Goal: Task Accomplishment & Management: Manage account settings

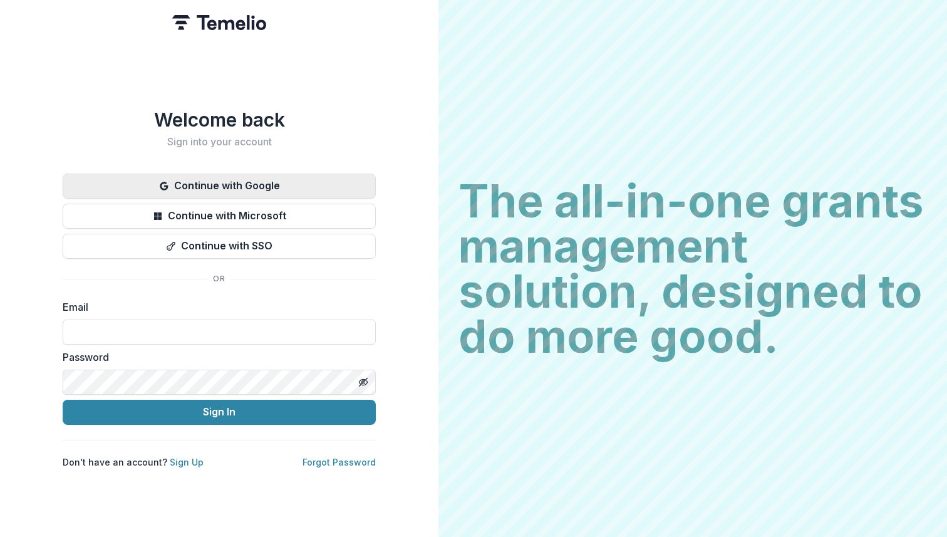
click at [254, 175] on button "Continue with Google" at bounding box center [219, 185] width 313 height 25
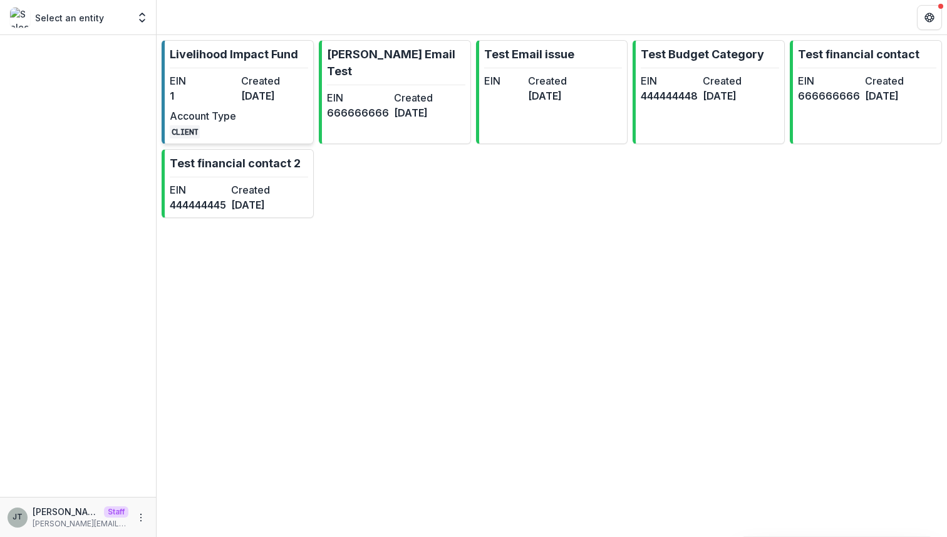
click at [265, 75] on dt "Created" at bounding box center [274, 80] width 66 height 15
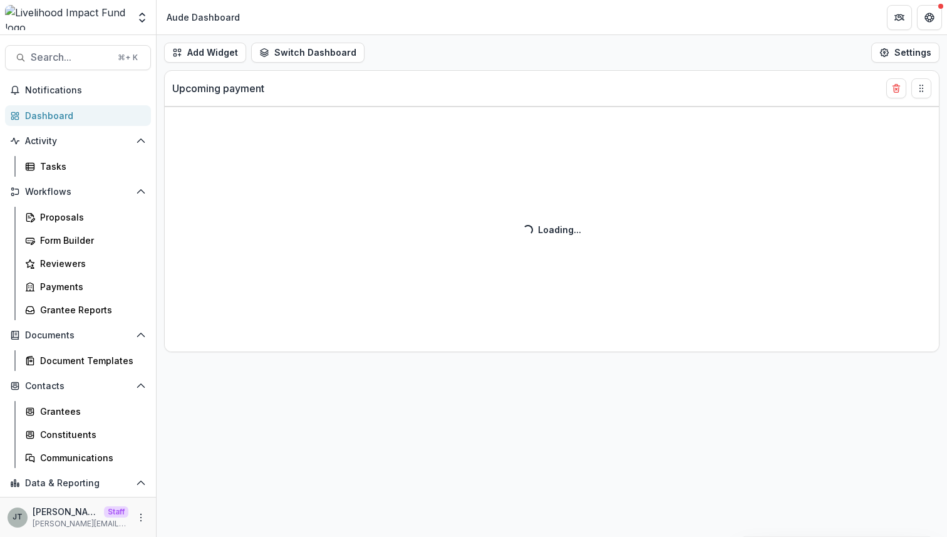
select select "******"
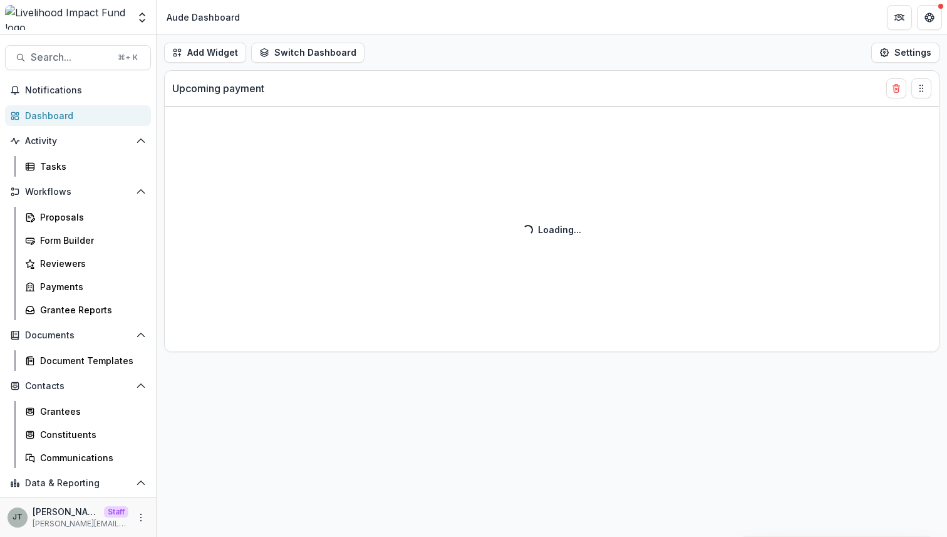
select select "******"
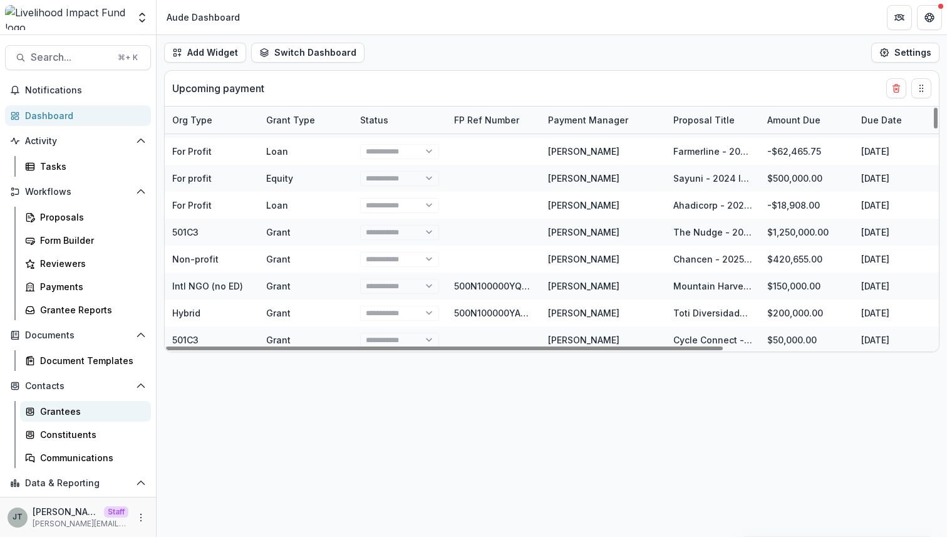
scroll to position [68, 0]
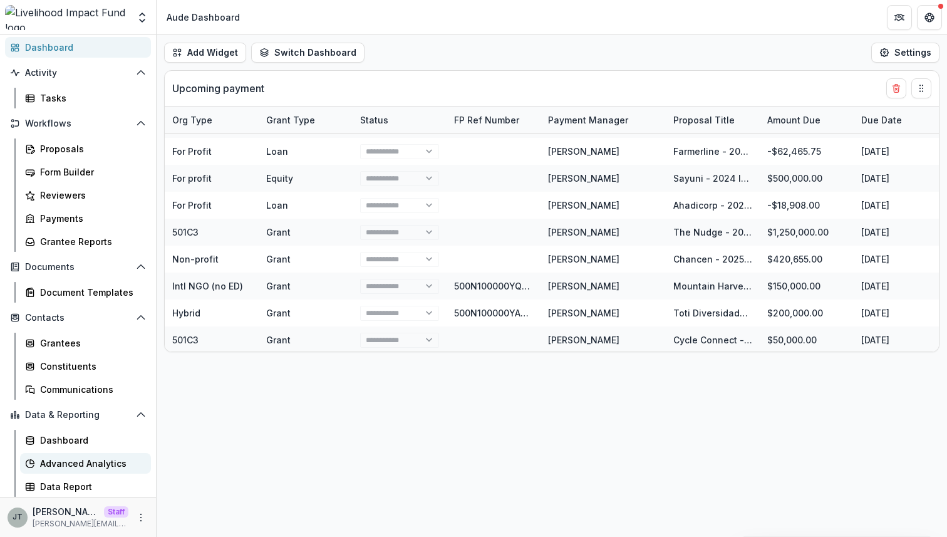
click at [73, 463] on div "Advanced Analytics" at bounding box center [90, 463] width 101 height 13
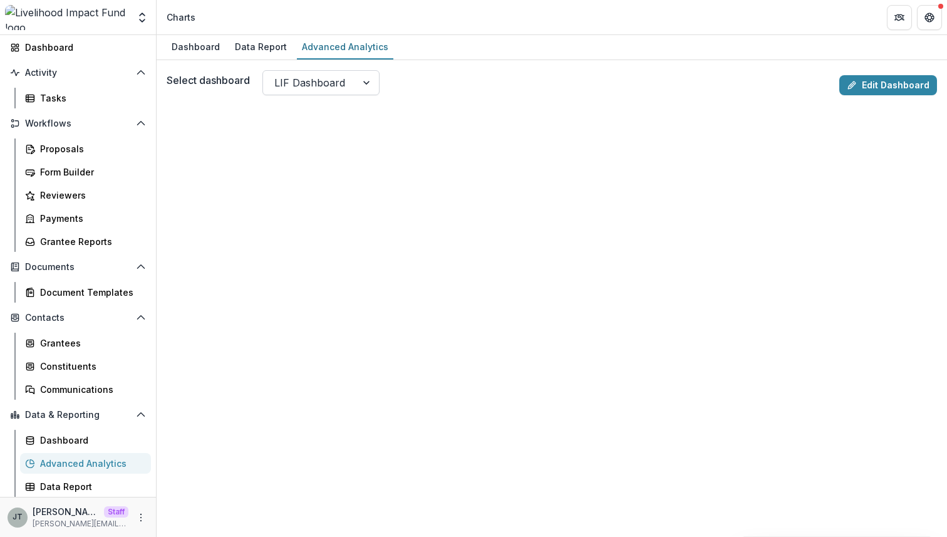
click at [346, 87] on div "LIF Dashboard" at bounding box center [309, 83] width 93 height 20
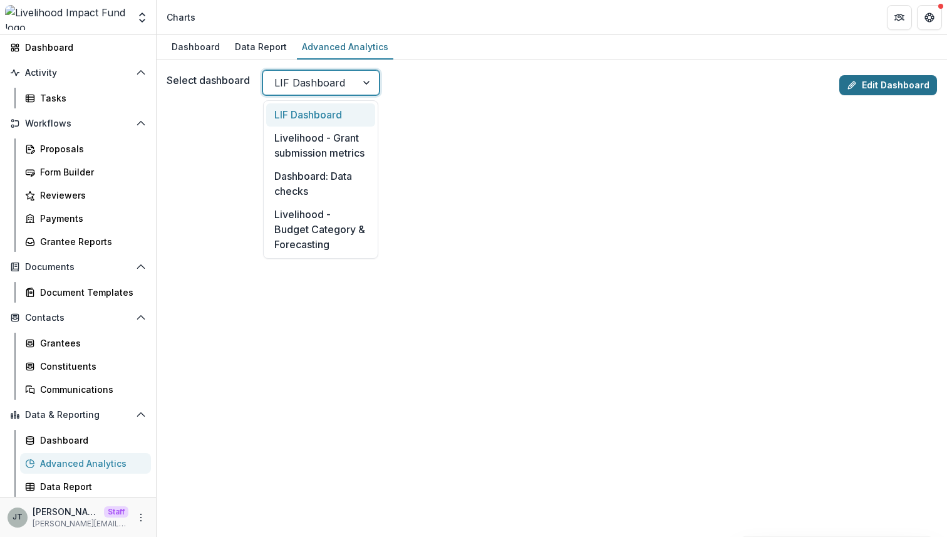
click at [898, 81] on link "Edit Dashboard" at bounding box center [888, 85] width 98 height 20
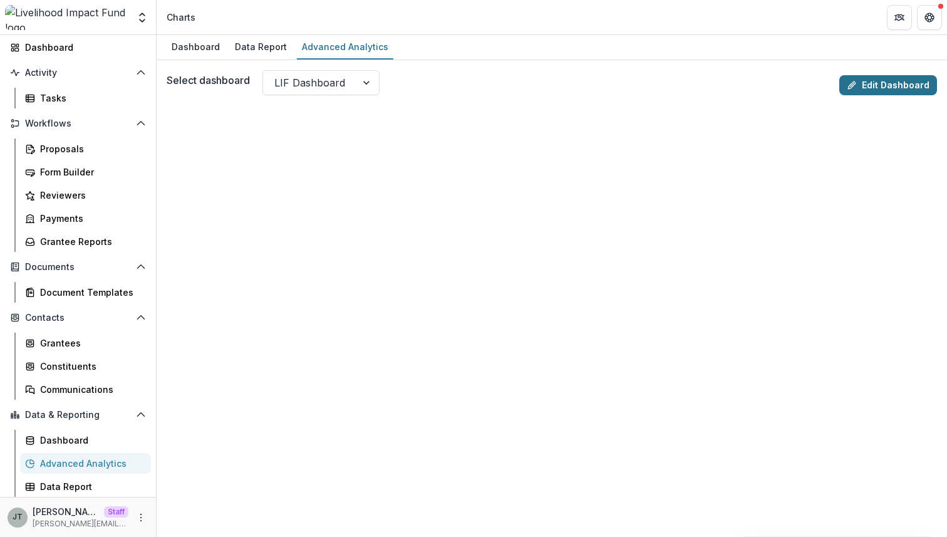
click at [857, 78] on link "Edit Dashboard" at bounding box center [888, 85] width 98 height 20
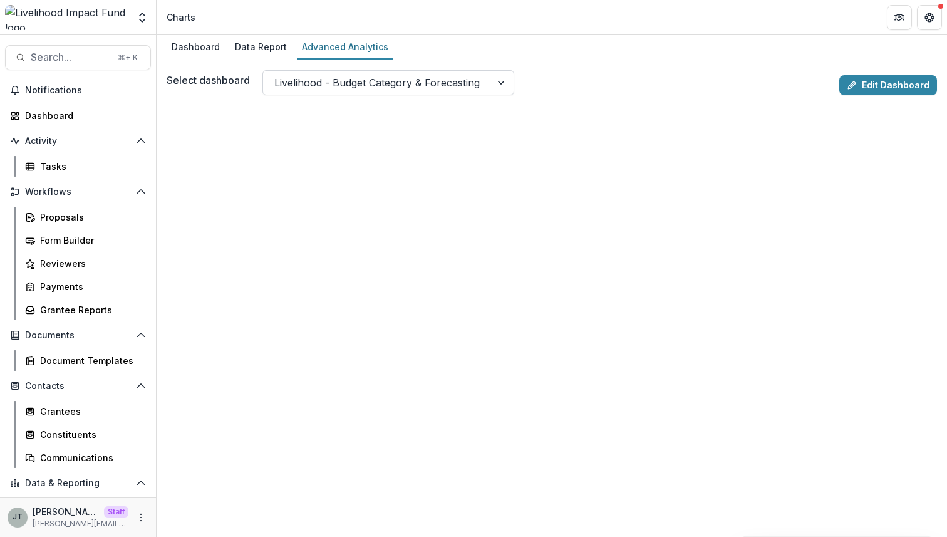
click at [296, 82] on div at bounding box center [376, 83] width 205 height 18
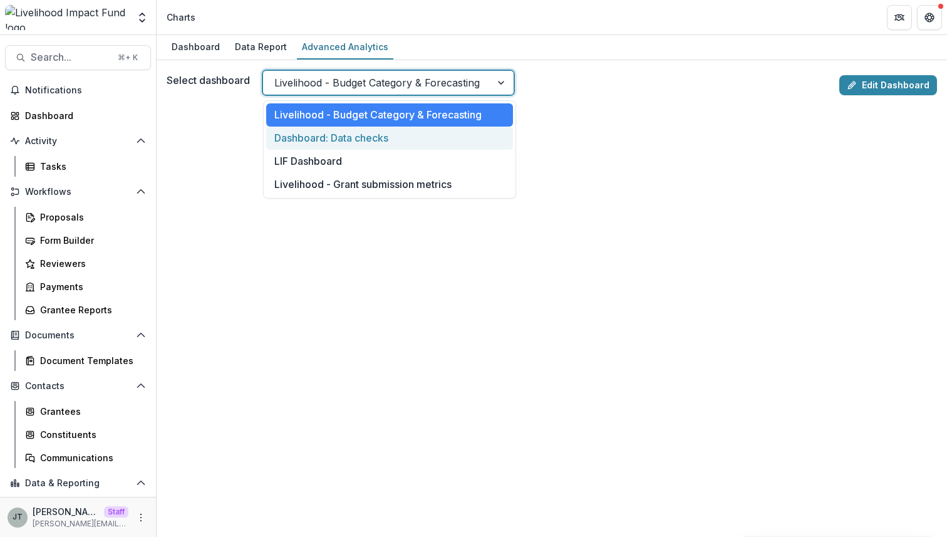
click at [396, 138] on div "Dashboard: Data checks" at bounding box center [389, 138] width 247 height 23
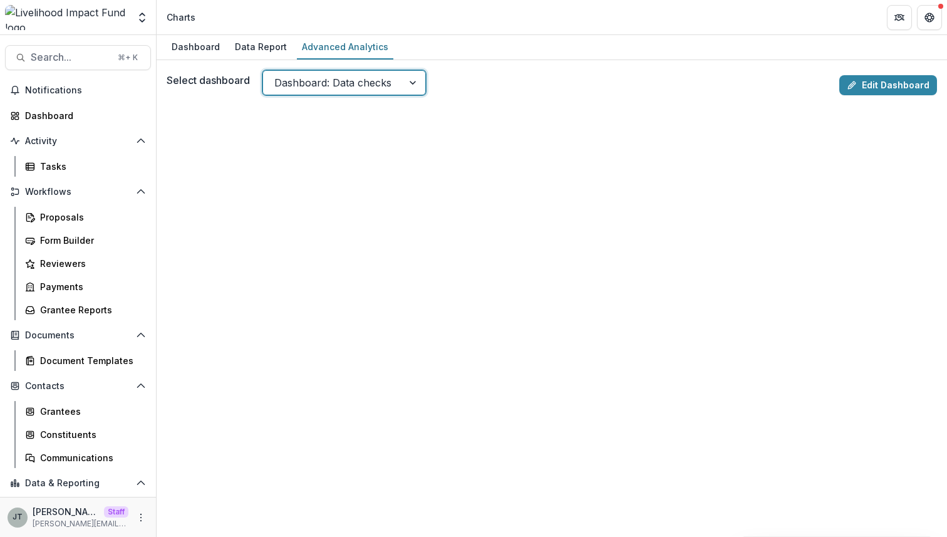
click at [595, 78] on div "Select dashboard option Dashboard: Data checks, selected. Dashboard: Data checks" at bounding box center [501, 82] width 668 height 25
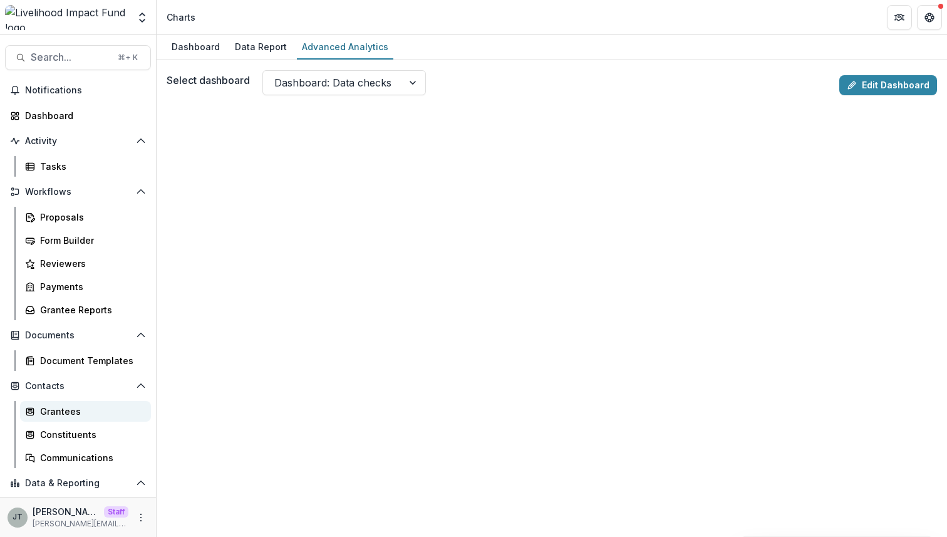
click at [71, 405] on div "Grantees" at bounding box center [90, 411] width 101 height 13
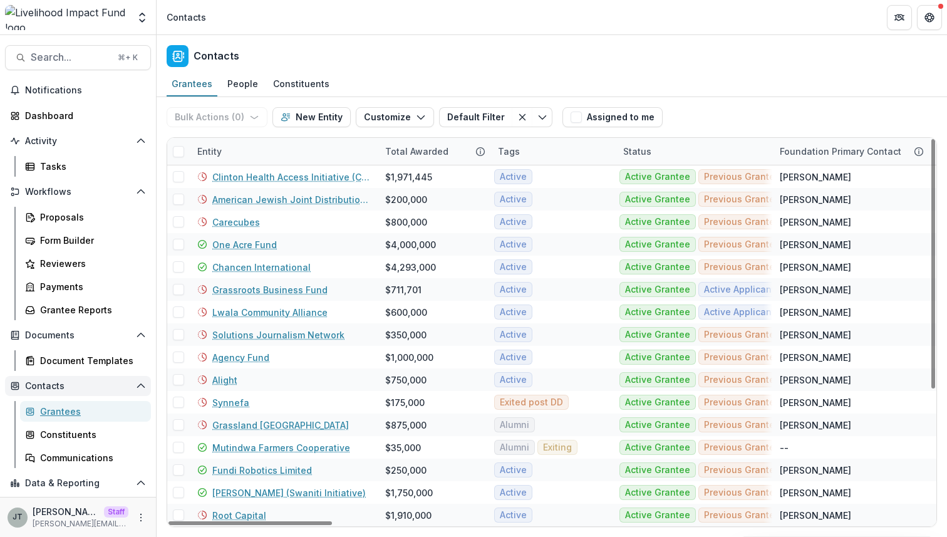
scroll to position [68, 0]
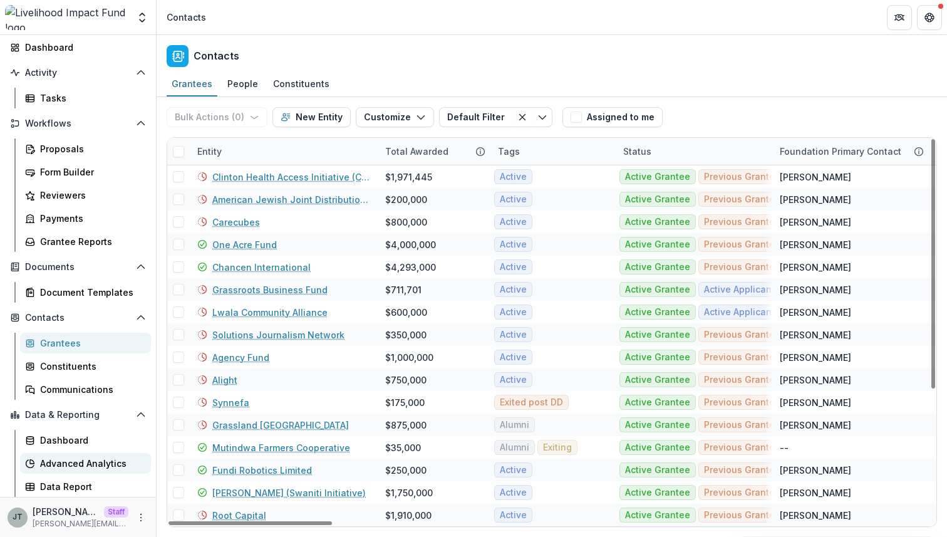
click at [83, 462] on div "Advanced Analytics" at bounding box center [90, 463] width 101 height 13
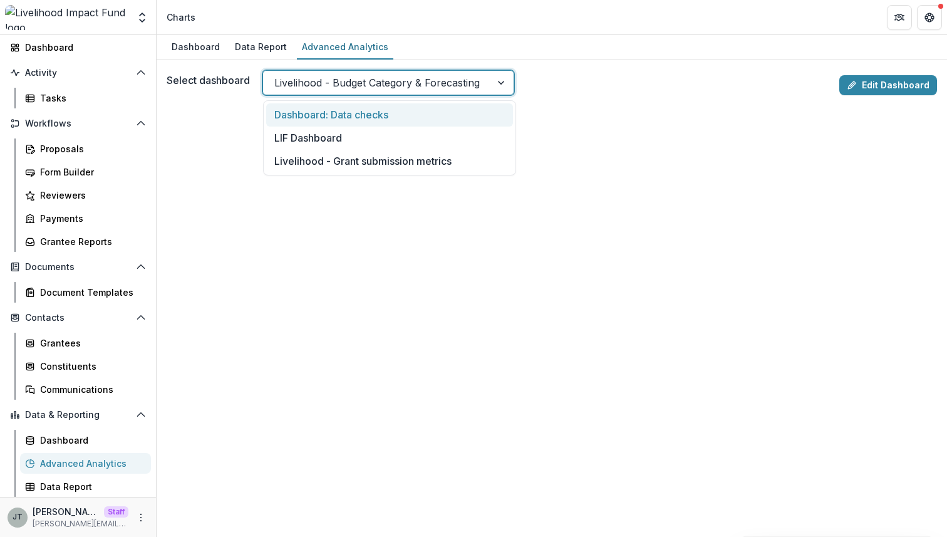
click at [409, 81] on div at bounding box center [376, 83] width 205 height 18
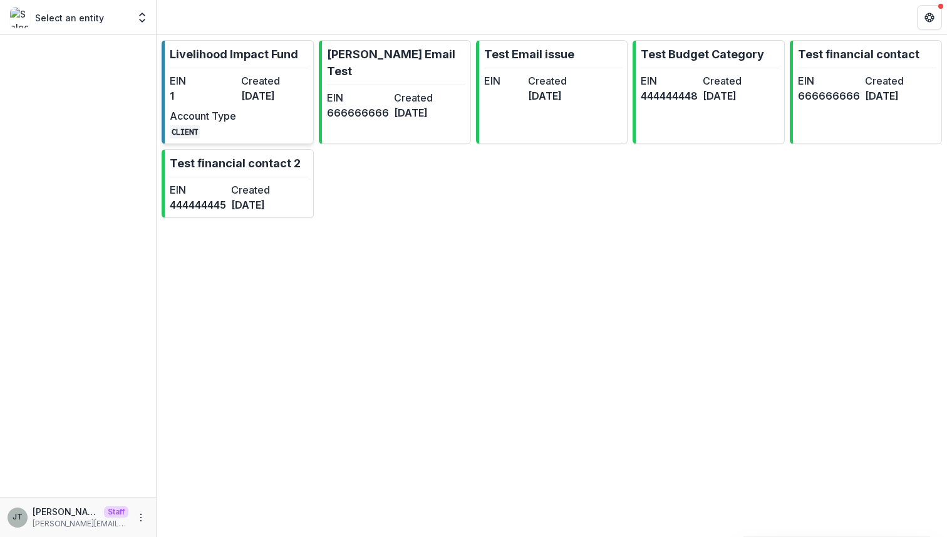
click at [260, 80] on dt "Created" at bounding box center [274, 80] width 66 height 15
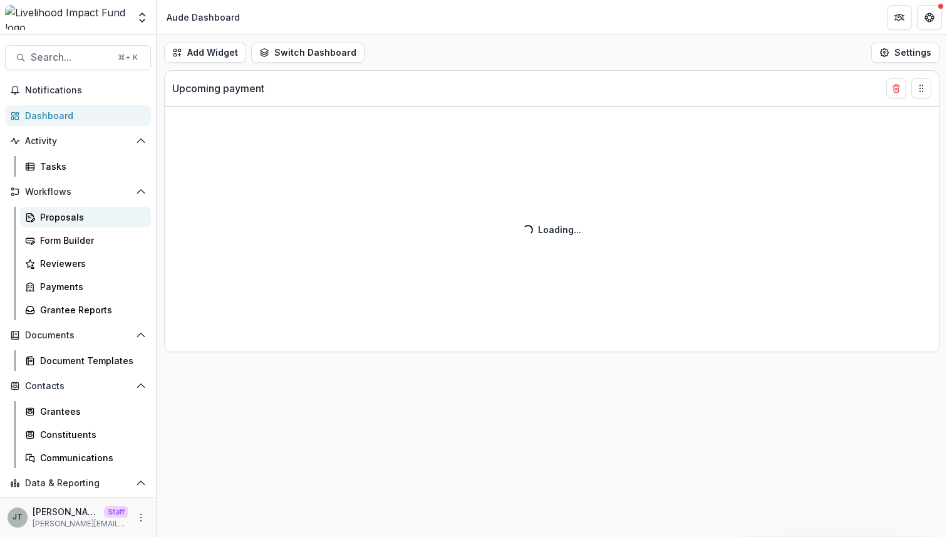
scroll to position [68, 0]
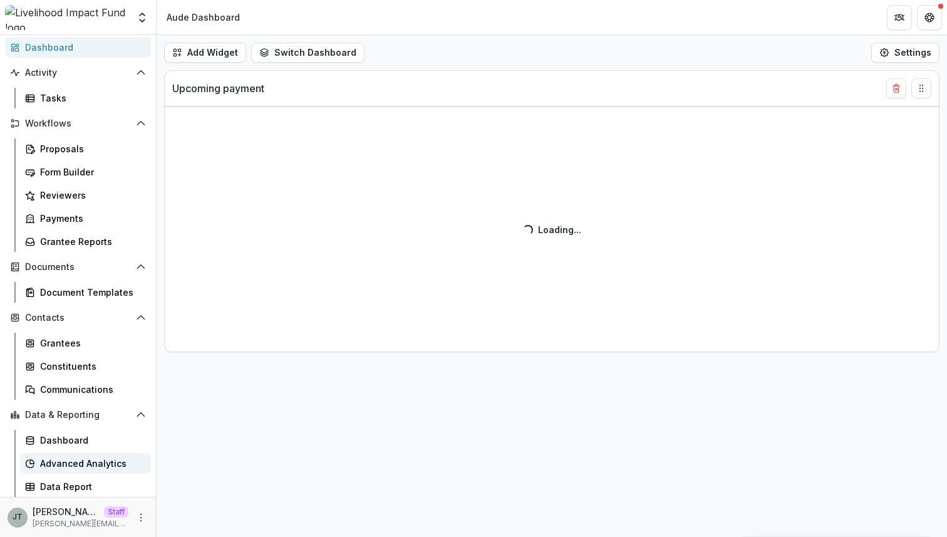
click at [73, 460] on div "Advanced Analytics" at bounding box center [90, 463] width 101 height 13
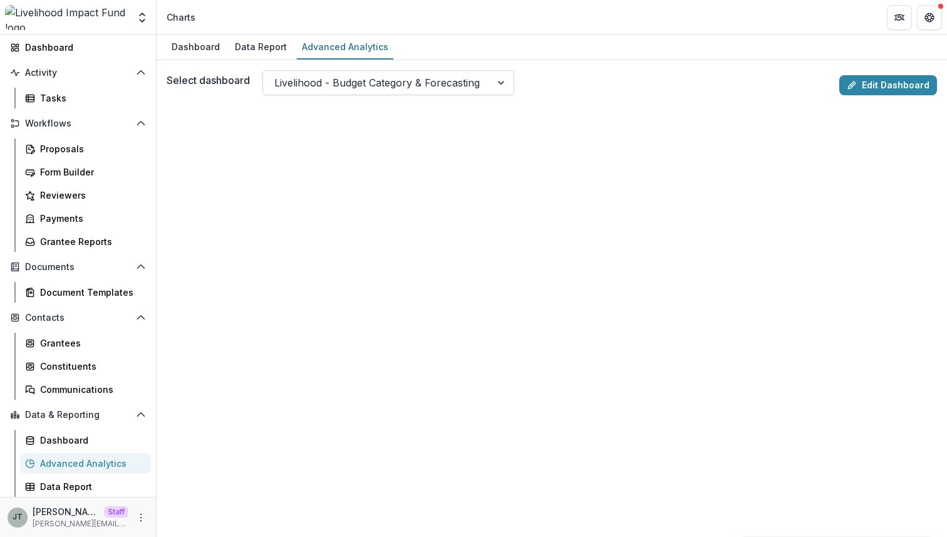
click at [325, 75] on div at bounding box center [376, 83] width 205 height 18
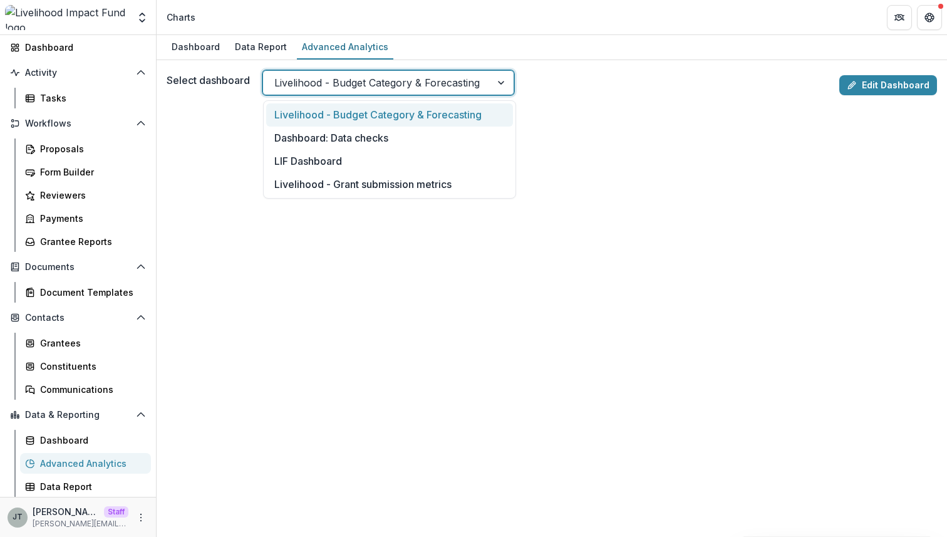
click at [412, 27] on header "Charts" at bounding box center [552, 17] width 790 height 34
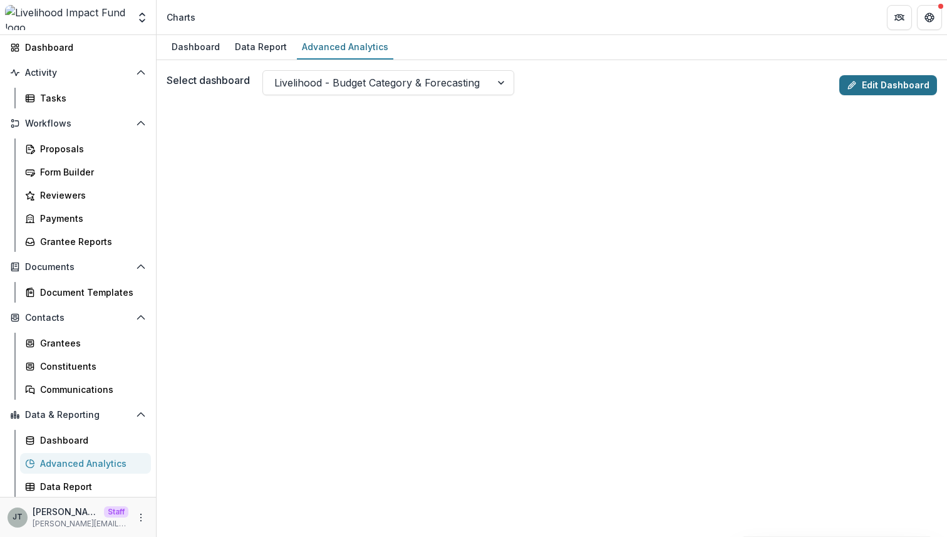
click at [874, 81] on link "Edit Dashboard" at bounding box center [888, 85] width 98 height 20
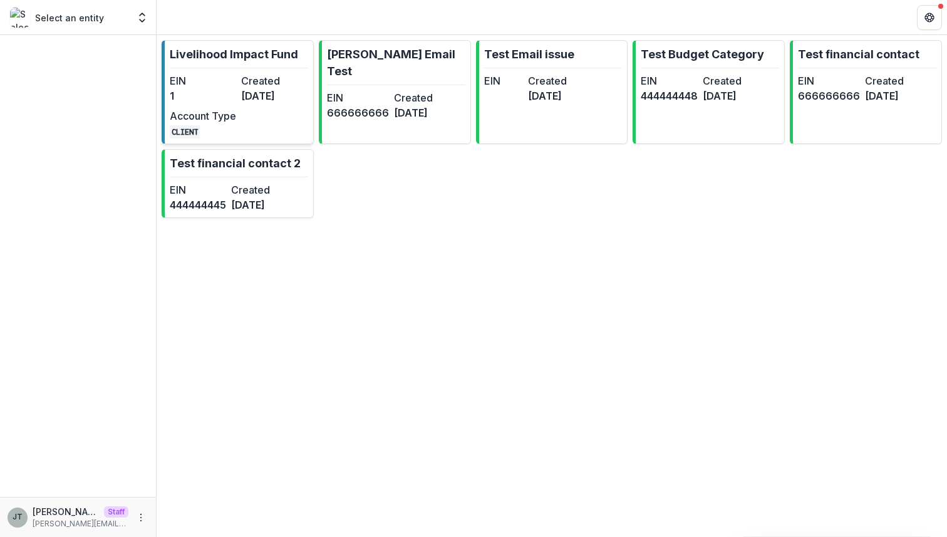
click at [269, 81] on dt "Created" at bounding box center [274, 80] width 66 height 15
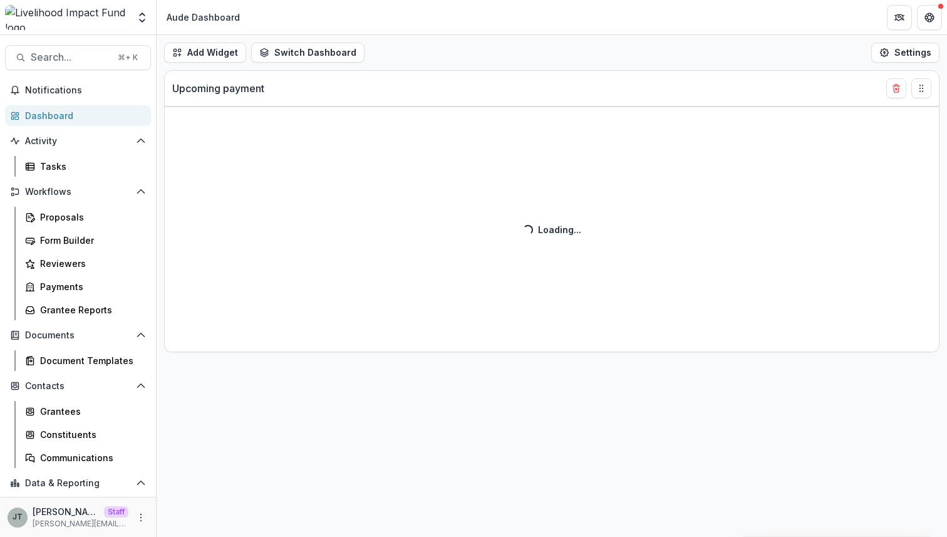
select select "******"
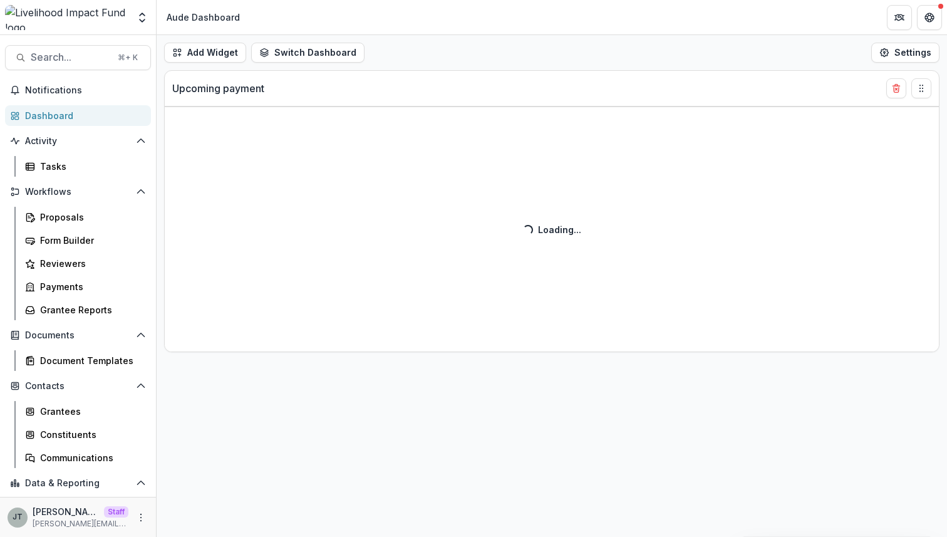
select select "******"
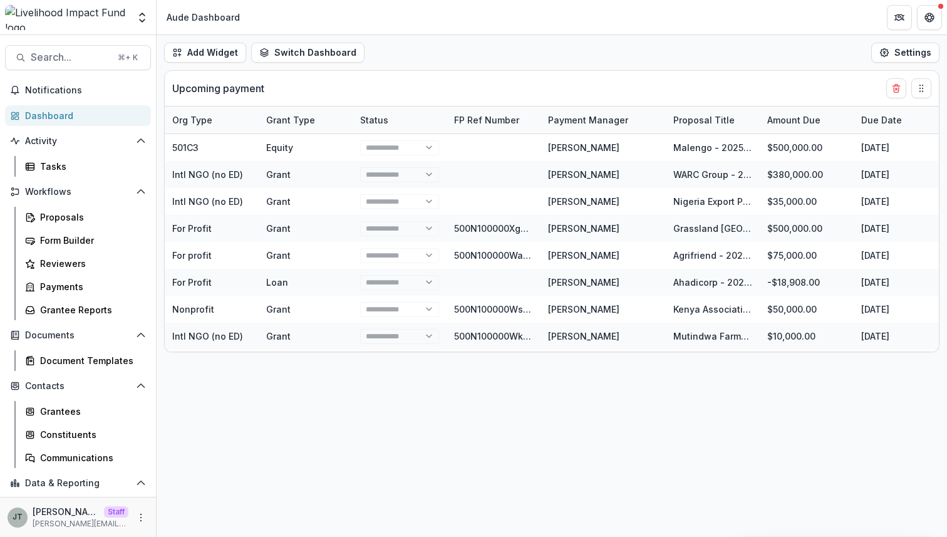
select select "******"
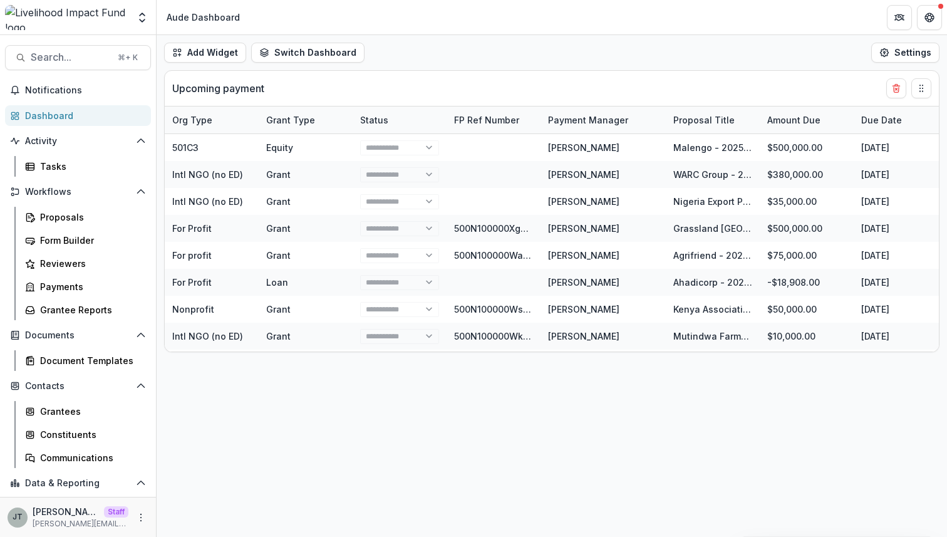
select select "******"
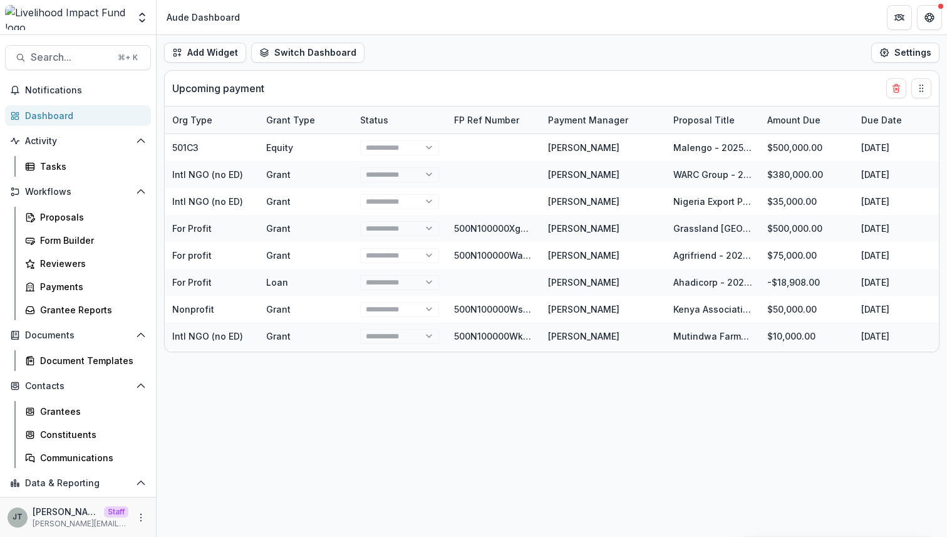
select select "******"
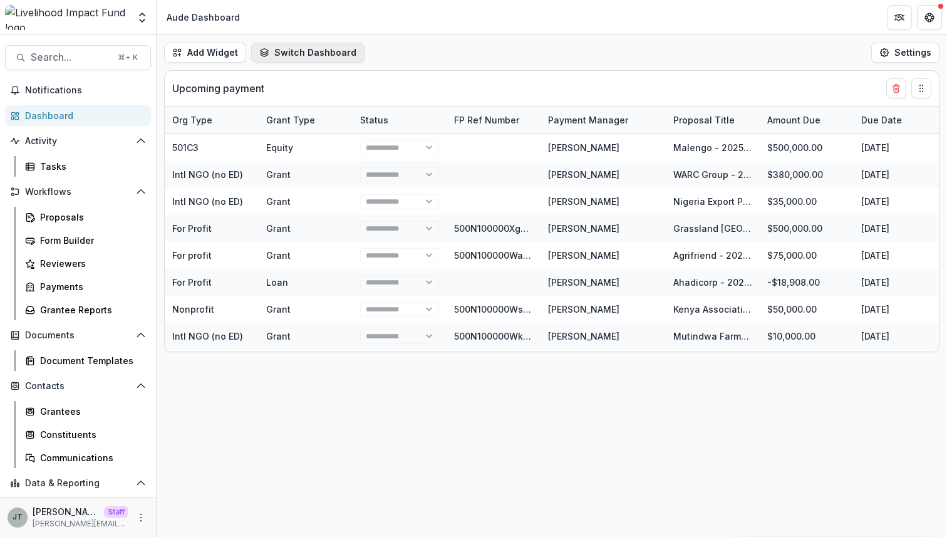
select select "******"
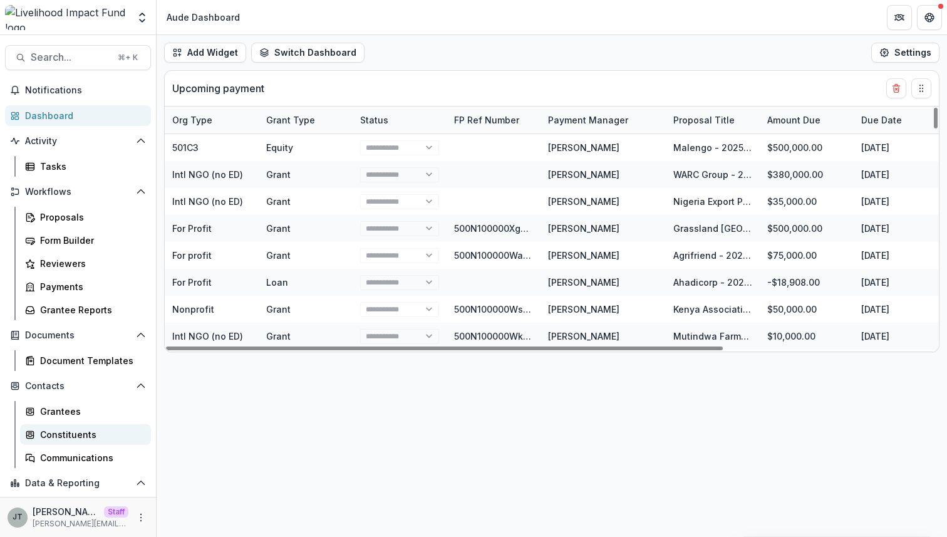
scroll to position [68, 0]
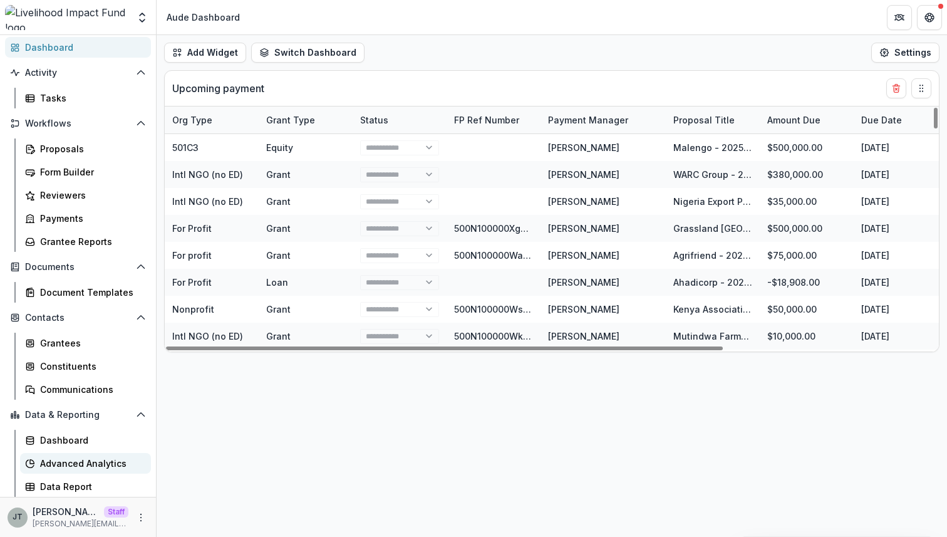
click at [88, 455] on link "Advanced Analytics" at bounding box center [85, 463] width 131 height 21
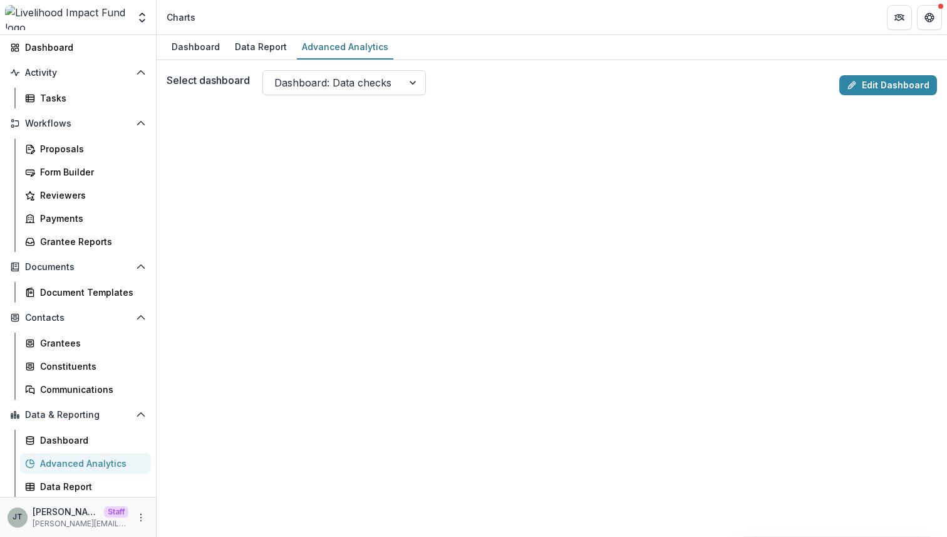
click at [321, 88] on div at bounding box center [332, 83] width 117 height 18
click at [906, 81] on link "Edit Dashboard" at bounding box center [888, 85] width 98 height 20
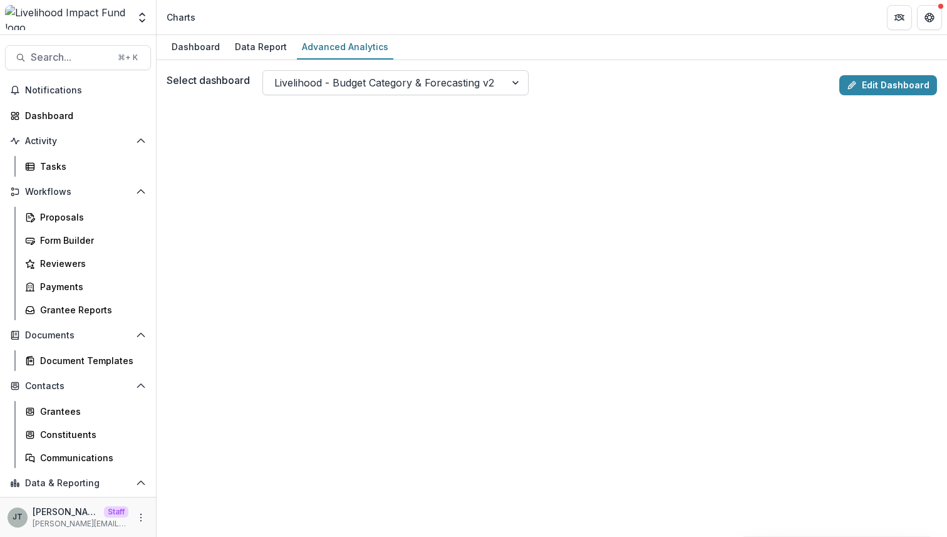
scroll to position [30, 0]
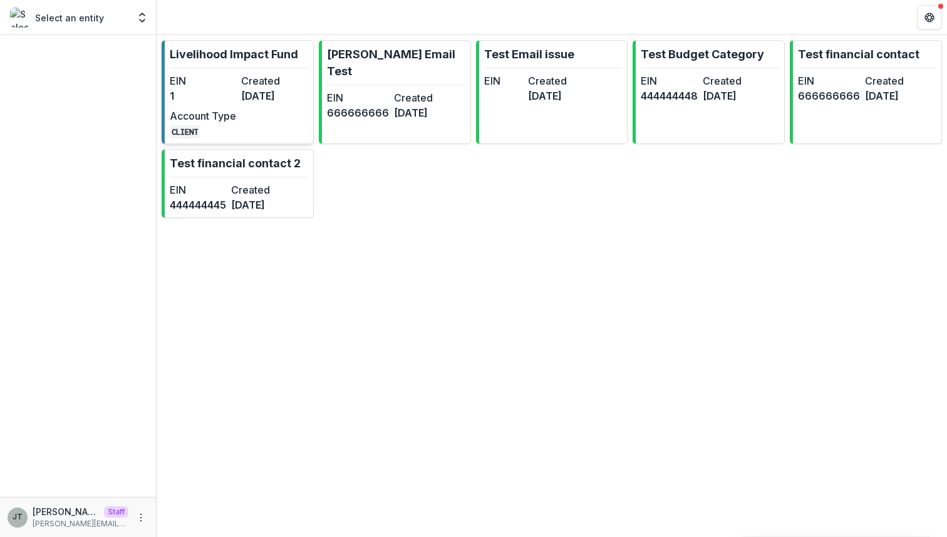
click at [229, 96] on dd "1" at bounding box center [203, 95] width 66 height 15
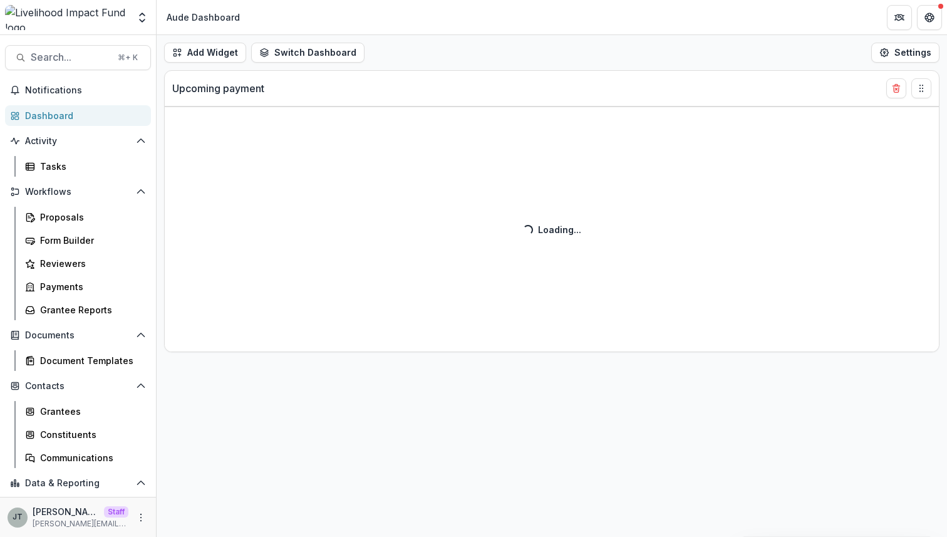
scroll to position [68, 0]
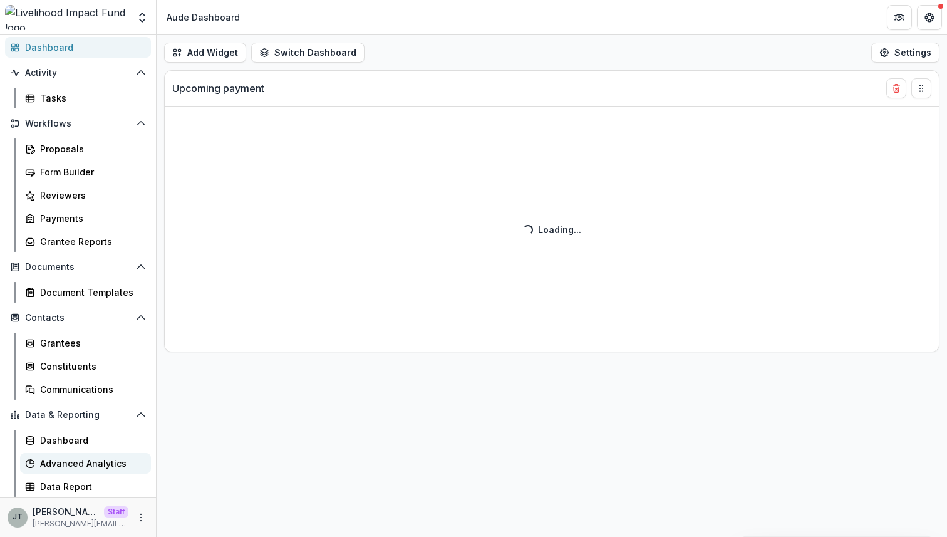
click at [81, 469] on div "Advanced Analytics" at bounding box center [90, 463] width 101 height 13
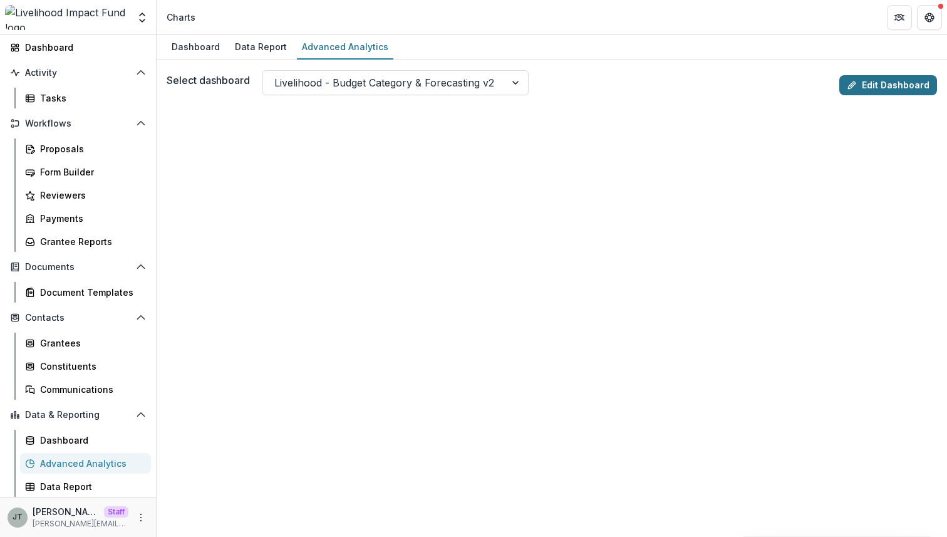
click at [890, 83] on link "Edit Dashboard" at bounding box center [888, 85] width 98 height 20
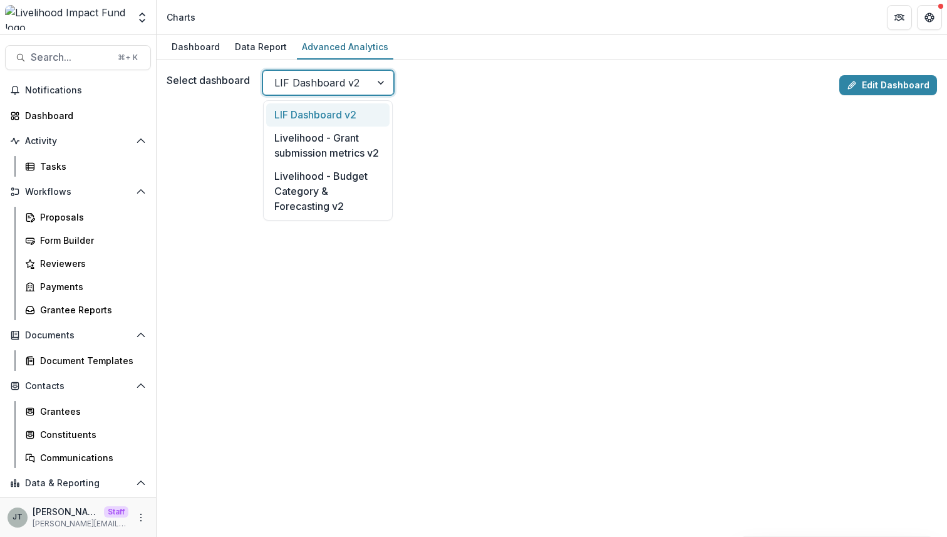
click at [284, 83] on div at bounding box center [316, 83] width 85 height 18
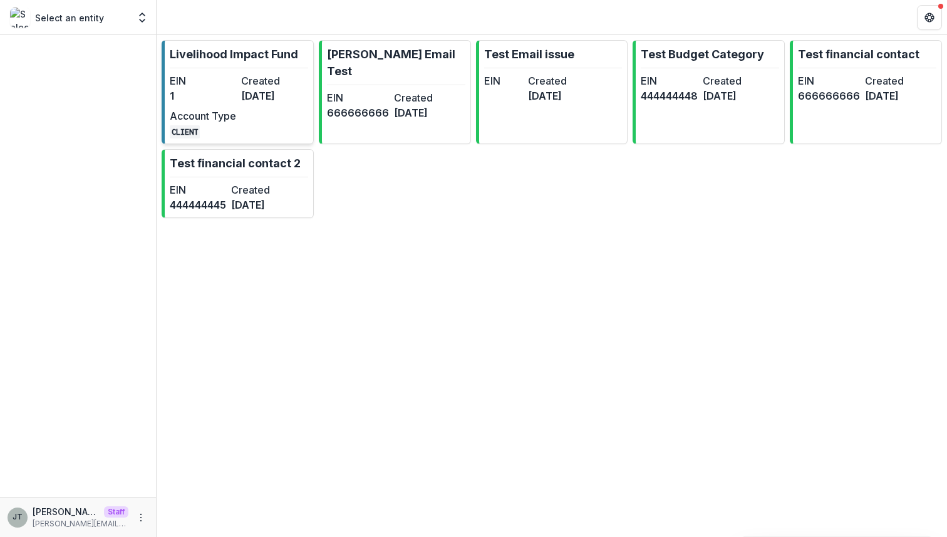
click at [259, 65] on link "Livelihood Impact Fund EIN 1 Created [DATE] Account Type CLIENT" at bounding box center [238, 92] width 152 height 104
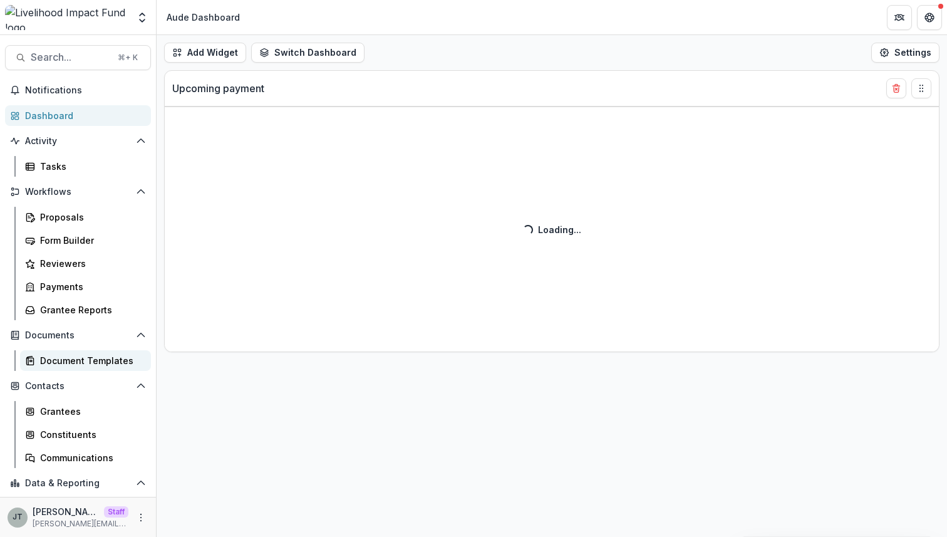
scroll to position [68, 0]
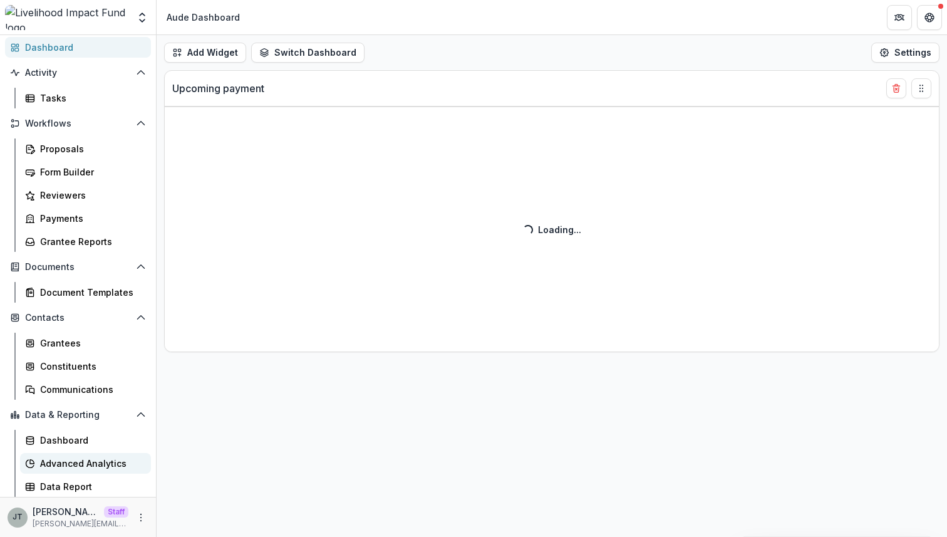
click at [82, 461] on div "Advanced Analytics" at bounding box center [90, 463] width 101 height 13
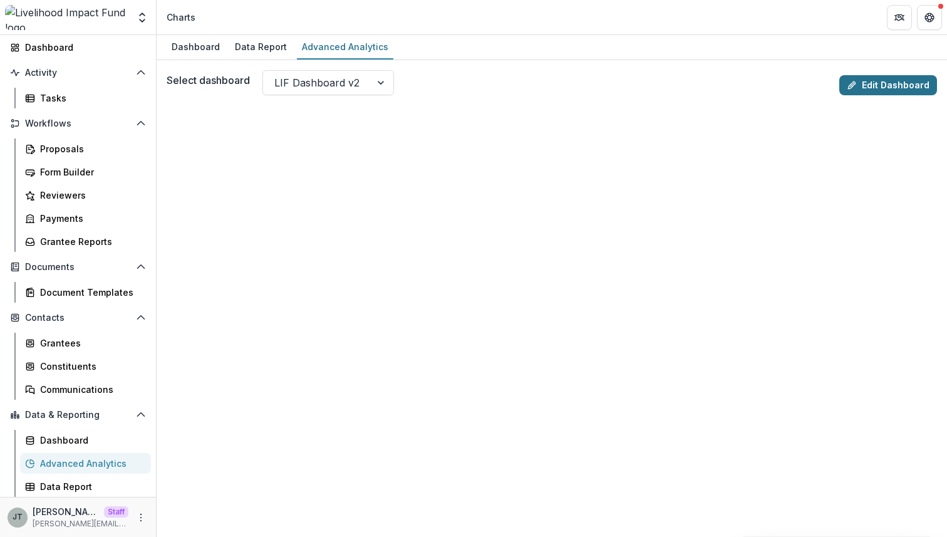
click at [884, 81] on link "Edit Dashboard" at bounding box center [888, 85] width 98 height 20
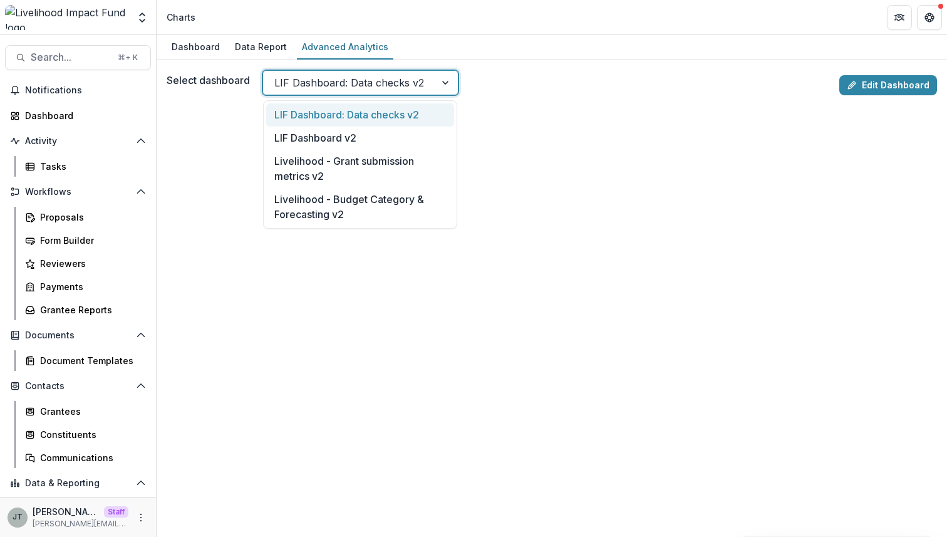
click at [419, 73] on div "LIF Dashboard: Data checks v2" at bounding box center [349, 83] width 172 height 20
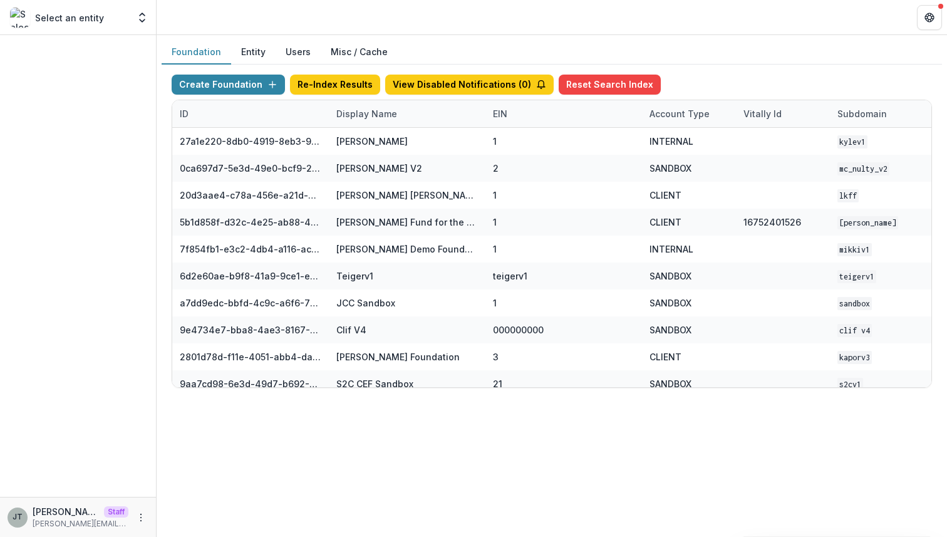
click at [291, 49] on button "Users" at bounding box center [298, 52] width 45 height 24
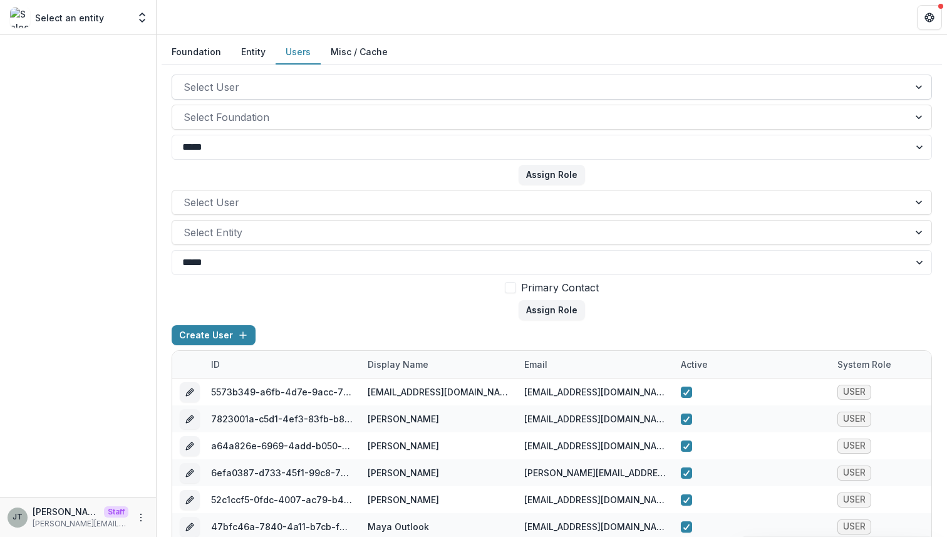
click at [250, 88] on div at bounding box center [541, 87] width 714 height 18
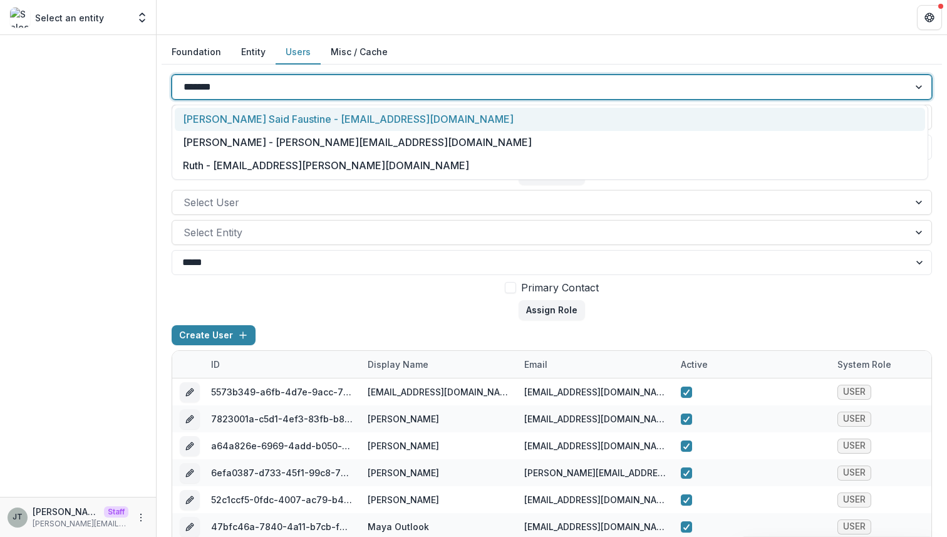
type input "********"
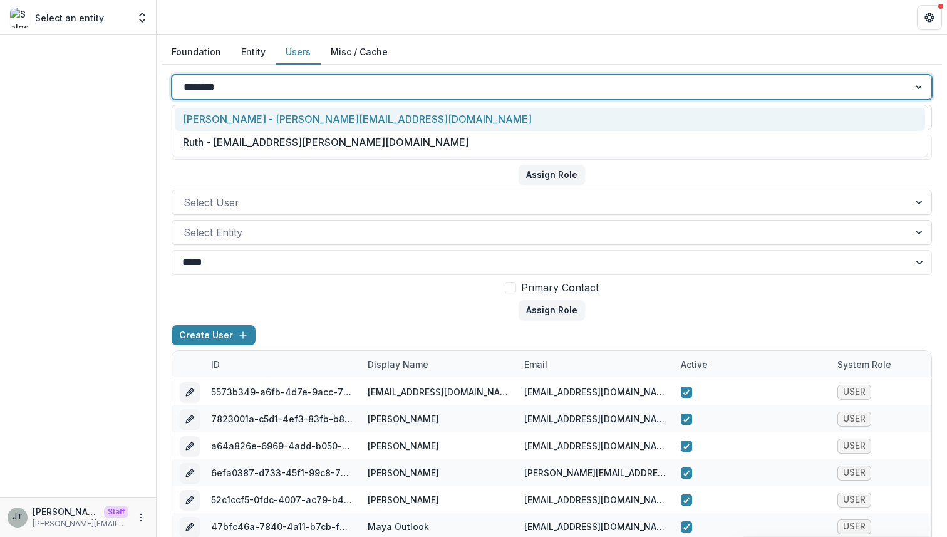
click at [271, 120] on div "Joyce N Temelio - joyce@trytemelio.com" at bounding box center [550, 119] width 750 height 23
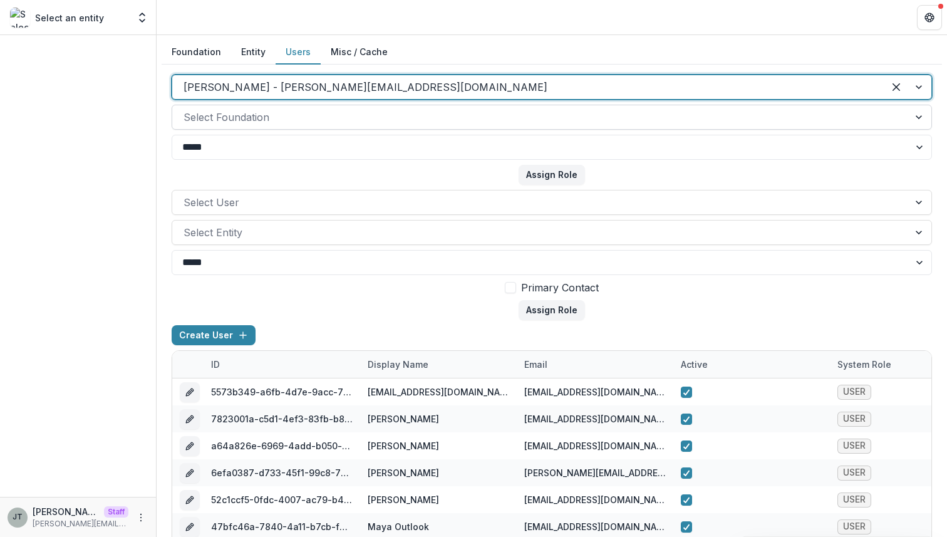
click at [264, 115] on div at bounding box center [541, 117] width 714 height 18
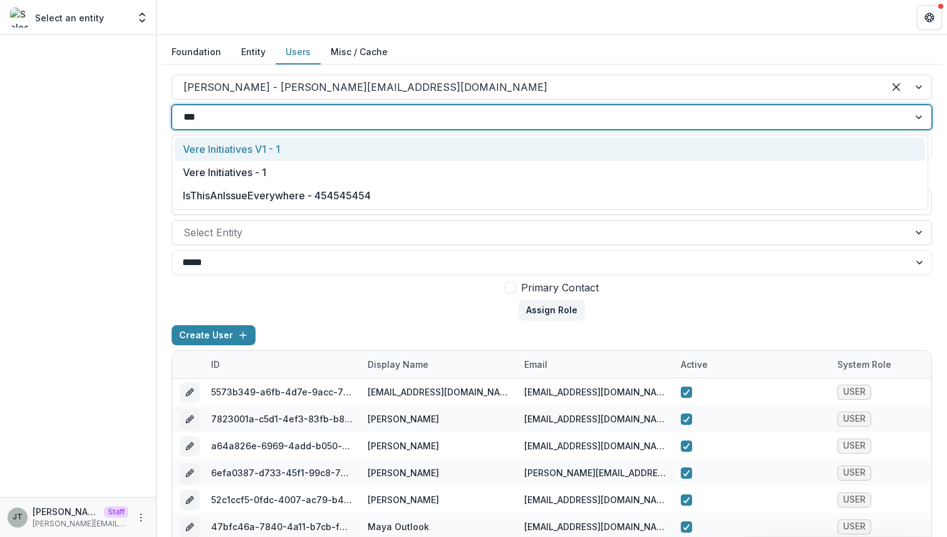
type input "****"
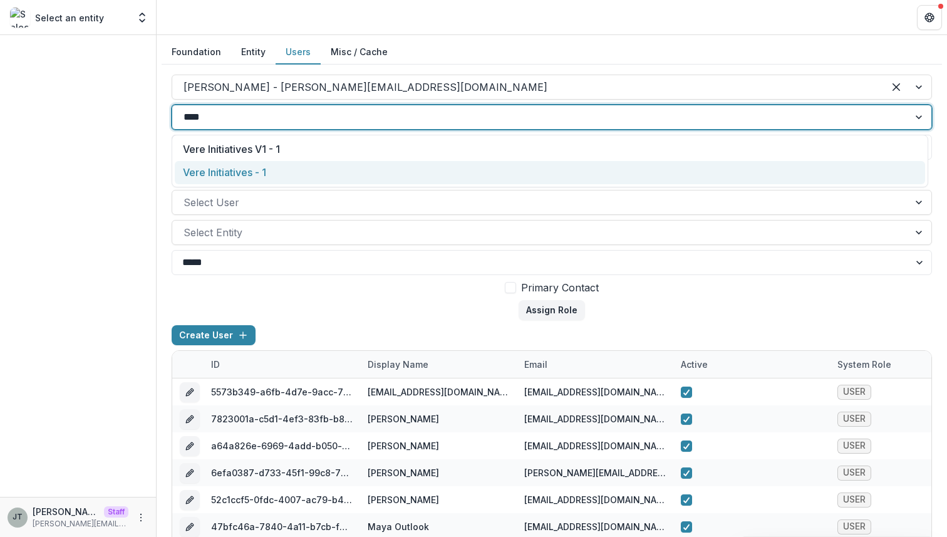
click at [276, 162] on div "Vere Initiatives - 1" at bounding box center [550, 172] width 750 height 23
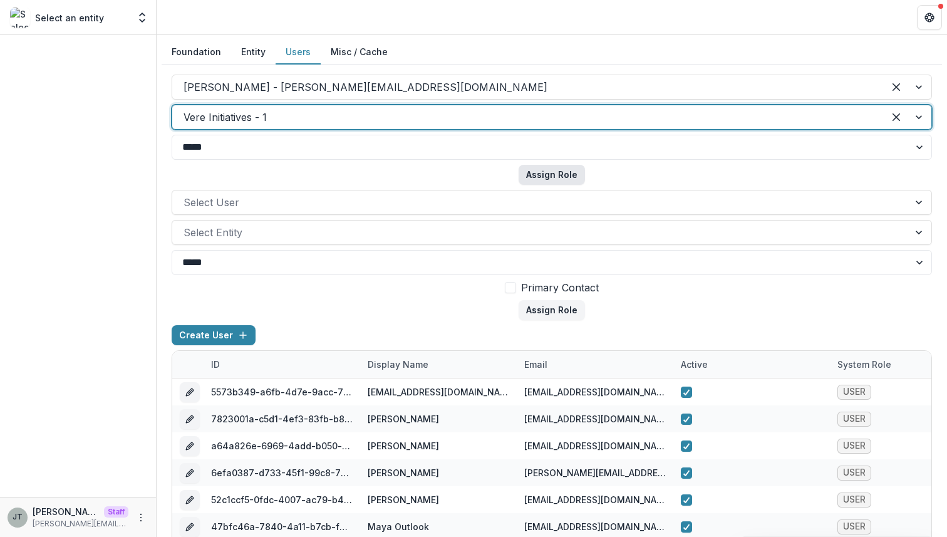
click at [537, 178] on button "Assign Role" at bounding box center [552, 175] width 66 height 20
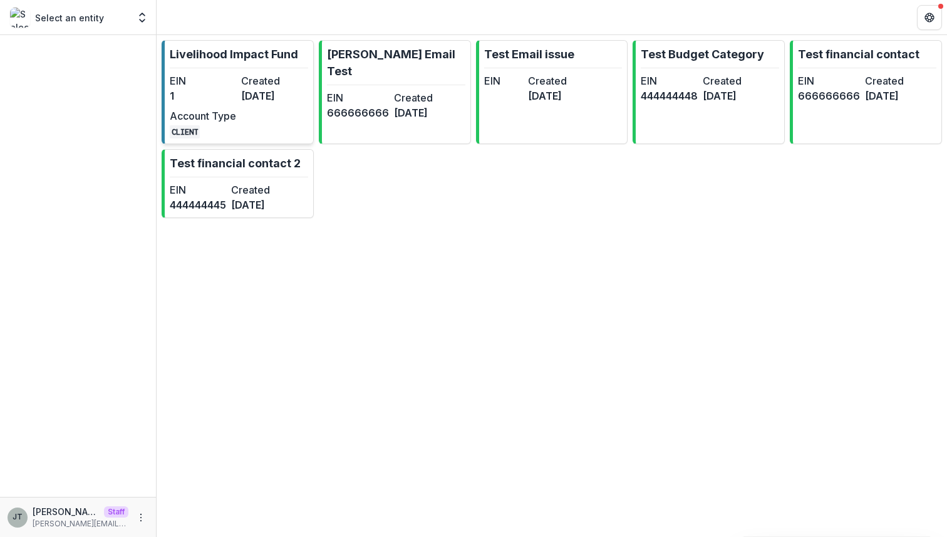
click at [249, 74] on dt "Created" at bounding box center [274, 80] width 66 height 15
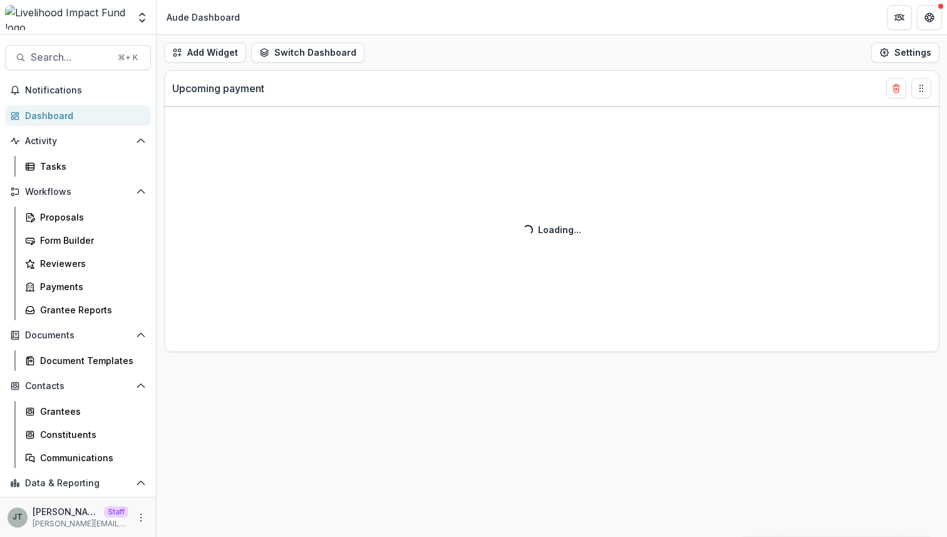
scroll to position [68, 0]
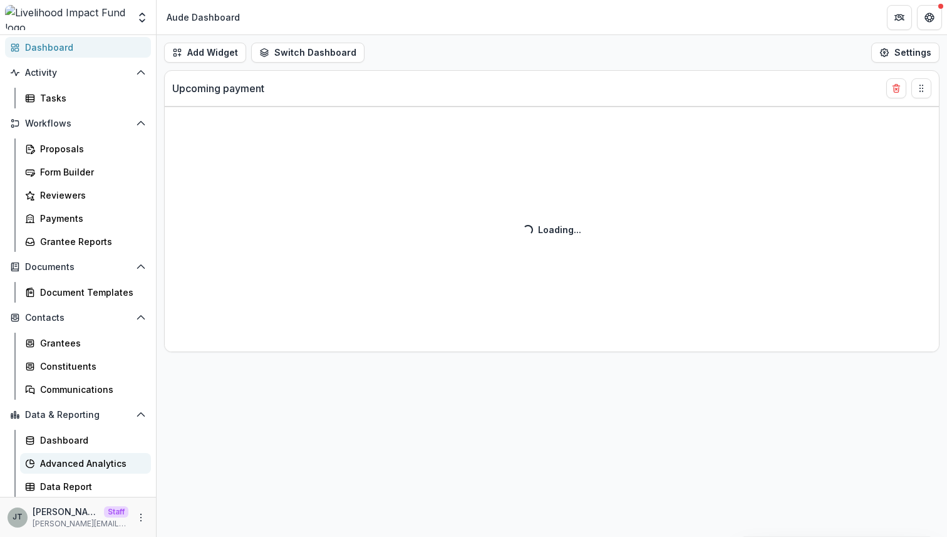
click at [50, 464] on div "Advanced Analytics" at bounding box center [90, 463] width 101 height 13
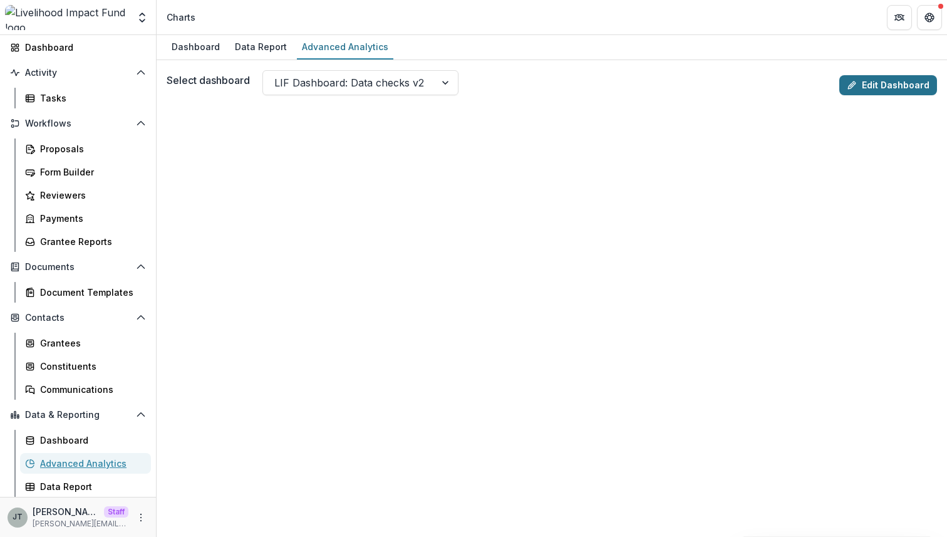
click at [880, 86] on link "Edit Dashboard" at bounding box center [888, 85] width 98 height 20
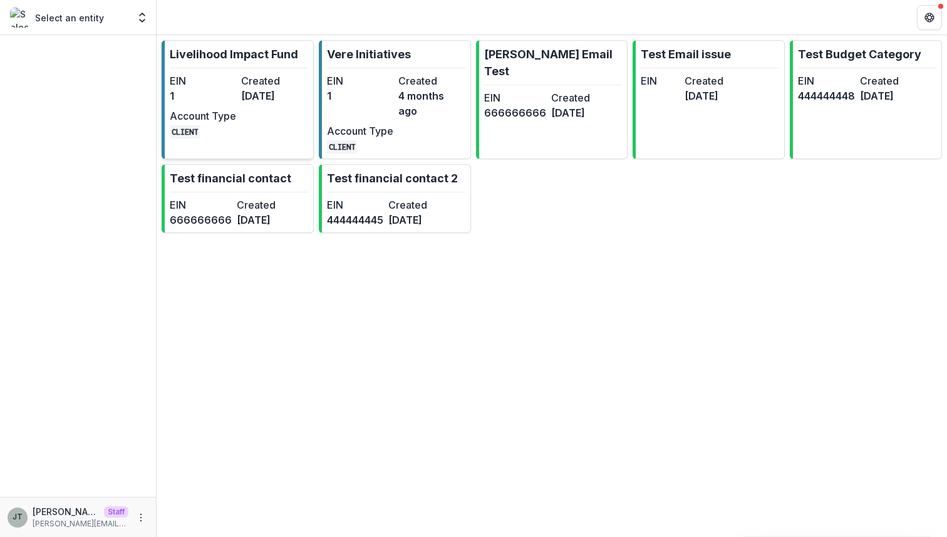
click at [231, 72] on link "Livelihood Impact Fund EIN 1 Created [DATE] Account Type CLIENT" at bounding box center [238, 99] width 152 height 119
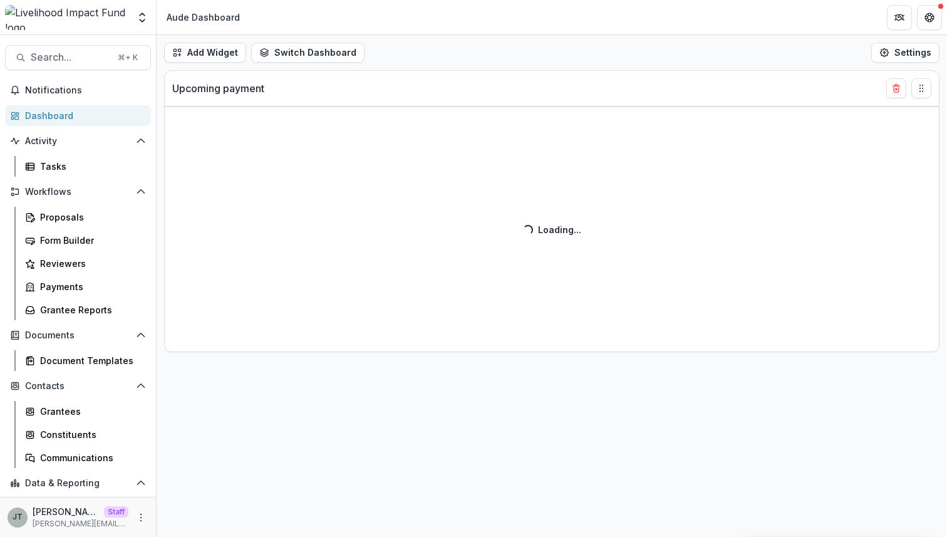
scroll to position [68, 0]
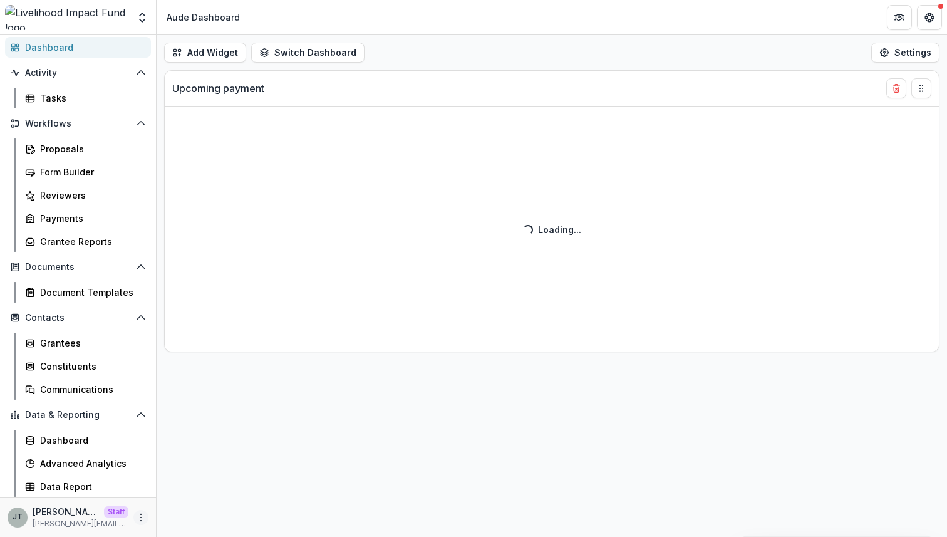
click at [139, 519] on icon "More" at bounding box center [141, 517] width 10 height 10
click at [187, 494] on link "User Settings" at bounding box center [220, 490] width 134 height 21
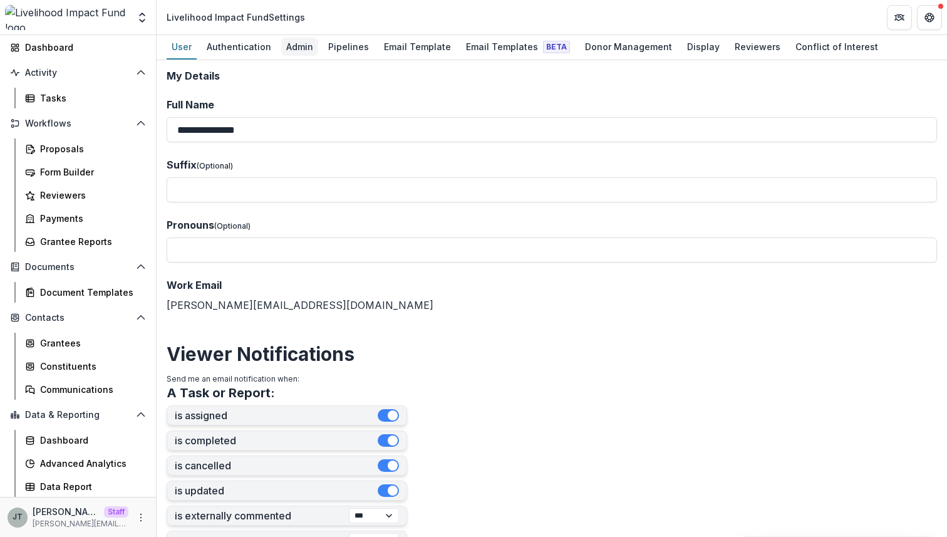
click at [295, 49] on div "Admin" at bounding box center [299, 47] width 37 height 18
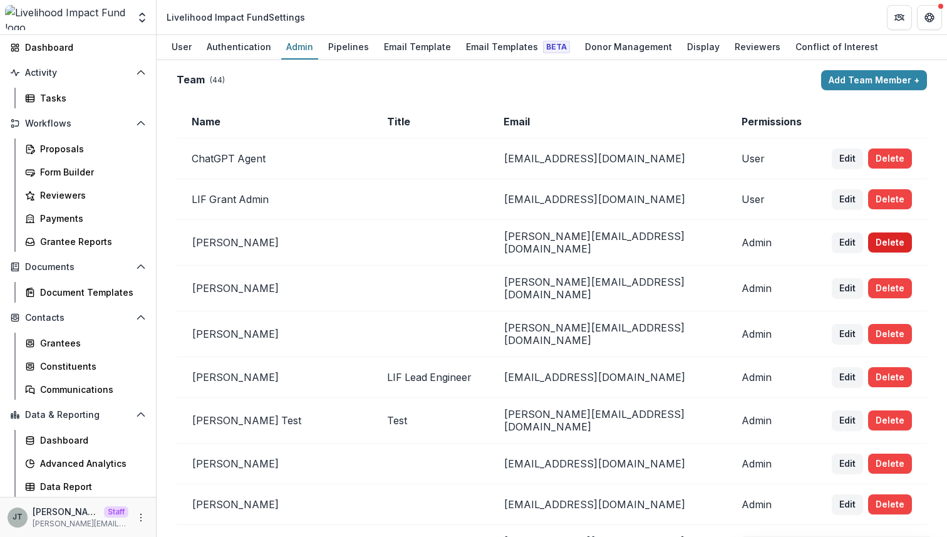
click at [875, 236] on button "Delete" at bounding box center [890, 242] width 44 height 20
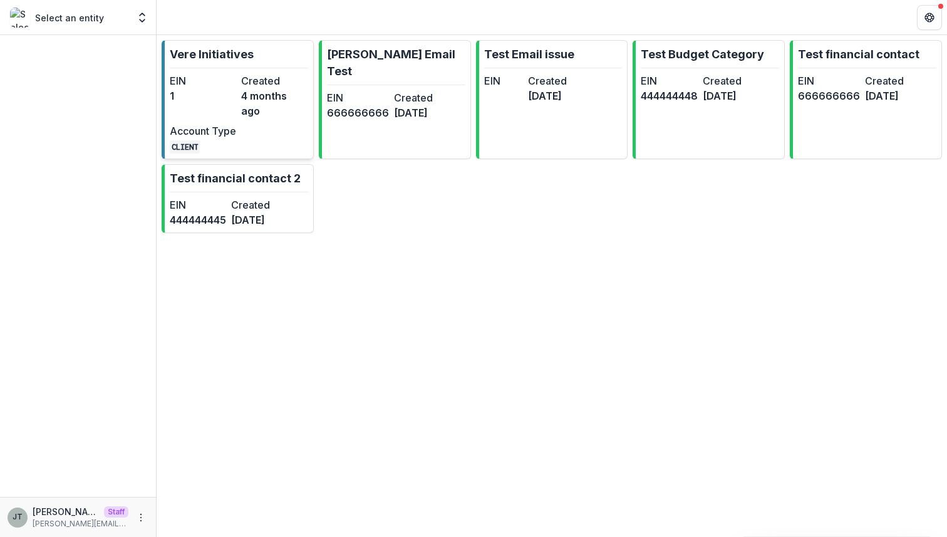
click at [254, 85] on dt "Created" at bounding box center [274, 80] width 66 height 15
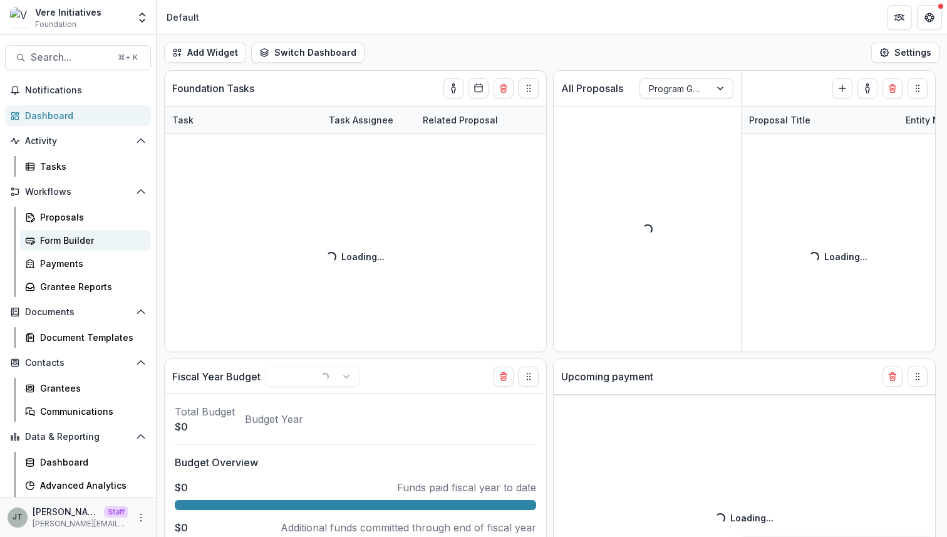
scroll to position [22, 0]
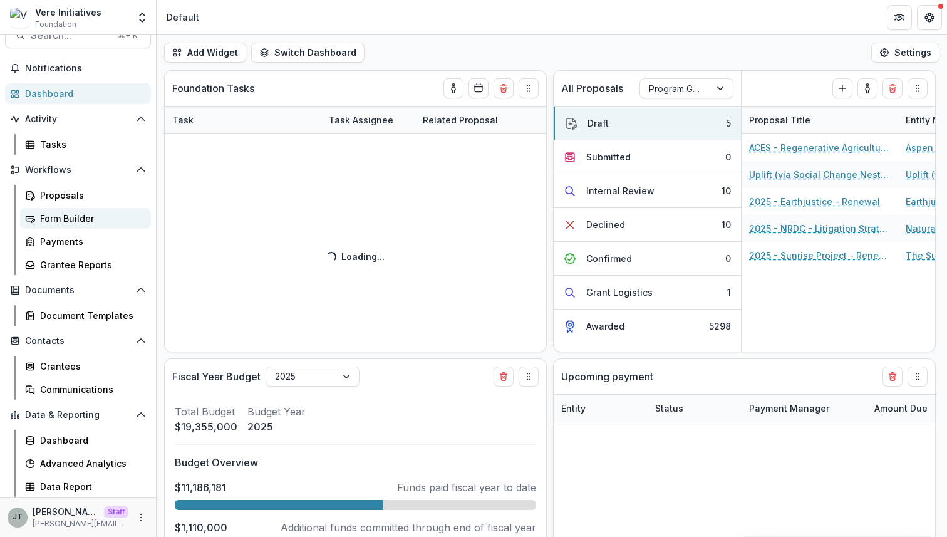
select select "******"
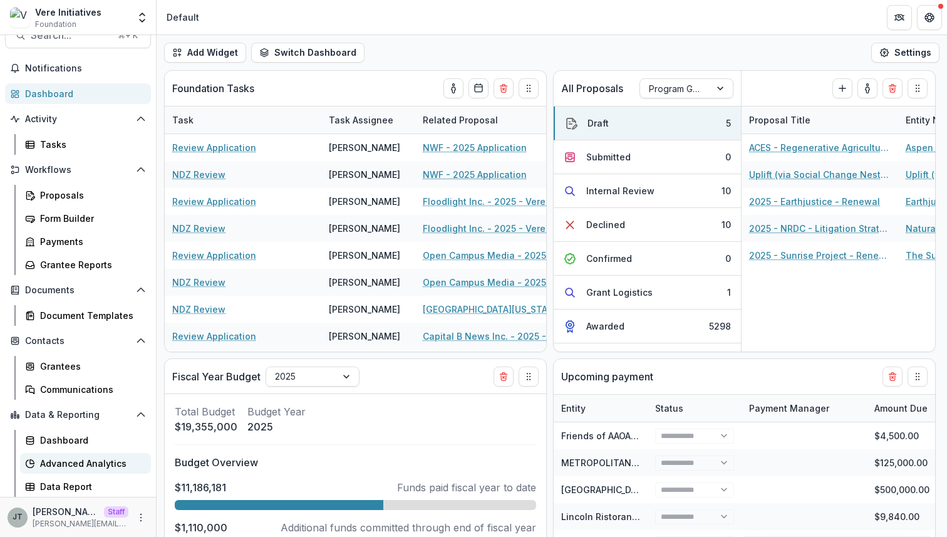
click at [98, 468] on div "Advanced Analytics" at bounding box center [90, 463] width 101 height 13
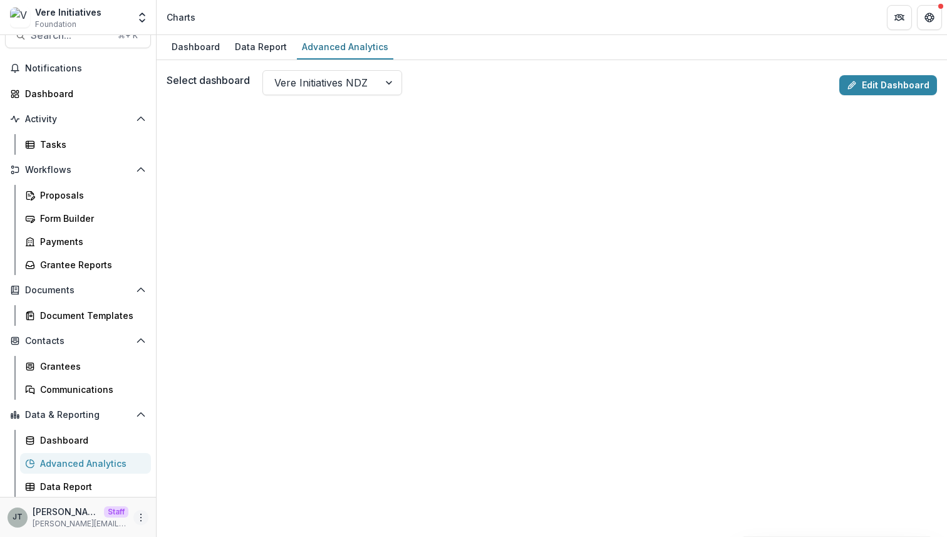
click at [139, 522] on button "More" at bounding box center [140, 517] width 15 height 15
click at [182, 505] on button "Logout" at bounding box center [220, 511] width 134 height 21
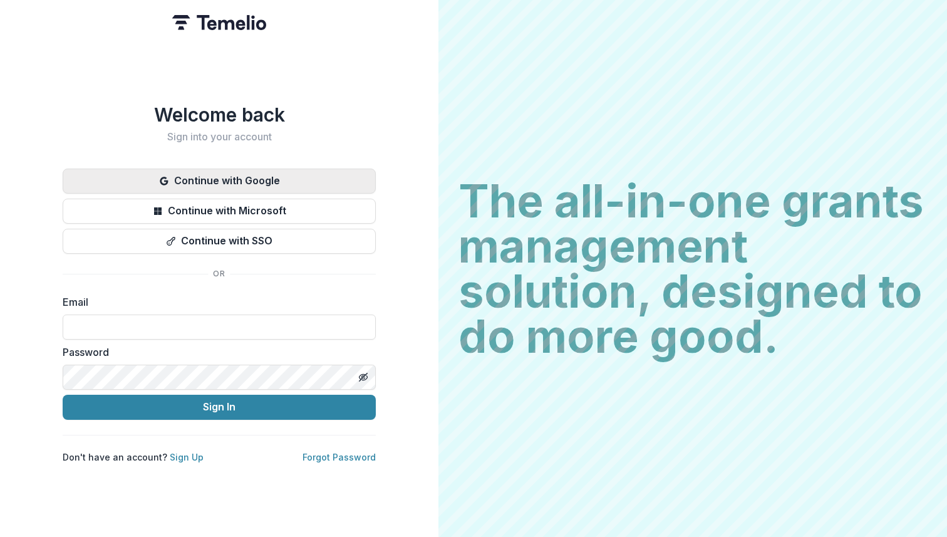
click at [278, 180] on button "Continue with Google" at bounding box center [219, 180] width 313 height 25
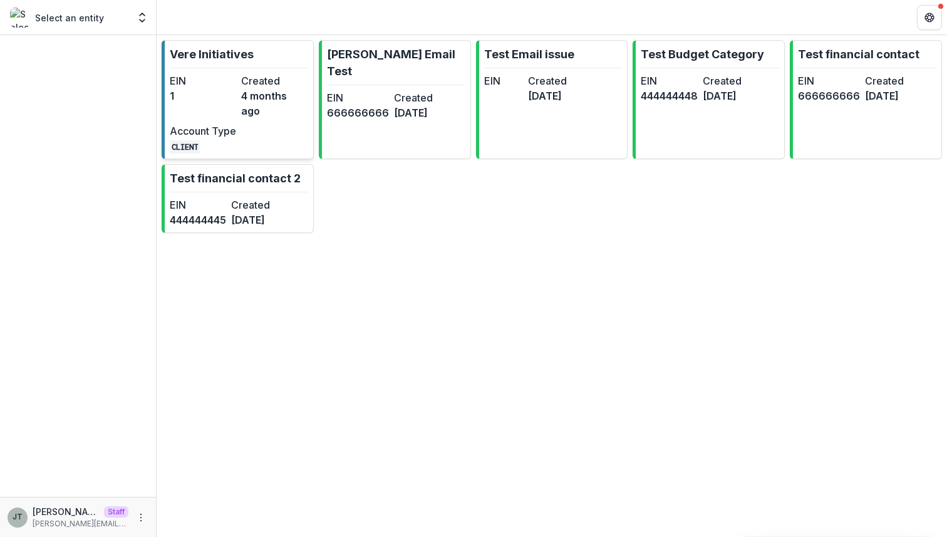
click at [250, 106] on div "EIN 1 Created [DATE] Account Type CLIENT" at bounding box center [239, 113] width 138 height 80
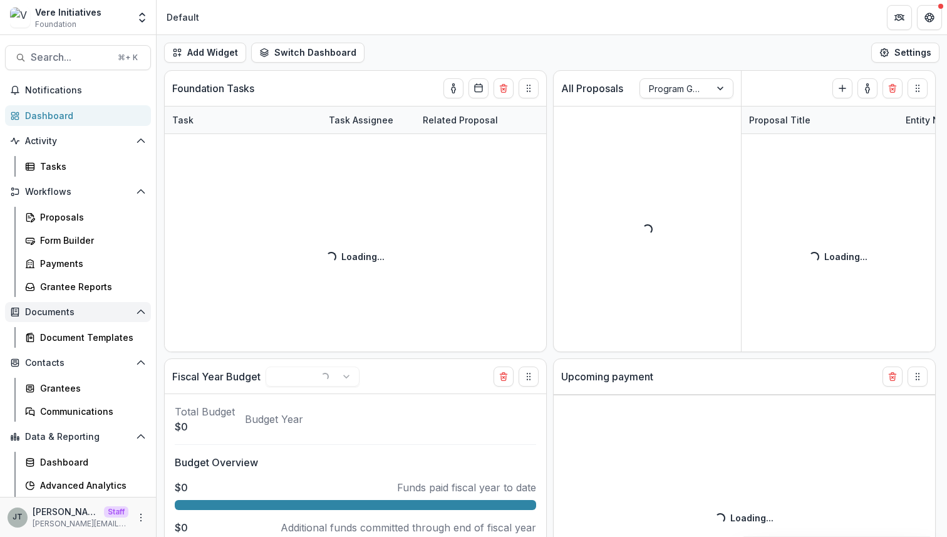
scroll to position [22, 0]
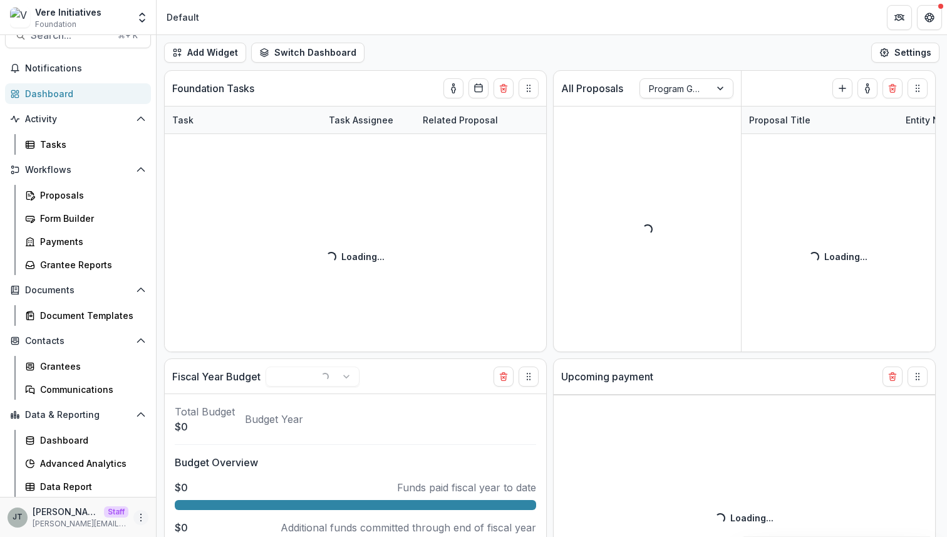
click at [137, 515] on icon "More" at bounding box center [141, 517] width 10 height 10
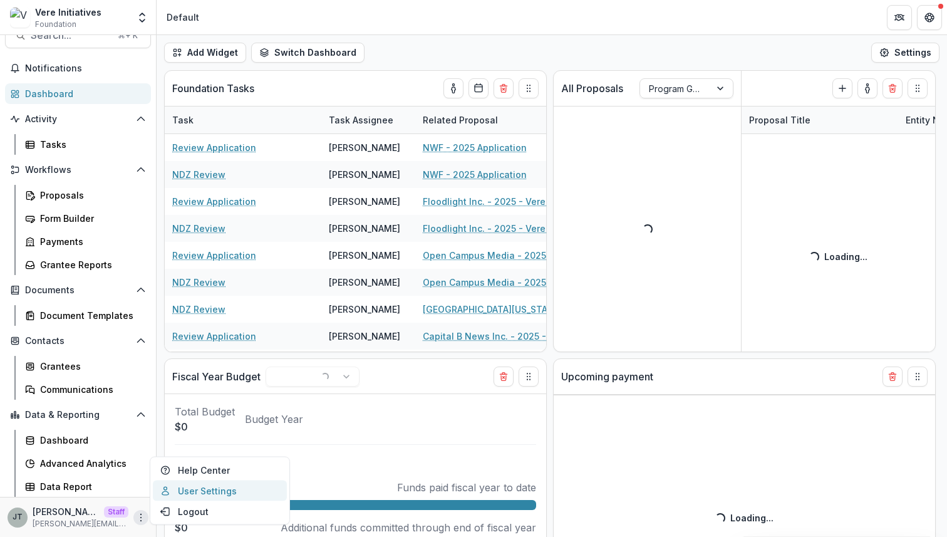
click at [173, 494] on link "User Settings" at bounding box center [220, 490] width 134 height 21
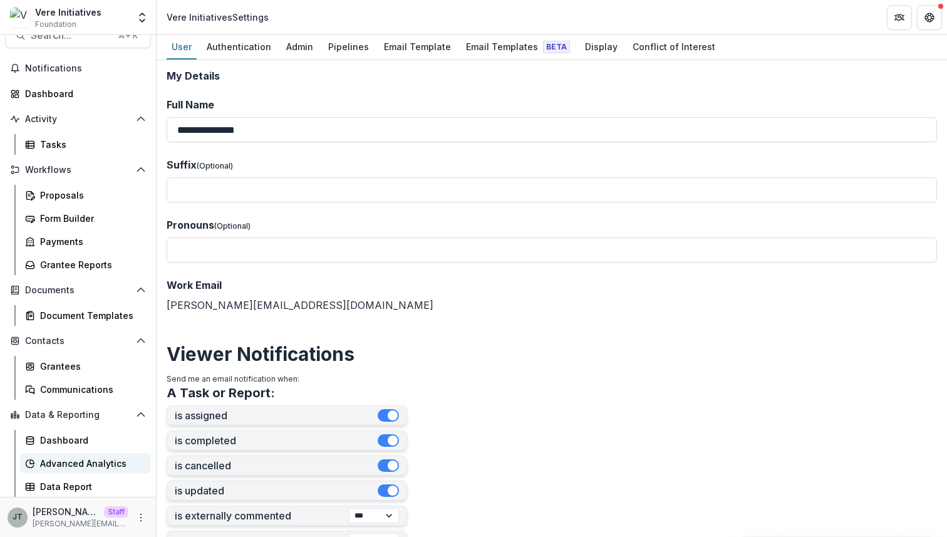
click at [86, 458] on div "Advanced Analytics" at bounding box center [90, 463] width 101 height 13
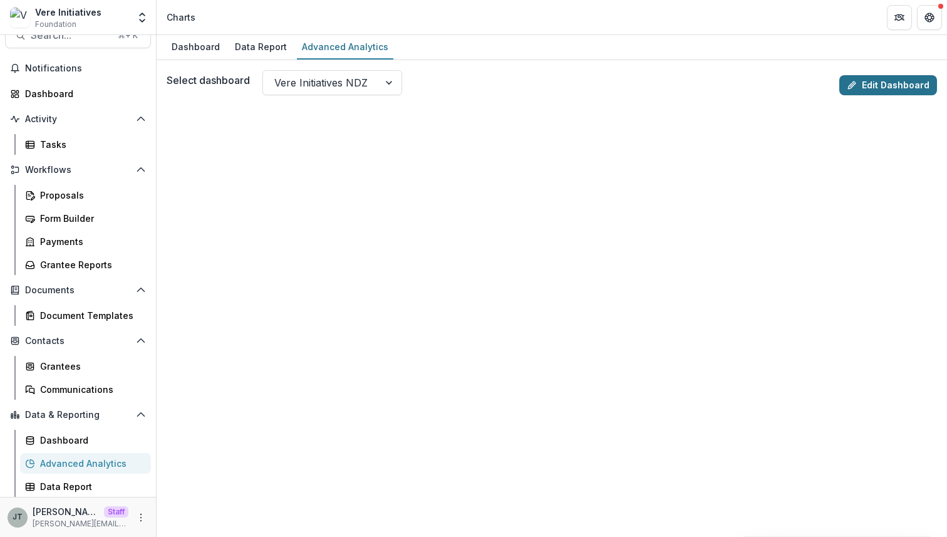
click at [874, 85] on link "Edit Dashboard" at bounding box center [888, 85] width 98 height 20
click at [75, 197] on div "Proposals" at bounding box center [90, 195] width 101 height 13
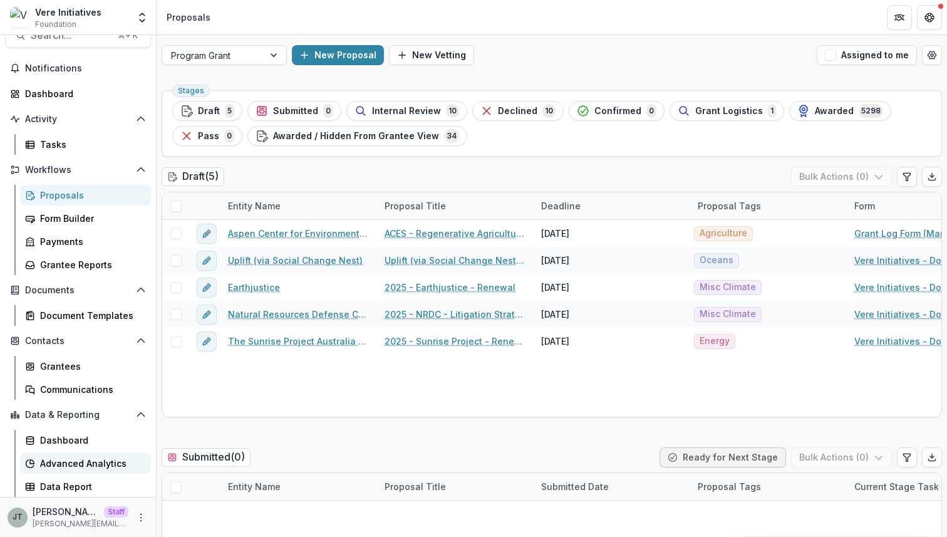
click at [106, 463] on div "Advanced Analytics" at bounding box center [90, 463] width 101 height 13
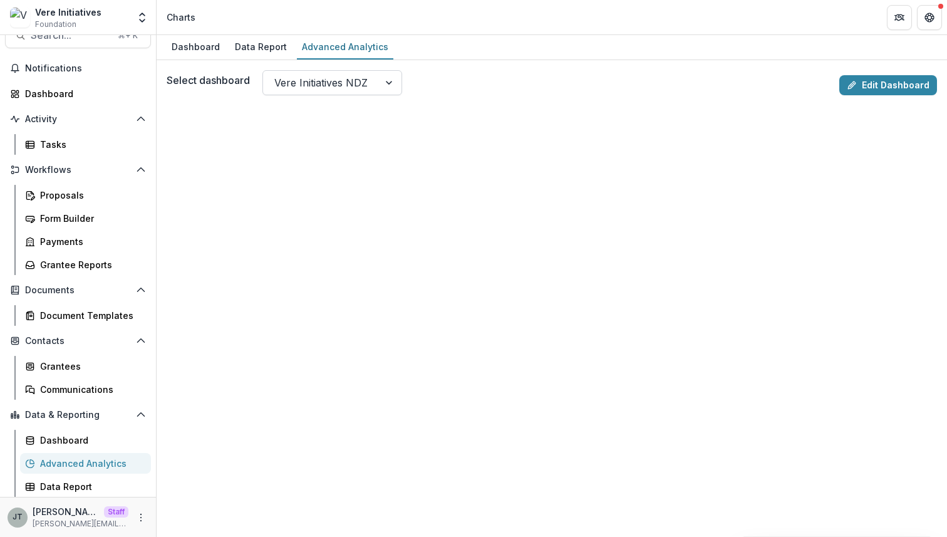
click at [325, 85] on div at bounding box center [320, 83] width 93 height 18
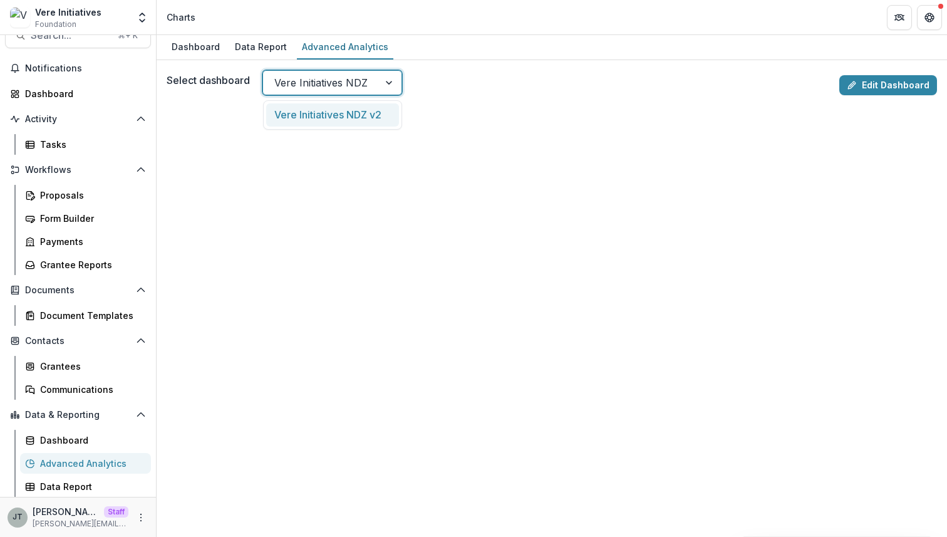
scroll to position [30, 0]
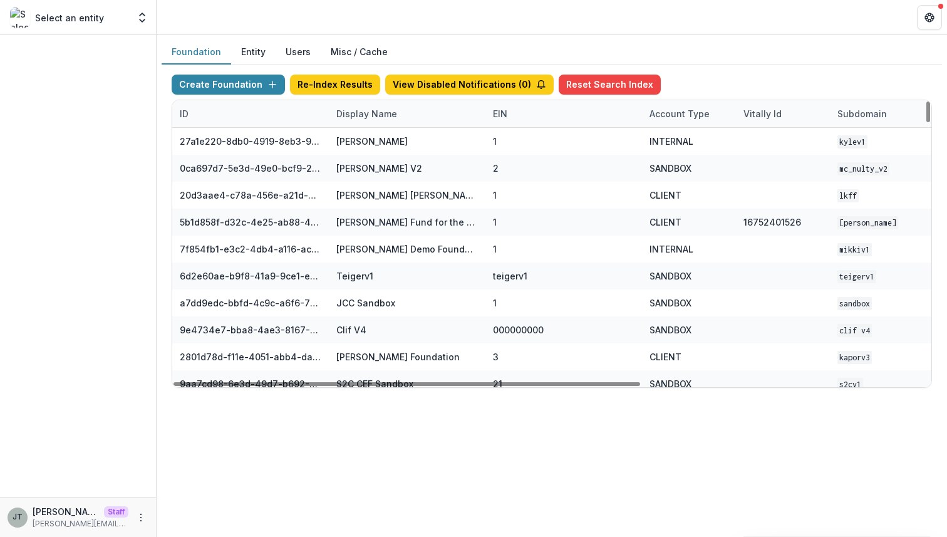
click at [366, 120] on div "Display Name" at bounding box center [407, 113] width 157 height 27
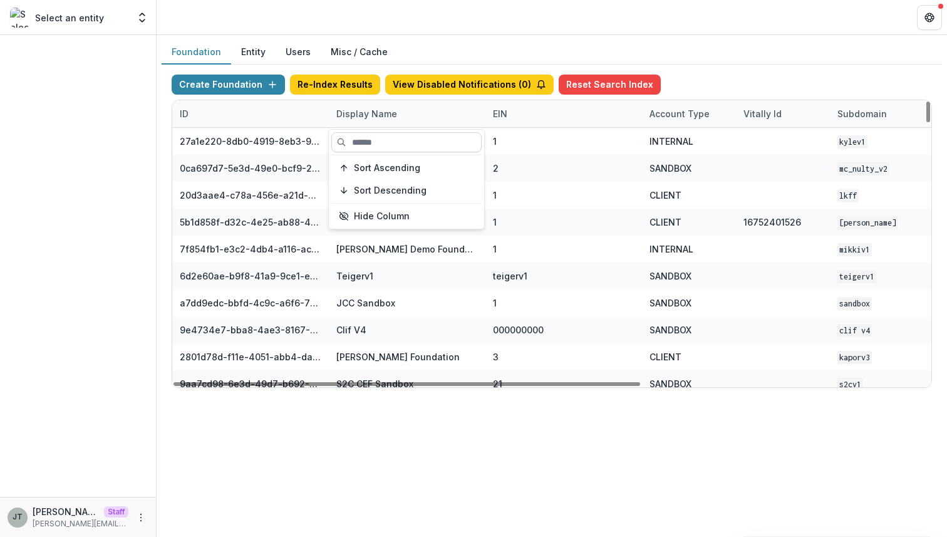
click at [382, 146] on input at bounding box center [406, 142] width 150 height 20
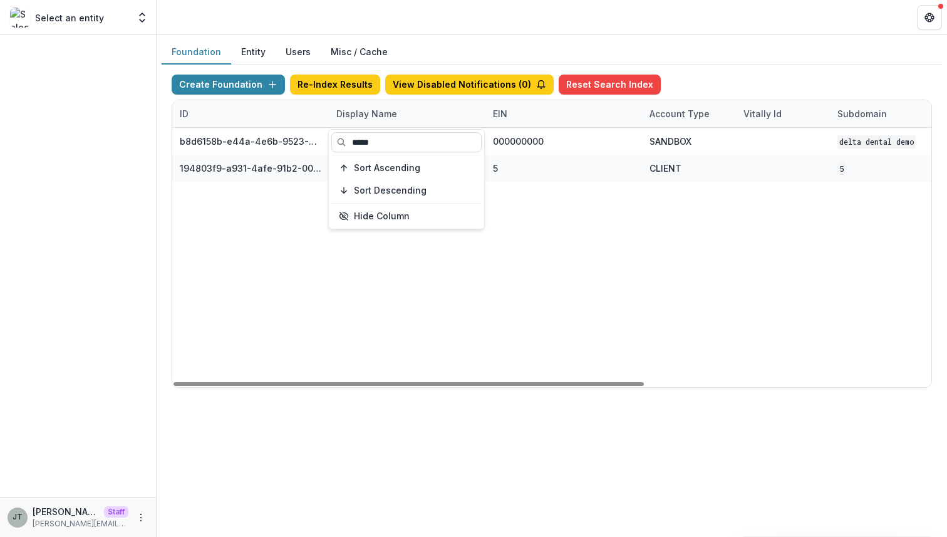
type input "*****"
click at [599, 240] on div "b8d6158b-e44a-4e6b-9523-731bbbd4a617 Delta Dental DEMO 000000000 SANDBOX Delta …" at bounding box center [782, 257] width 1221 height 259
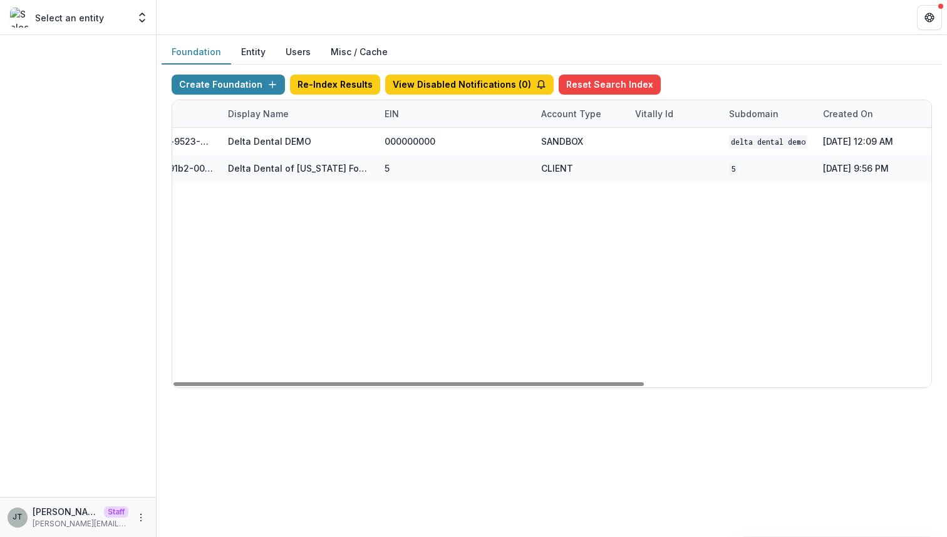
scroll to position [0, 462]
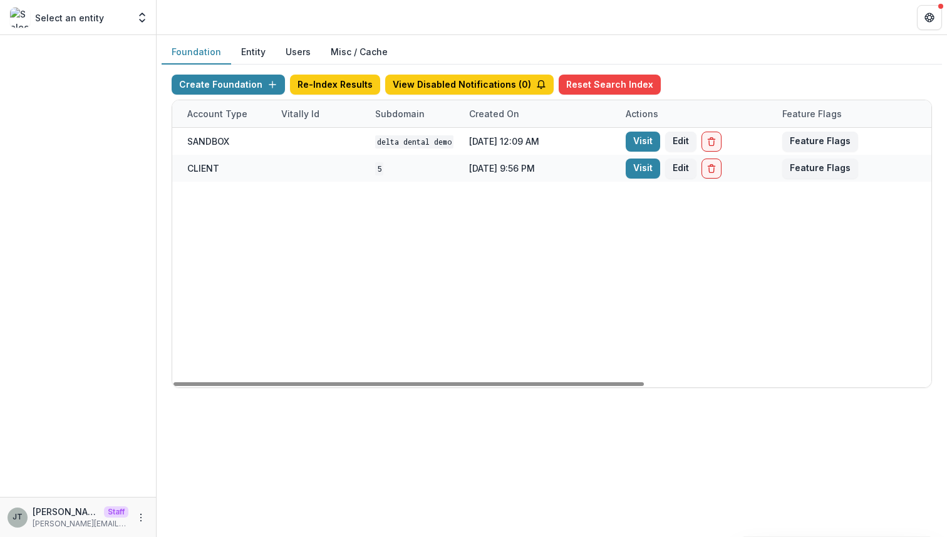
click at [299, 54] on button "Users" at bounding box center [298, 52] width 45 height 24
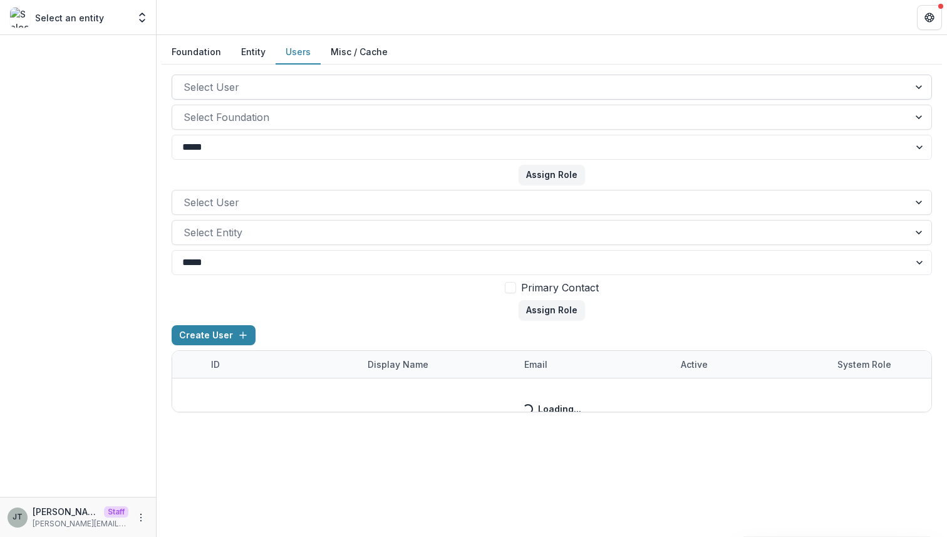
click at [274, 88] on div at bounding box center [541, 87] width 714 height 18
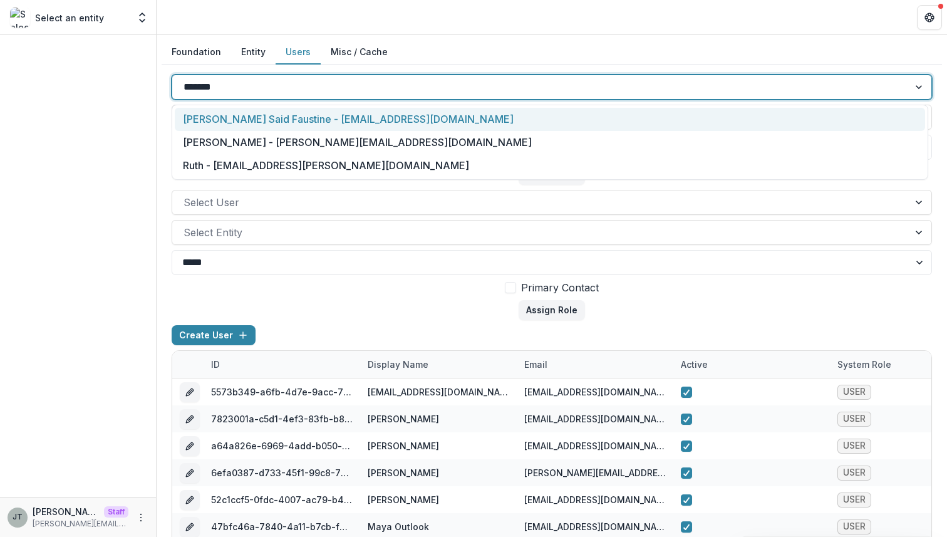
type input "********"
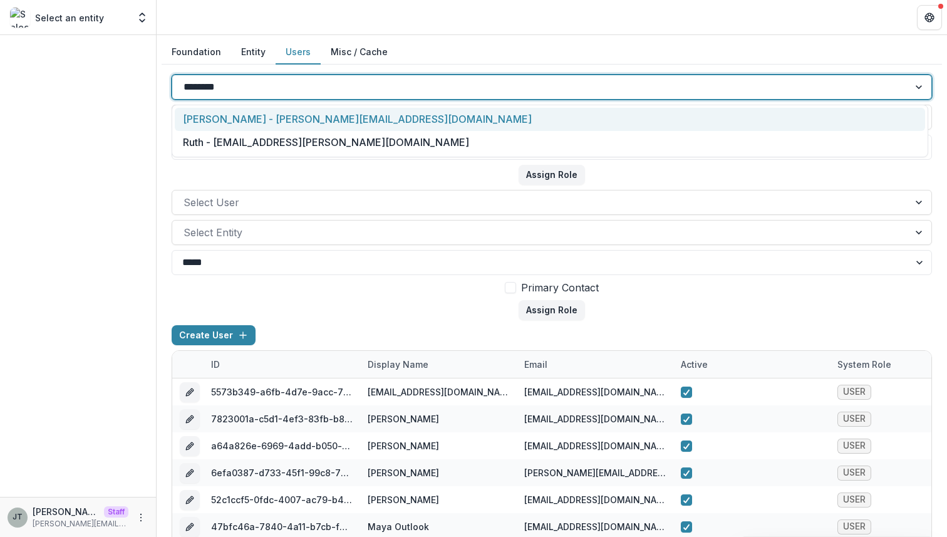
click at [288, 119] on div "[PERSON_NAME] - [PERSON_NAME][EMAIL_ADDRESS][DOMAIN_NAME]" at bounding box center [550, 119] width 750 height 23
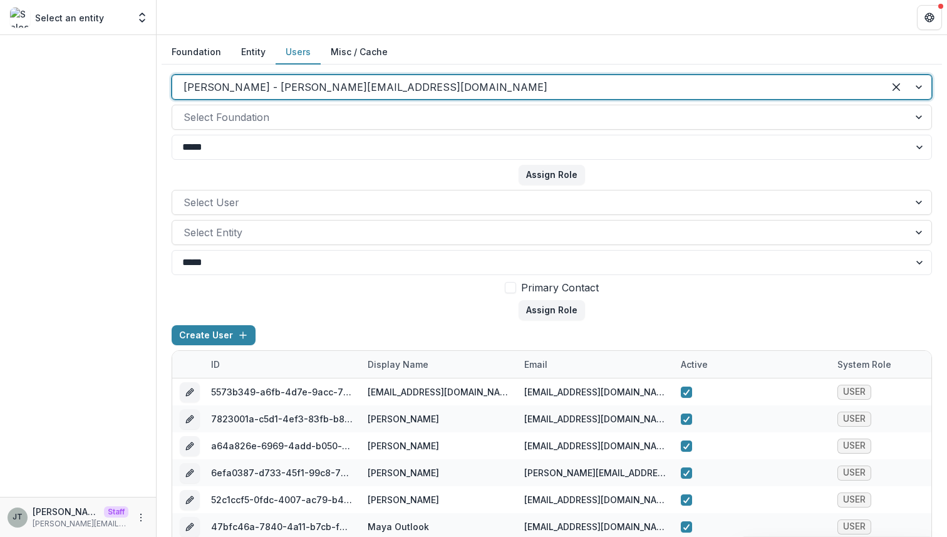
click at [288, 119] on div at bounding box center [541, 117] width 714 height 18
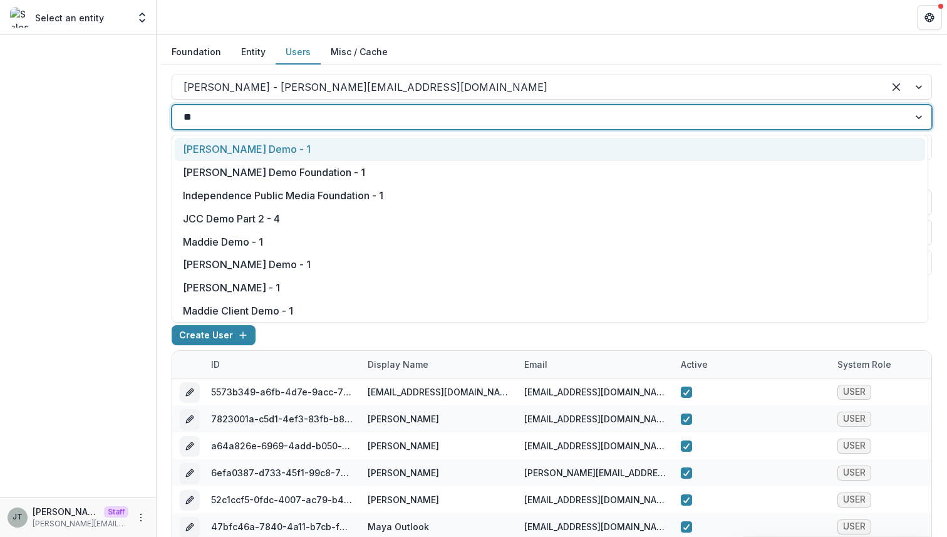
type input "***"
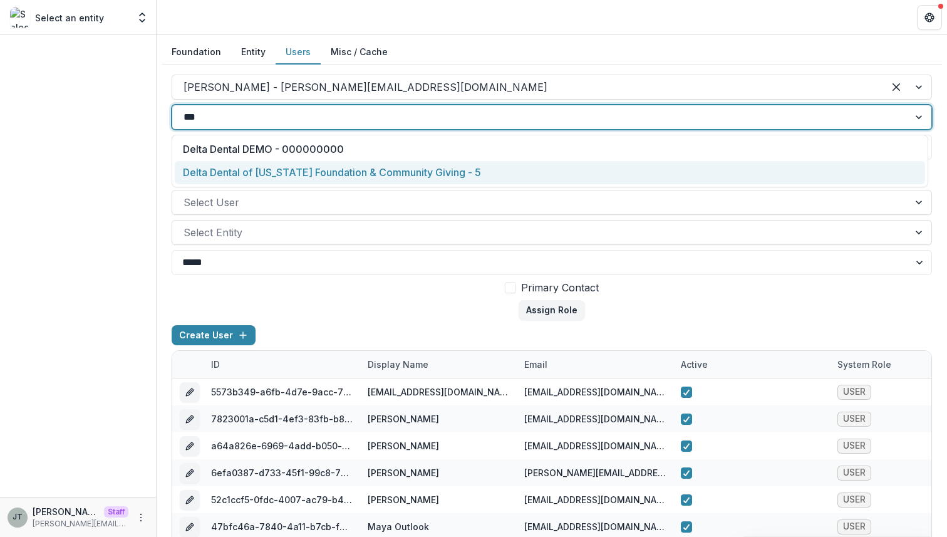
click at [310, 169] on div "Delta Dental of Minnesota Foundation & Community Giving - 5" at bounding box center [550, 172] width 750 height 23
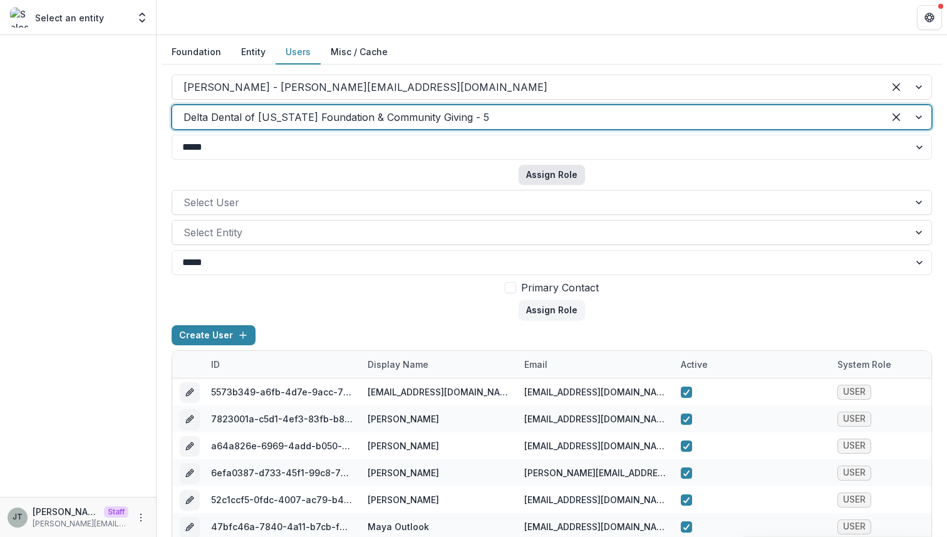
click at [539, 171] on button "Assign Role" at bounding box center [552, 175] width 66 height 20
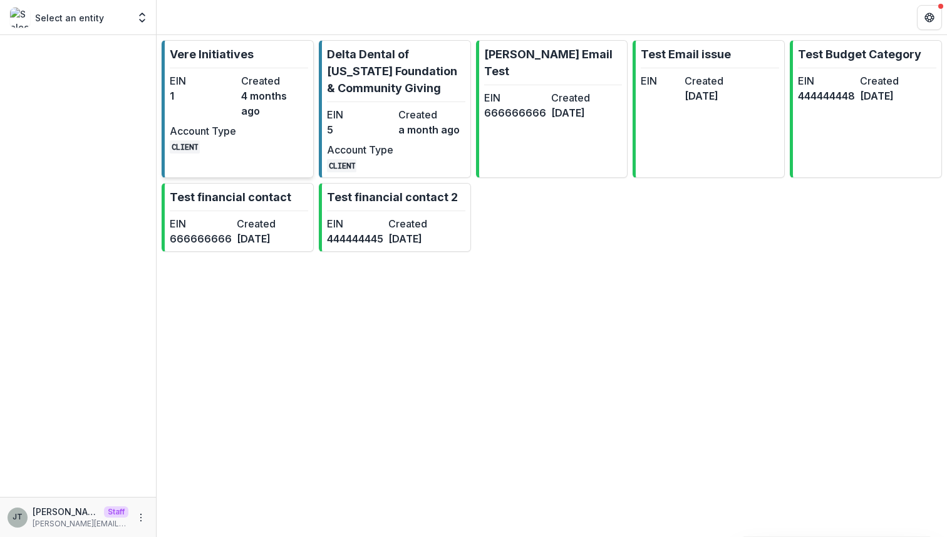
click at [252, 63] on link "Vere Initiatives EIN 1 Created 4 months ago Account Type CLIENT" at bounding box center [238, 109] width 152 height 138
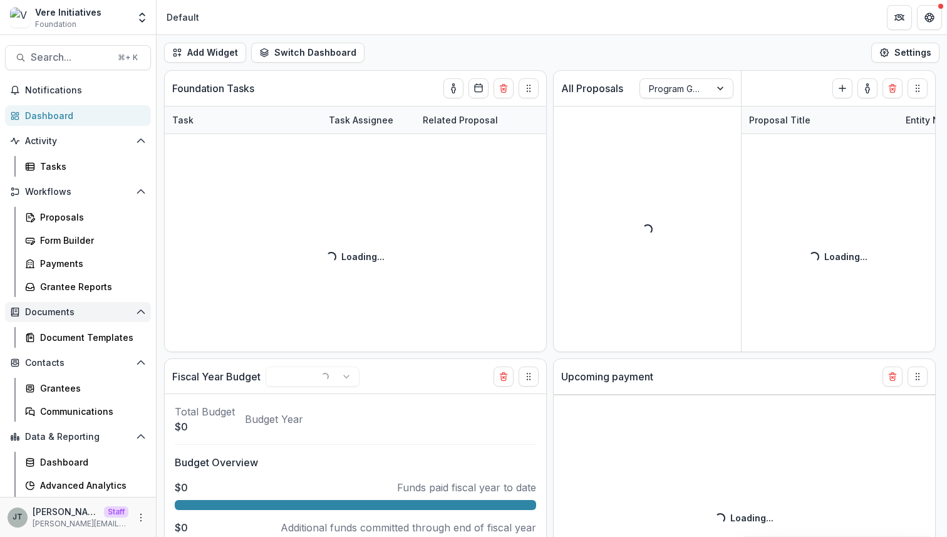
scroll to position [22, 0]
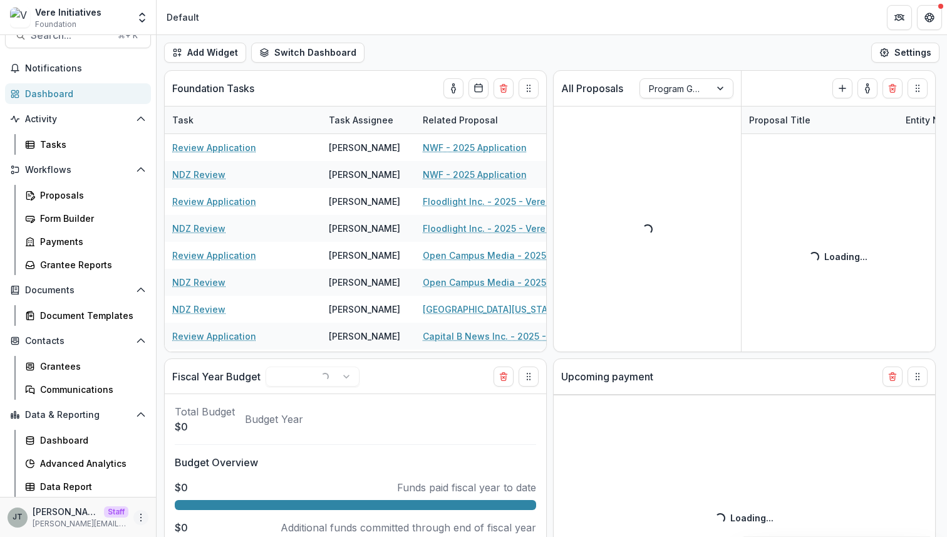
click at [139, 514] on icon "More" at bounding box center [141, 517] width 10 height 10
click at [180, 493] on link "User Settings" at bounding box center [220, 490] width 134 height 21
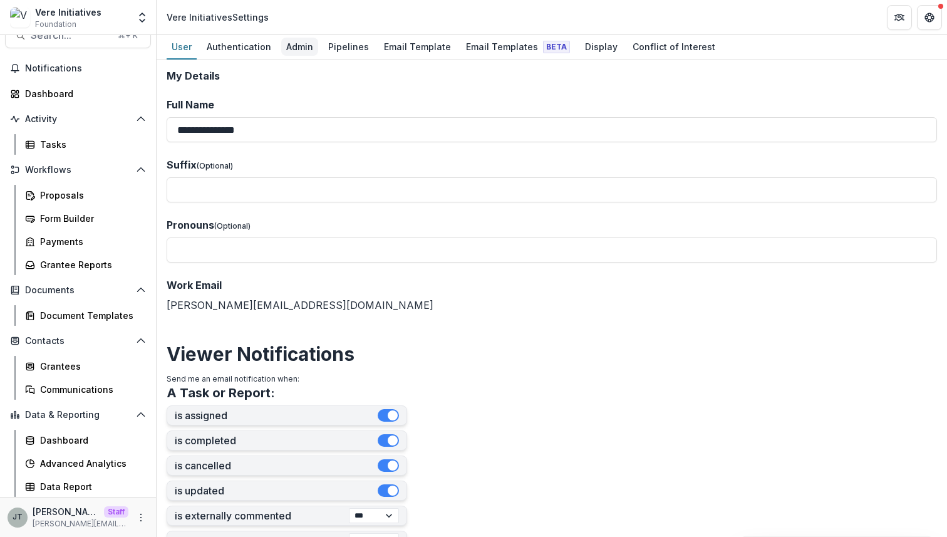
click at [298, 44] on div "Admin" at bounding box center [299, 47] width 37 height 18
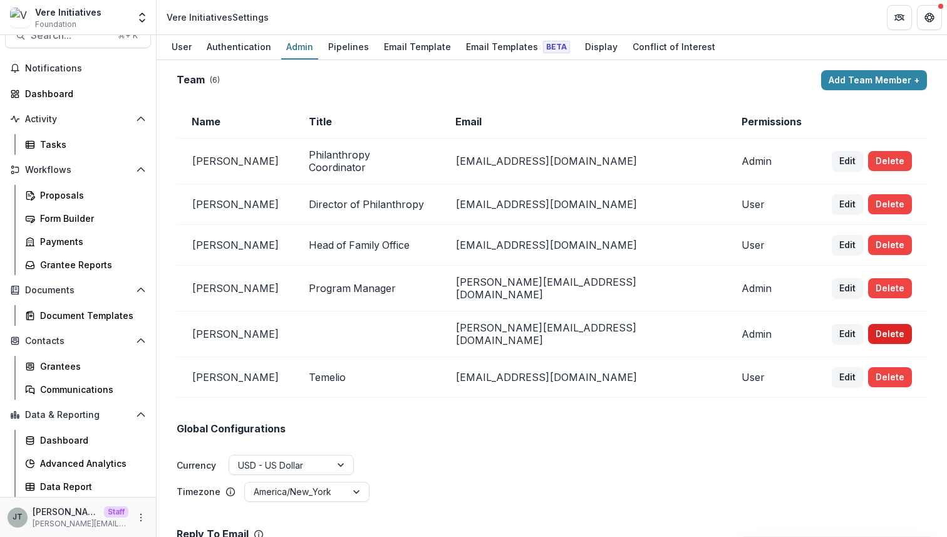
click at [868, 324] on button "Delete" at bounding box center [890, 334] width 44 height 20
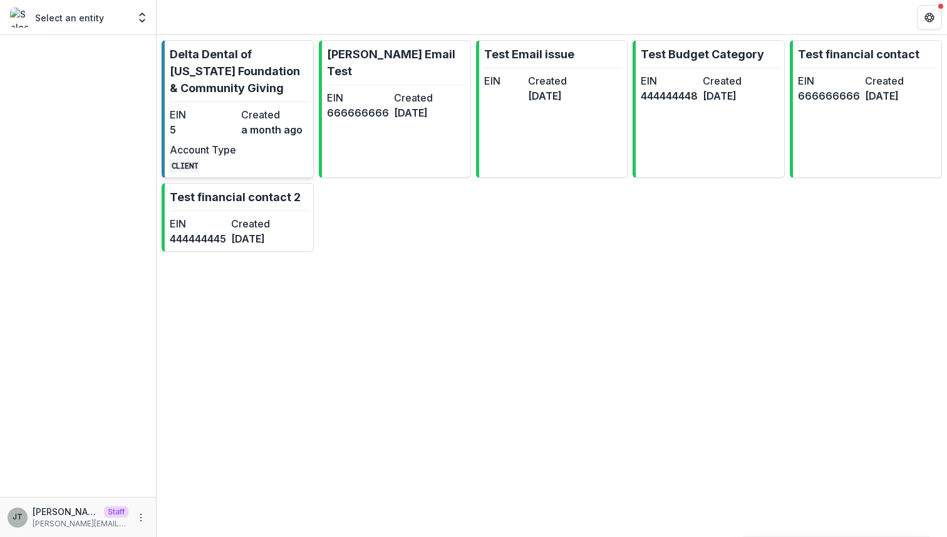
click at [242, 90] on p "Delta Dental of Minnesota Foundation & Community Giving" at bounding box center [239, 71] width 138 height 51
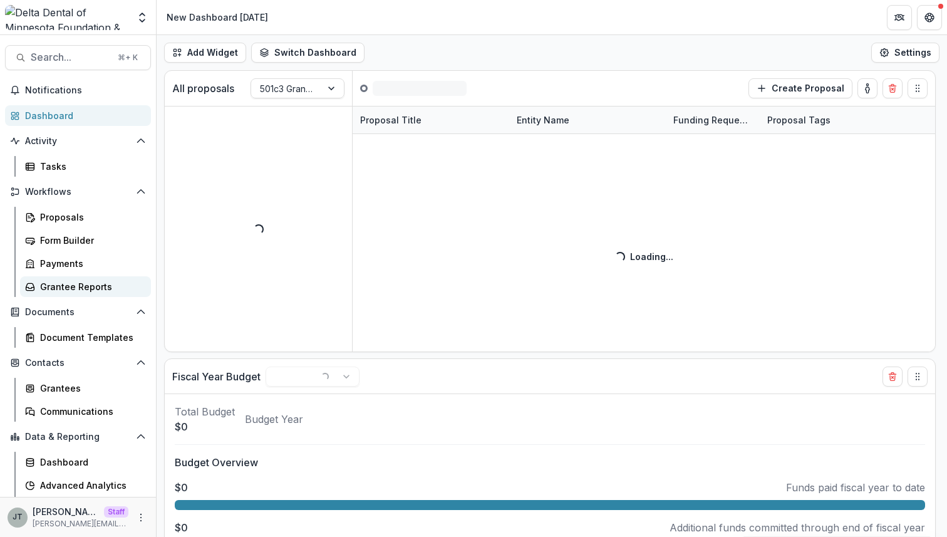
scroll to position [45, 0]
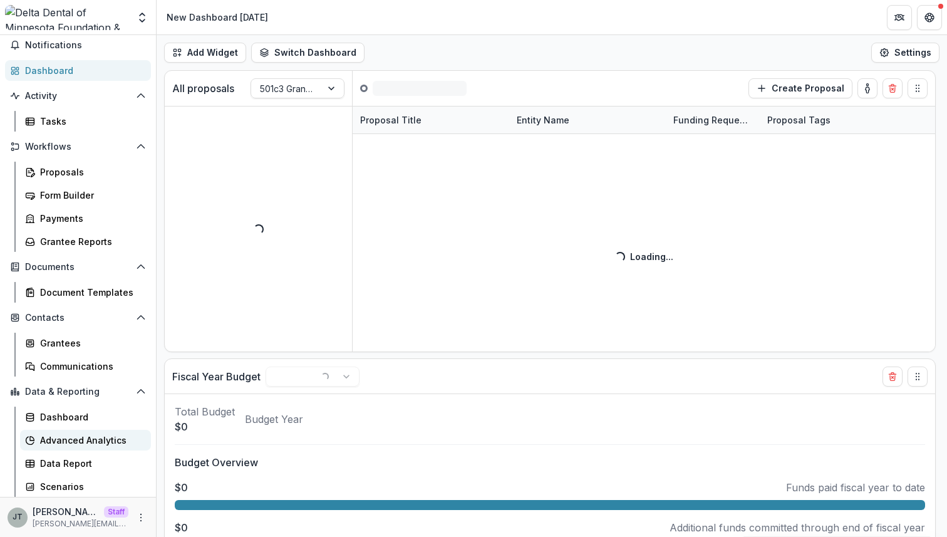
click at [80, 437] on div "Advanced Analytics" at bounding box center [90, 439] width 101 height 13
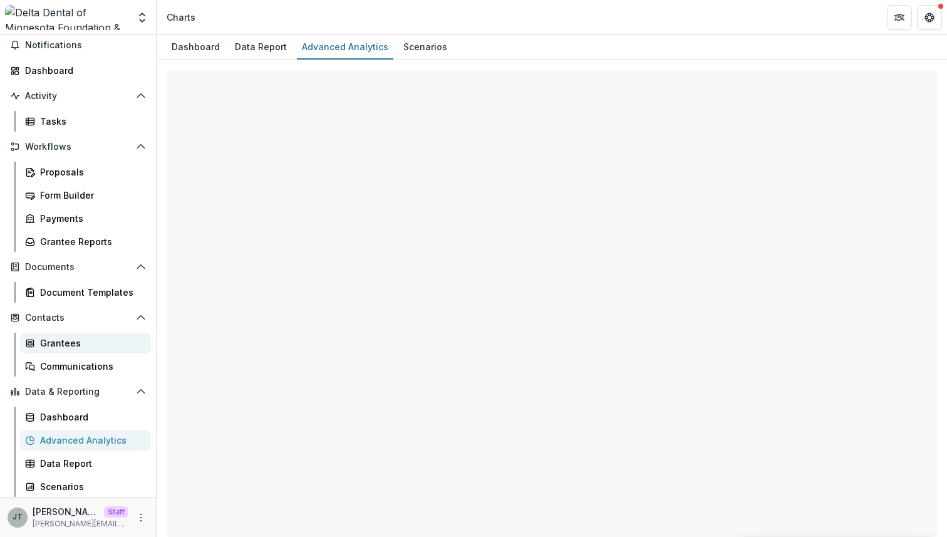
click at [76, 339] on div "Grantees" at bounding box center [90, 342] width 101 height 13
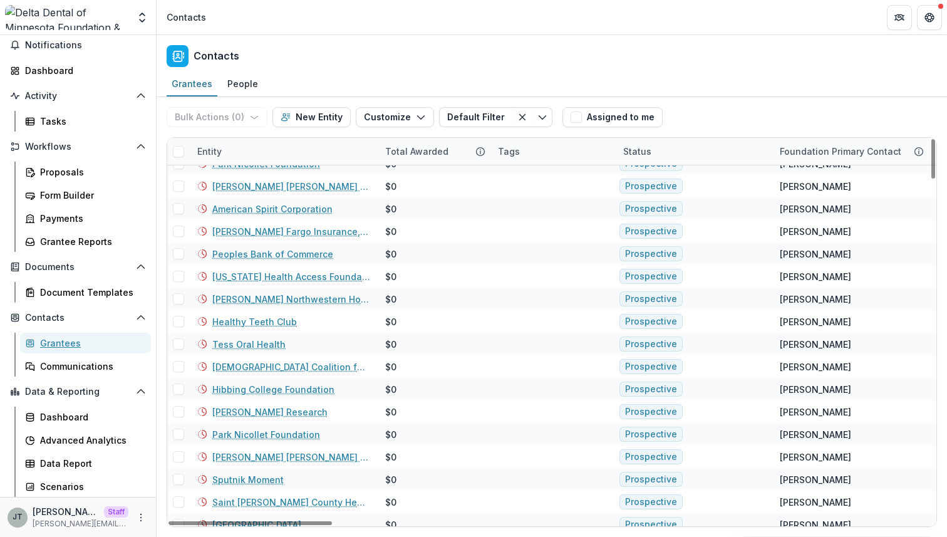
scroll to position [2968, 0]
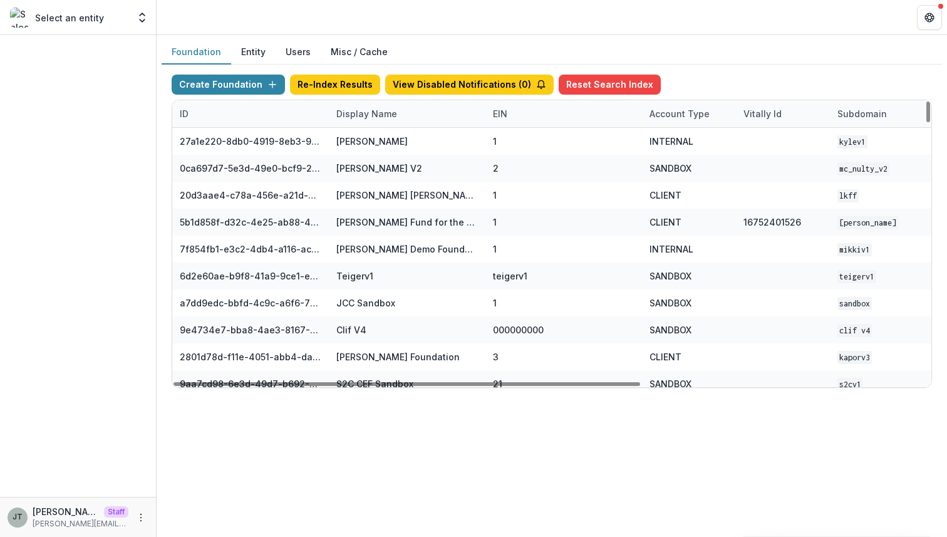
click at [294, 56] on button "Users" at bounding box center [298, 52] width 45 height 24
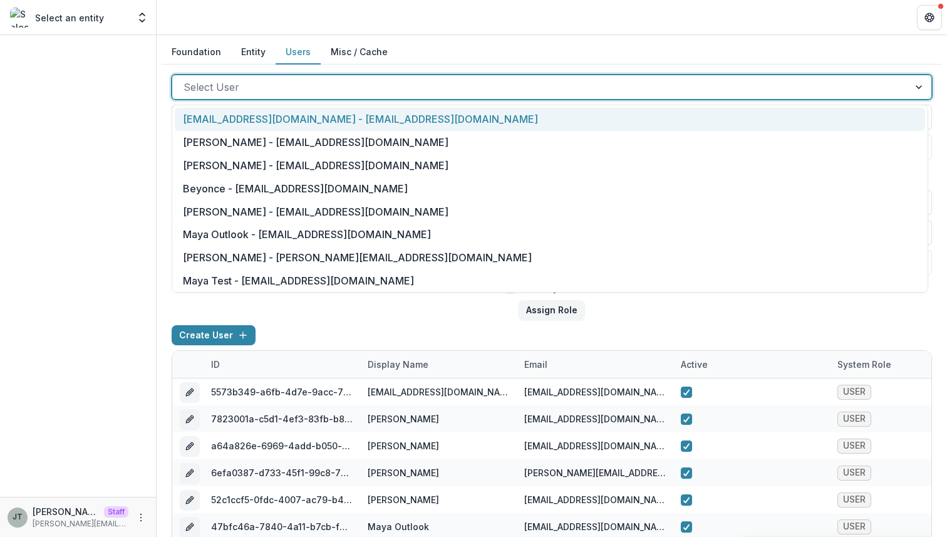
click at [317, 93] on div at bounding box center [541, 87] width 714 height 18
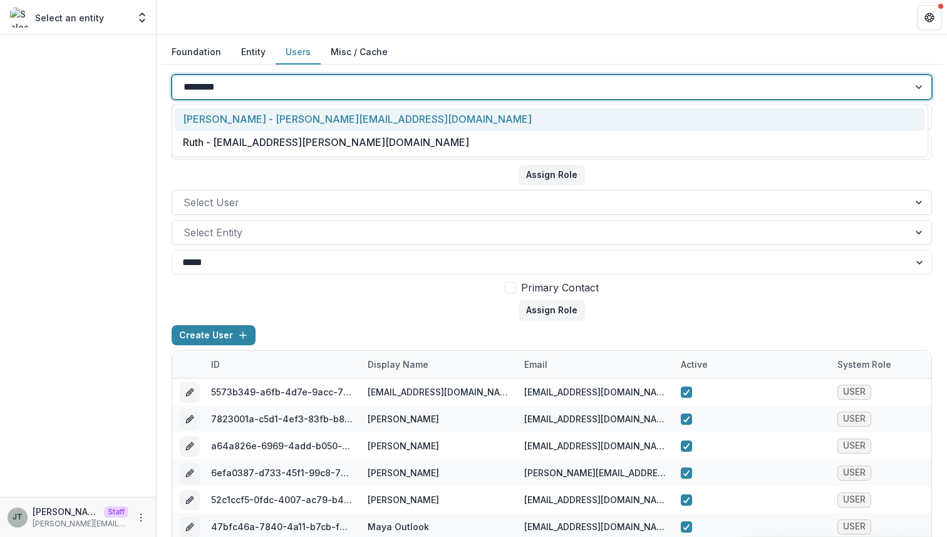
type input "*********"
click at [327, 118] on div "Joyce N Temelio - joyce@trytemelio.com" at bounding box center [550, 119] width 750 height 23
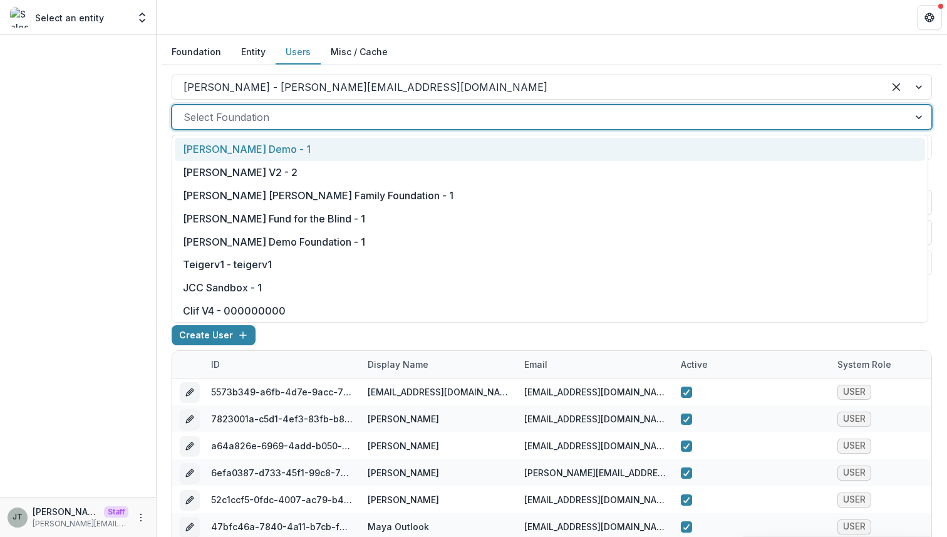
click at [238, 123] on div at bounding box center [541, 117] width 714 height 18
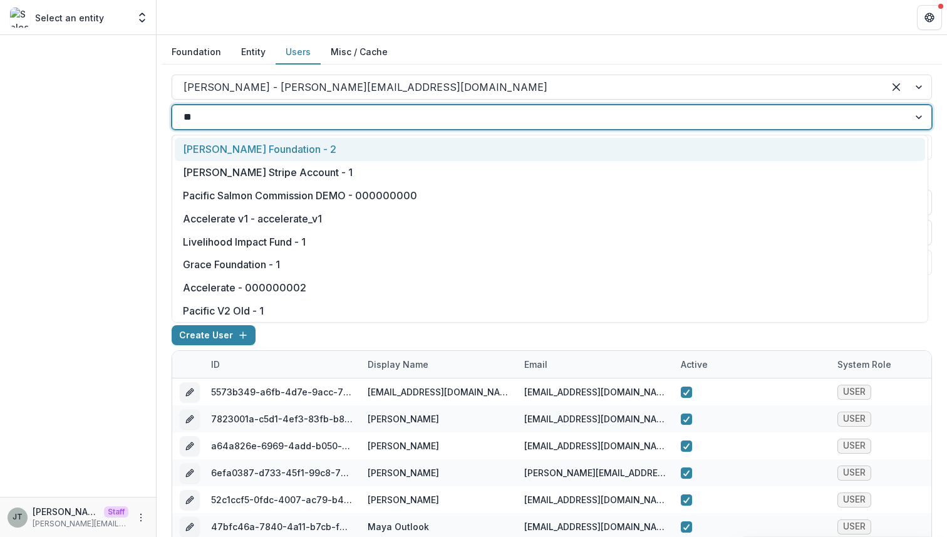
type input "***"
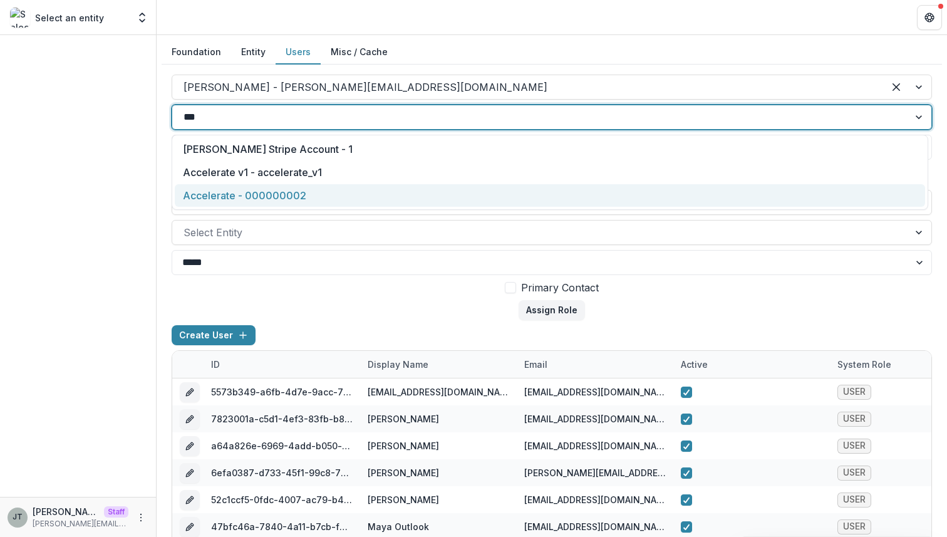
click at [244, 192] on div "Accelerate - 000000002" at bounding box center [550, 195] width 750 height 23
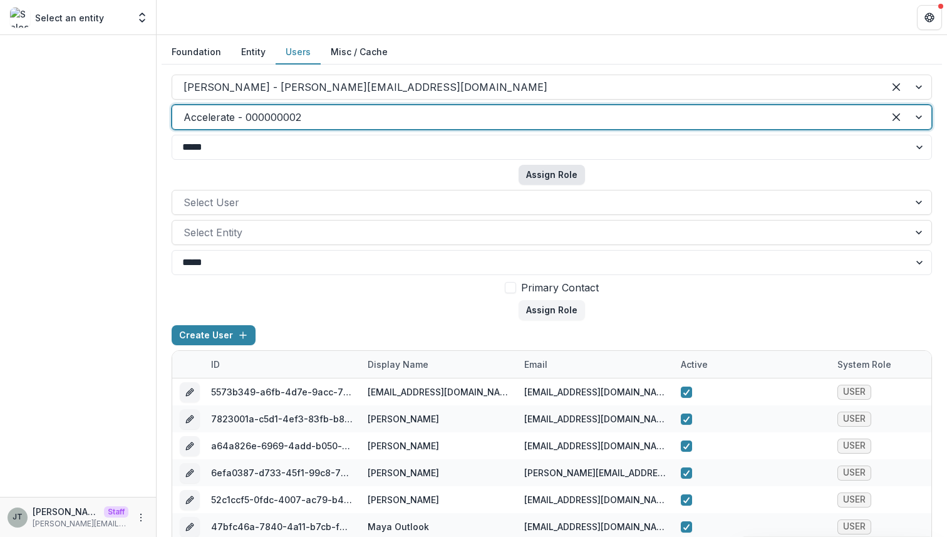
click at [556, 175] on button "Assign Role" at bounding box center [552, 175] width 66 height 20
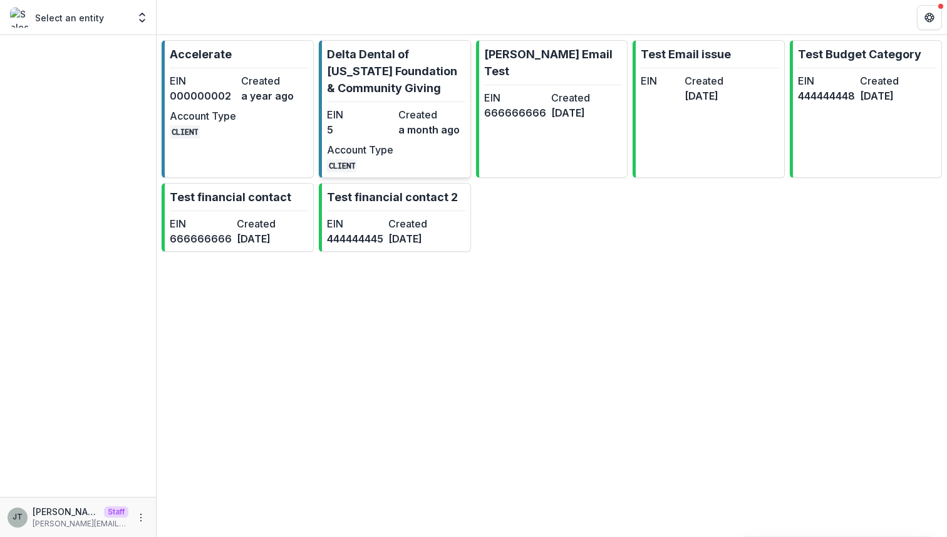
click at [368, 104] on link "Delta Dental of [US_STATE] Foundation & Community Giving EIN 5 Created a month …" at bounding box center [395, 109] width 152 height 138
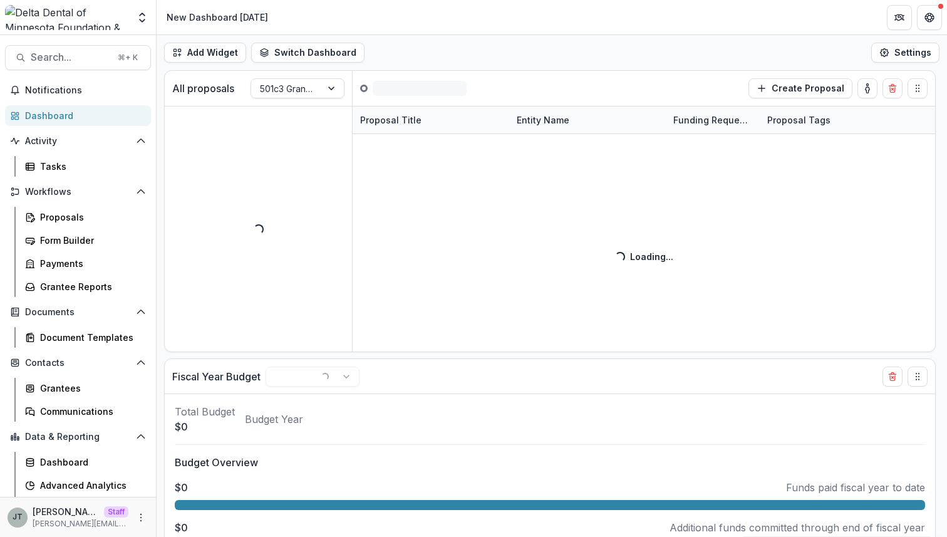
scroll to position [45, 0]
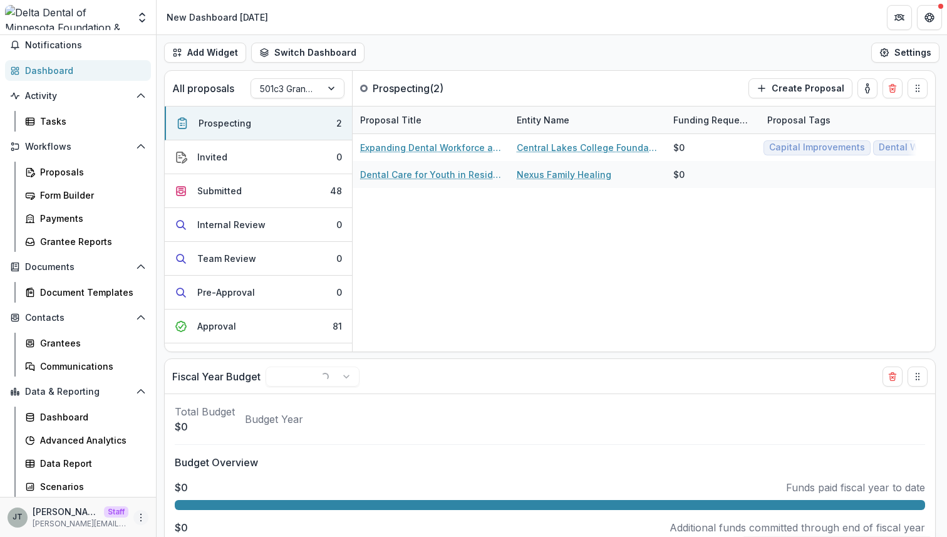
click at [141, 520] on circle "More" at bounding box center [141, 520] width 1 height 1
click at [186, 492] on link "User Settings" at bounding box center [220, 490] width 134 height 21
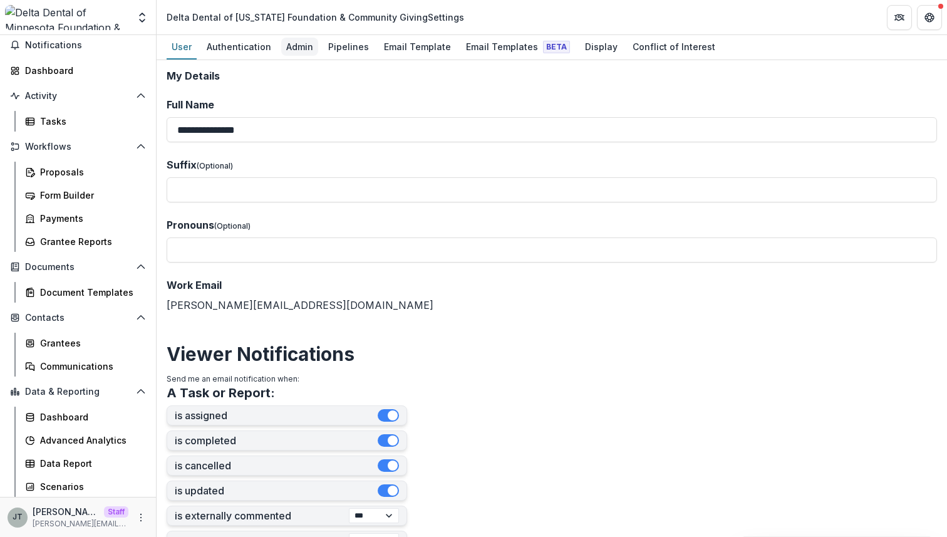
click at [296, 50] on div "Admin" at bounding box center [299, 47] width 37 height 18
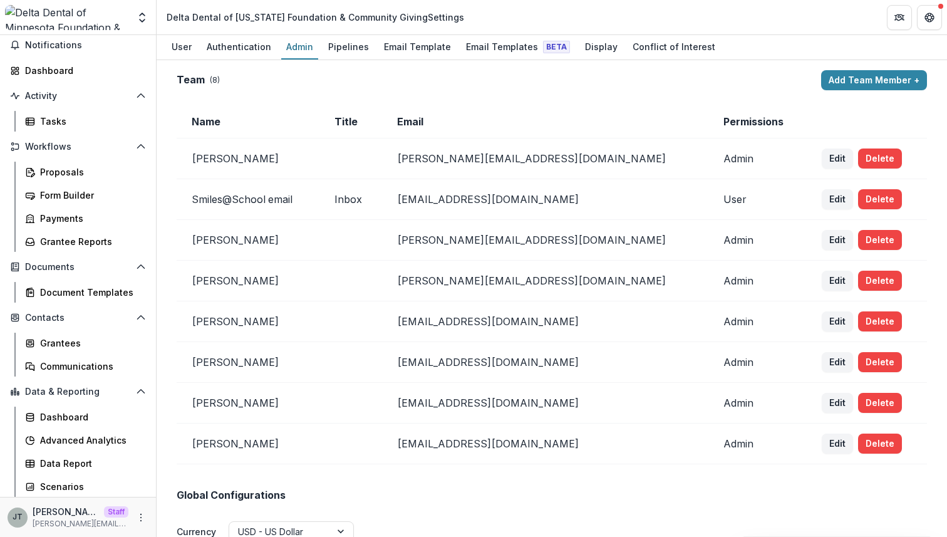
scroll to position [1, 0]
click at [858, 239] on button "Delete" at bounding box center [880, 239] width 44 height 20
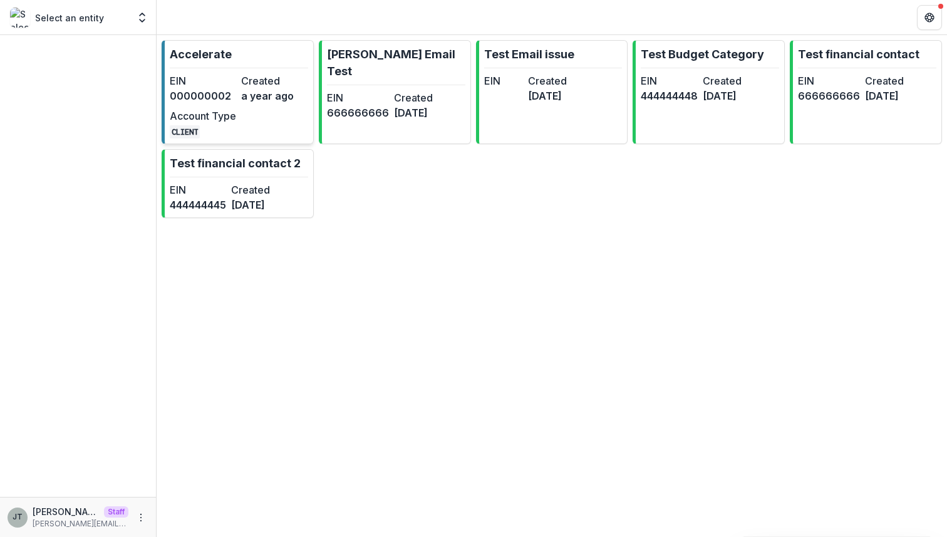
click at [251, 88] on dd "a year ago" at bounding box center [274, 95] width 66 height 15
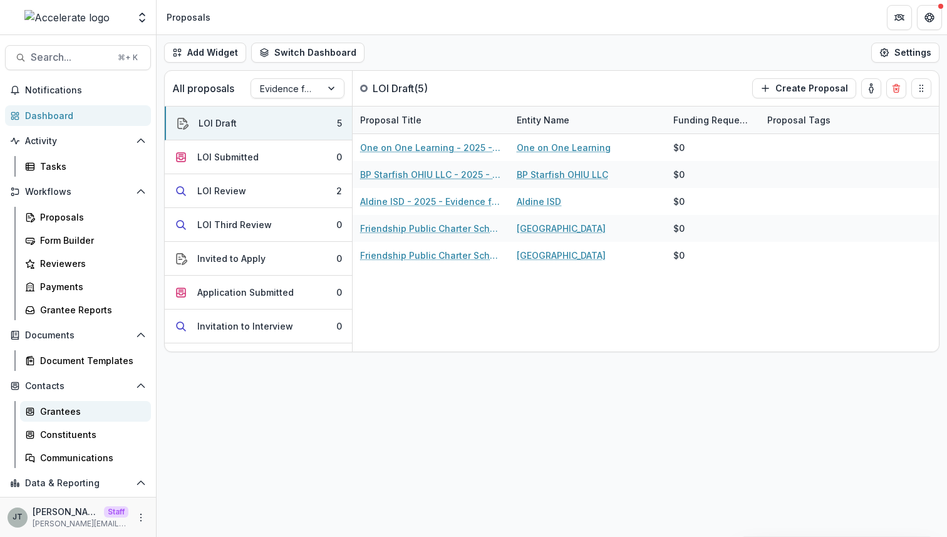
click at [86, 412] on div "Grantees" at bounding box center [90, 411] width 101 height 13
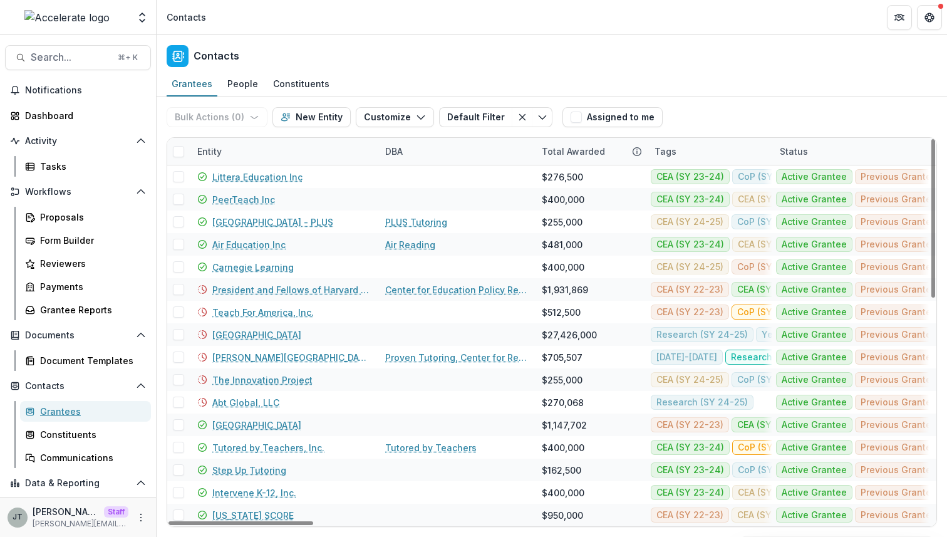
scroll to position [68, 0]
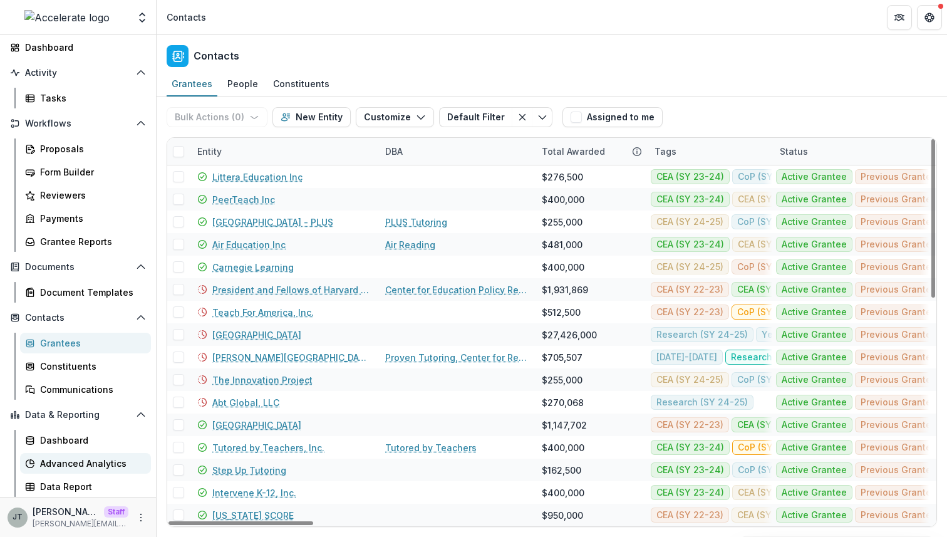
click at [70, 462] on div "Advanced Analytics" at bounding box center [90, 463] width 101 height 13
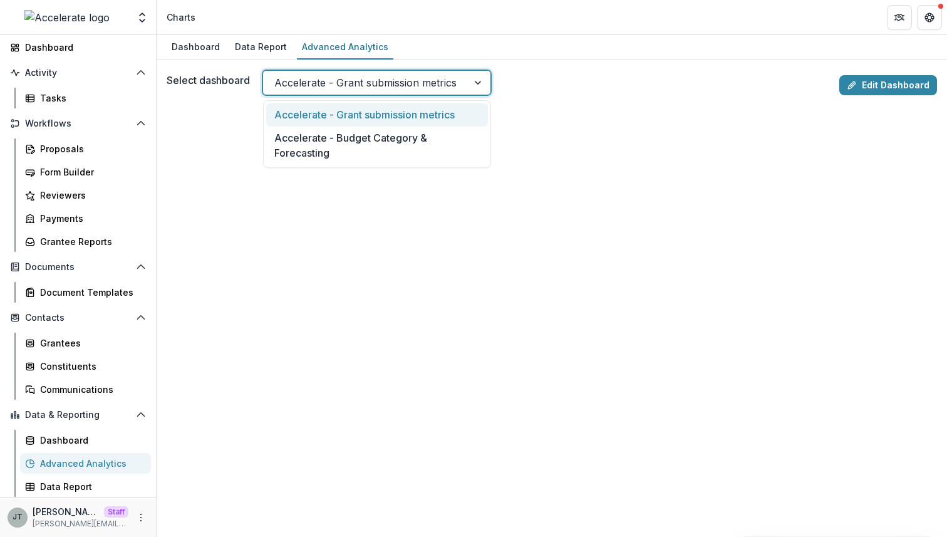
click at [420, 75] on div at bounding box center [365, 83] width 182 height 18
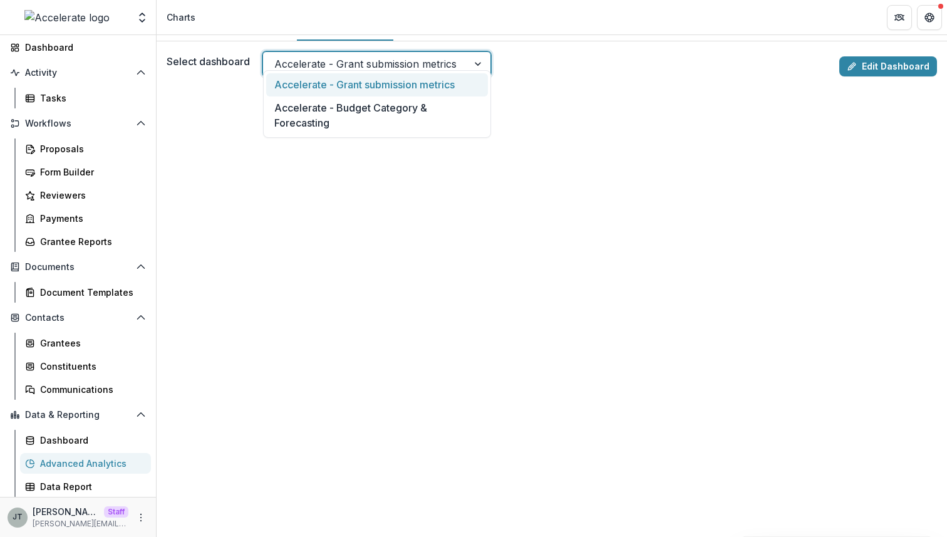
scroll to position [30, 0]
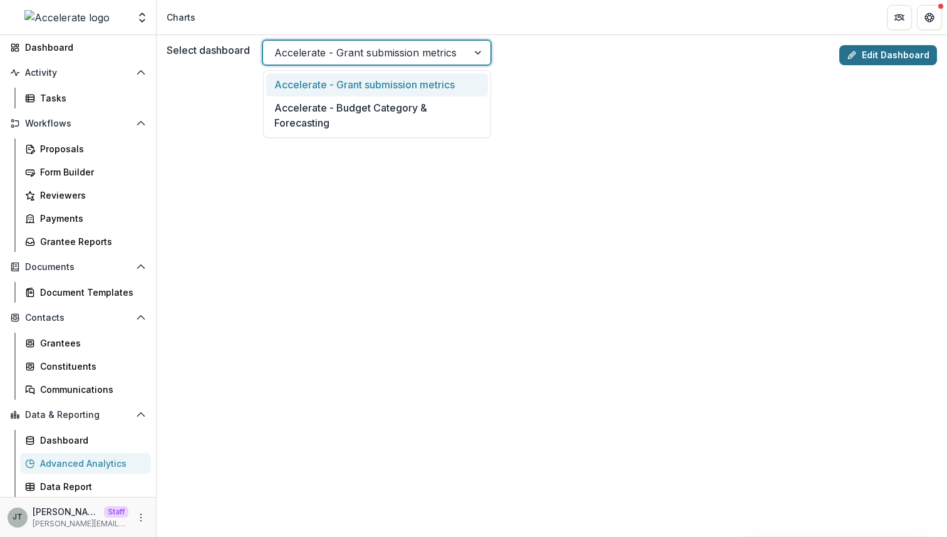
click at [856, 56] on icon at bounding box center [852, 55] width 10 height 10
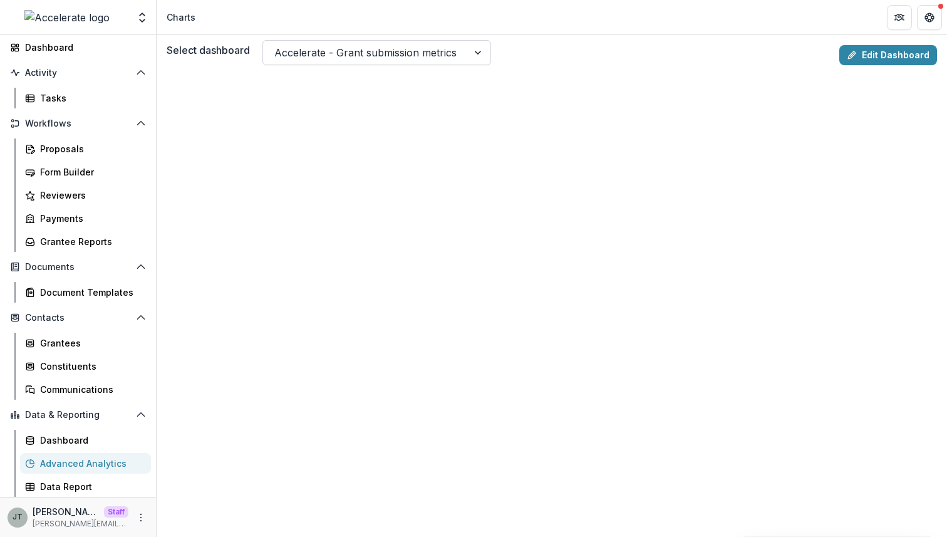
click at [376, 53] on div at bounding box center [365, 53] width 182 height 18
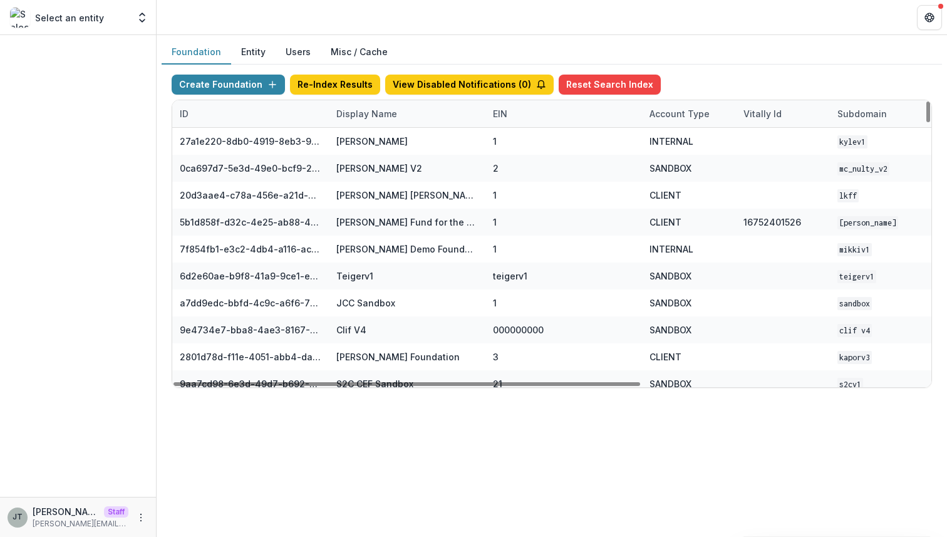
click at [372, 112] on div "Display Name" at bounding box center [367, 113] width 76 height 13
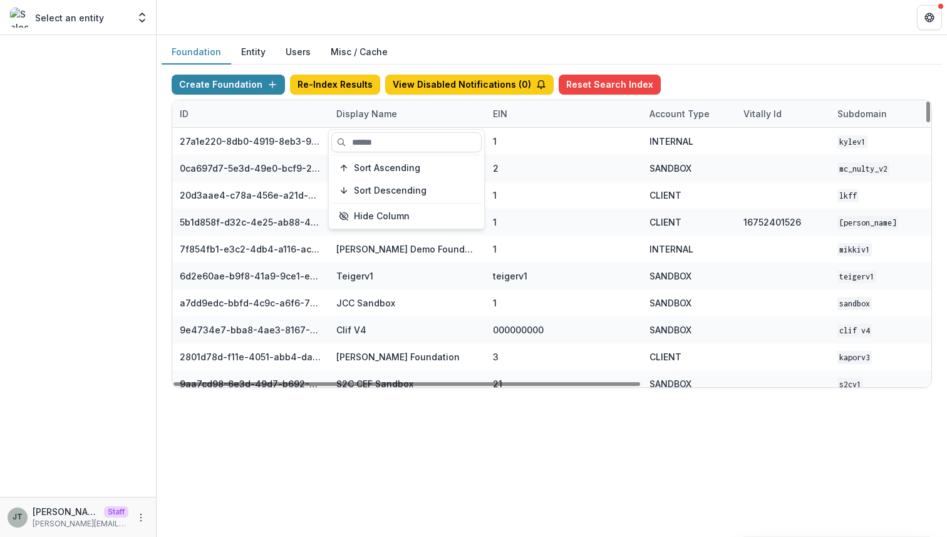
click at [301, 49] on button "Users" at bounding box center [298, 52] width 45 height 24
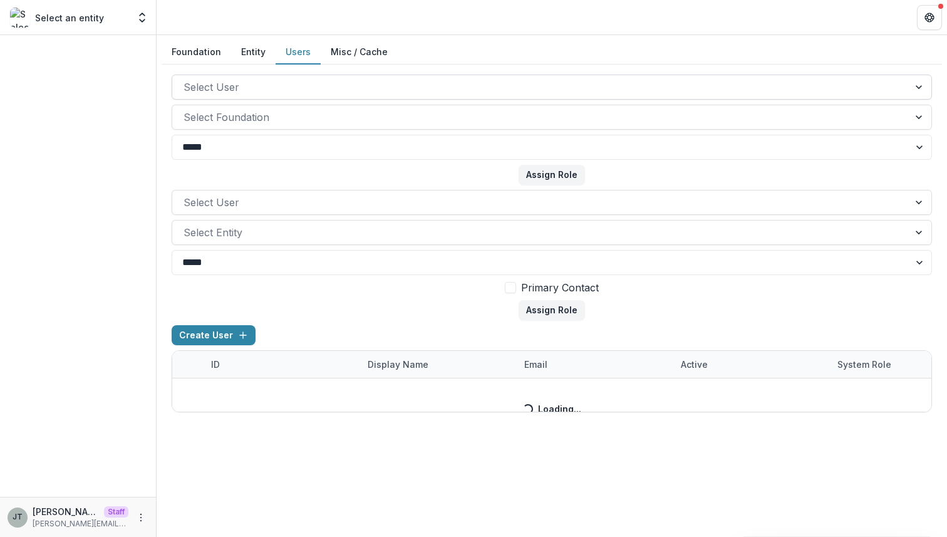
click at [280, 88] on div at bounding box center [541, 87] width 714 height 18
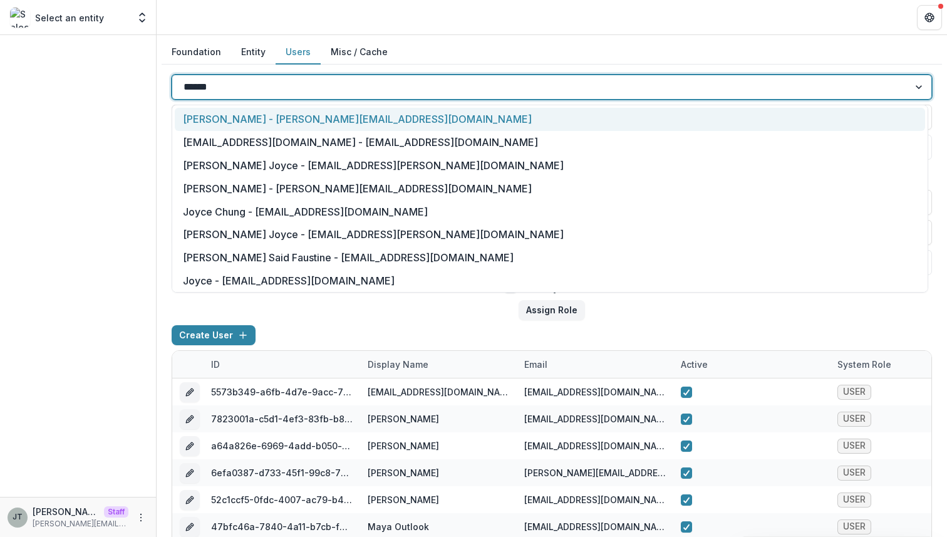
type input "*******"
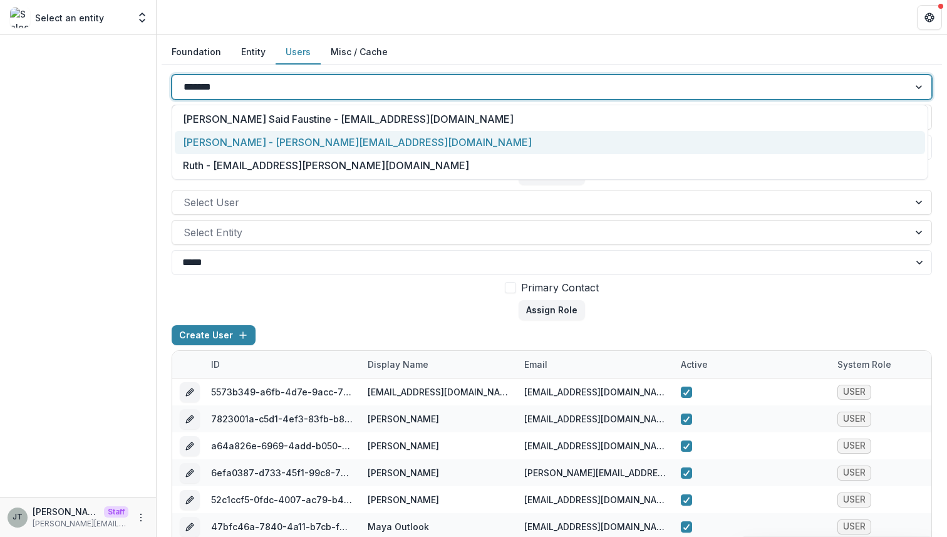
click at [274, 140] on div "[PERSON_NAME] - [PERSON_NAME][EMAIL_ADDRESS][DOMAIN_NAME]" at bounding box center [550, 142] width 750 height 23
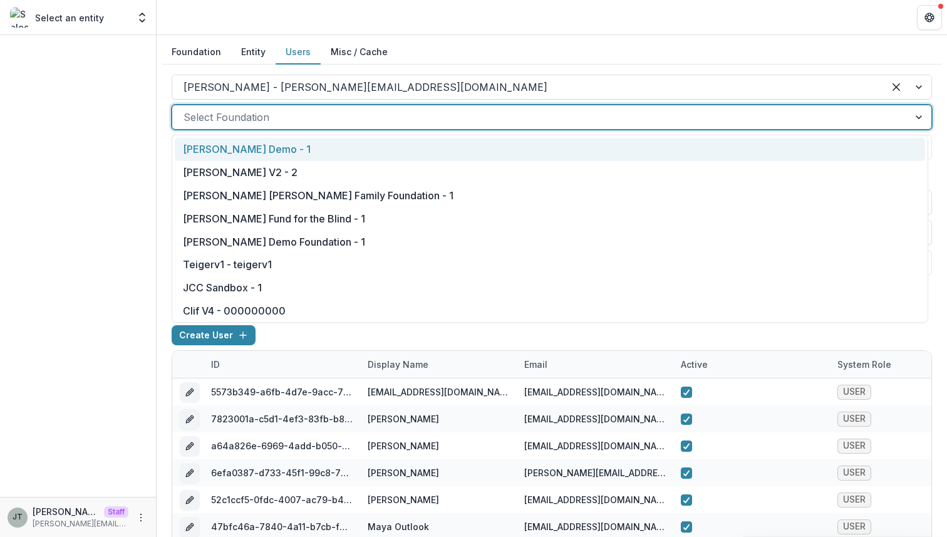
click at [272, 116] on div at bounding box center [541, 117] width 714 height 18
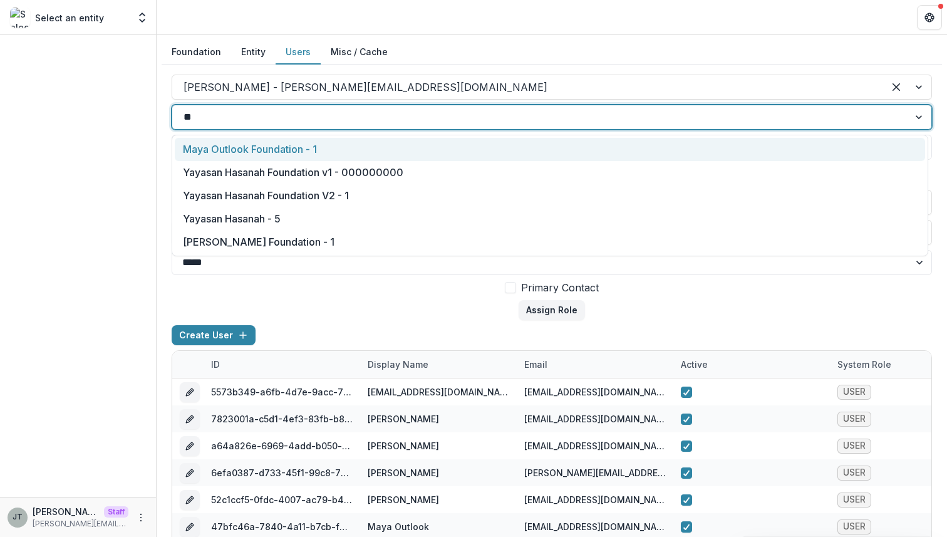
type input "***"
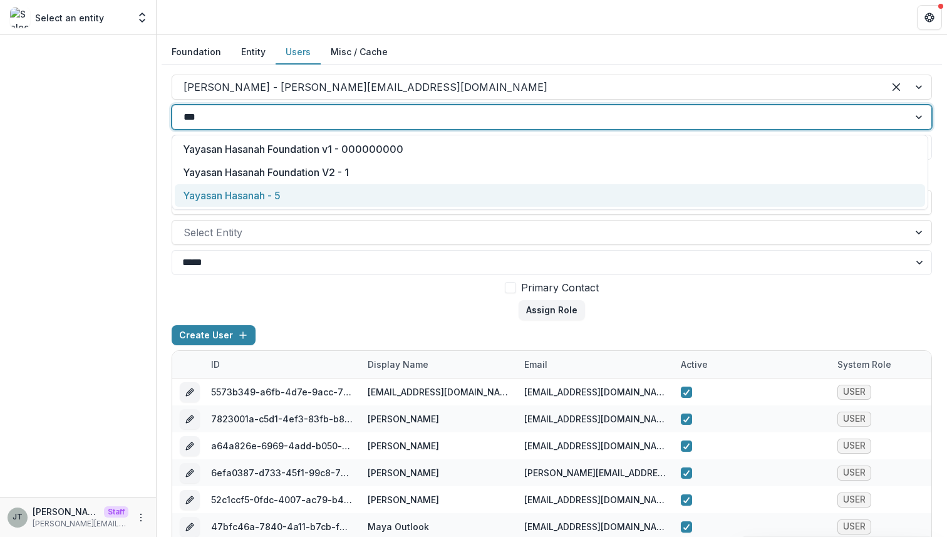
click at [281, 193] on div "Yayasan Hasanah - 5" at bounding box center [550, 195] width 750 height 23
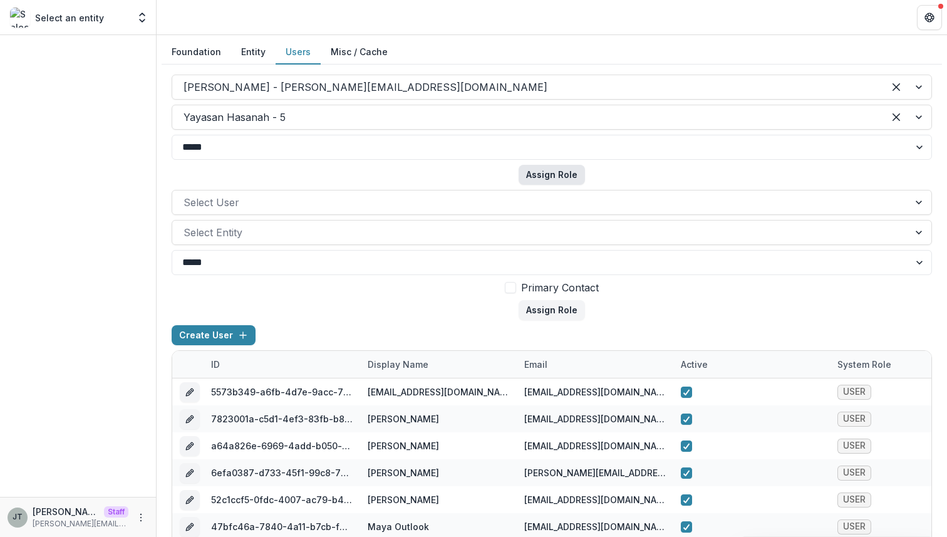
click at [541, 171] on button "Assign Role" at bounding box center [552, 175] width 66 height 20
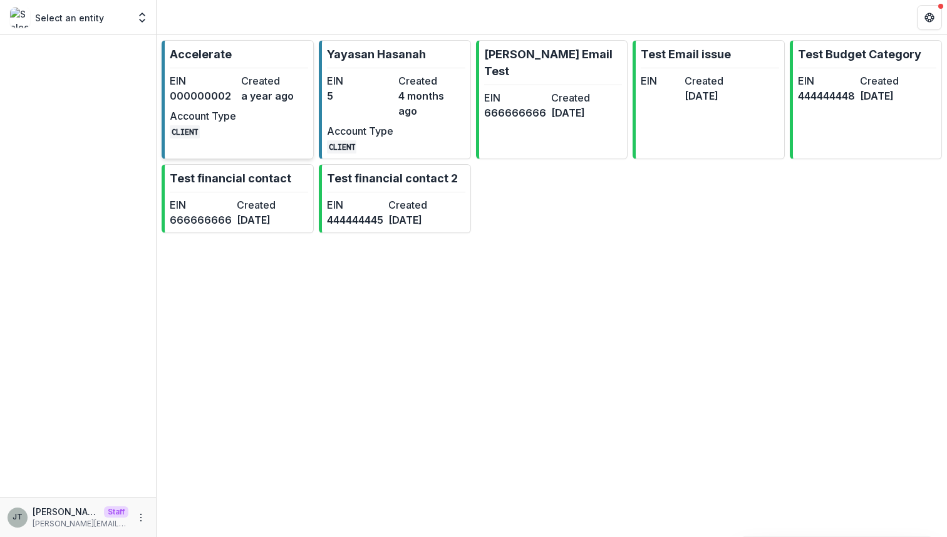
click at [257, 78] on dt "Created" at bounding box center [274, 80] width 66 height 15
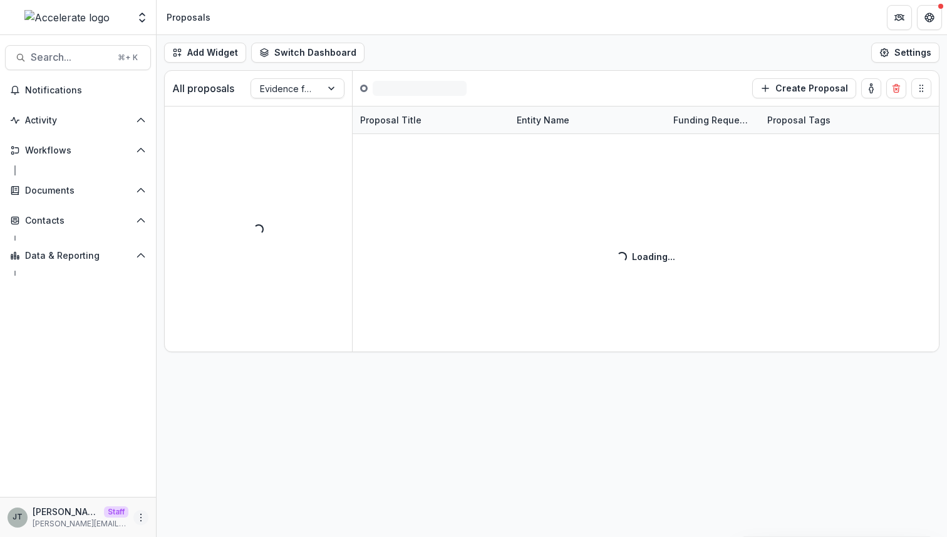
click at [143, 519] on button "More" at bounding box center [140, 517] width 15 height 15
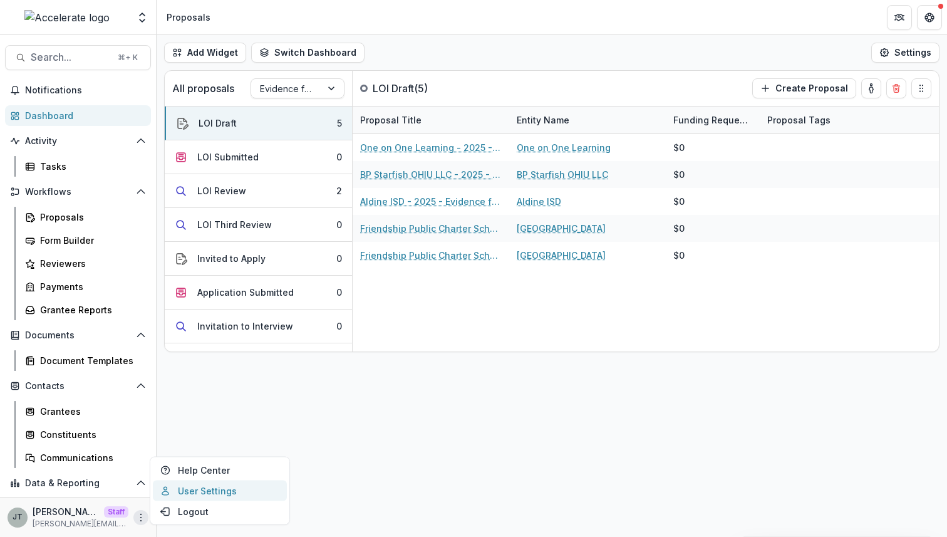
click at [193, 494] on link "User Settings" at bounding box center [220, 490] width 134 height 21
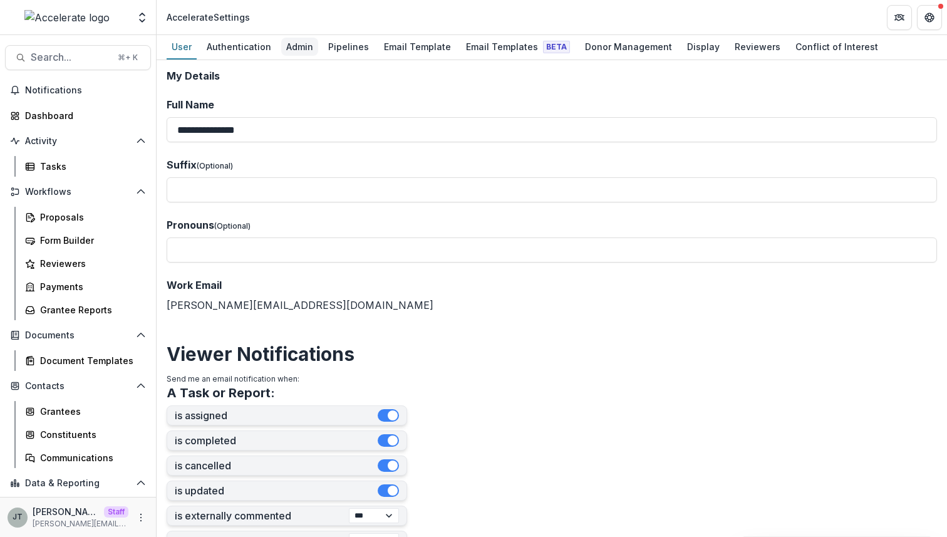
click at [295, 50] on div "Admin" at bounding box center [299, 47] width 37 height 18
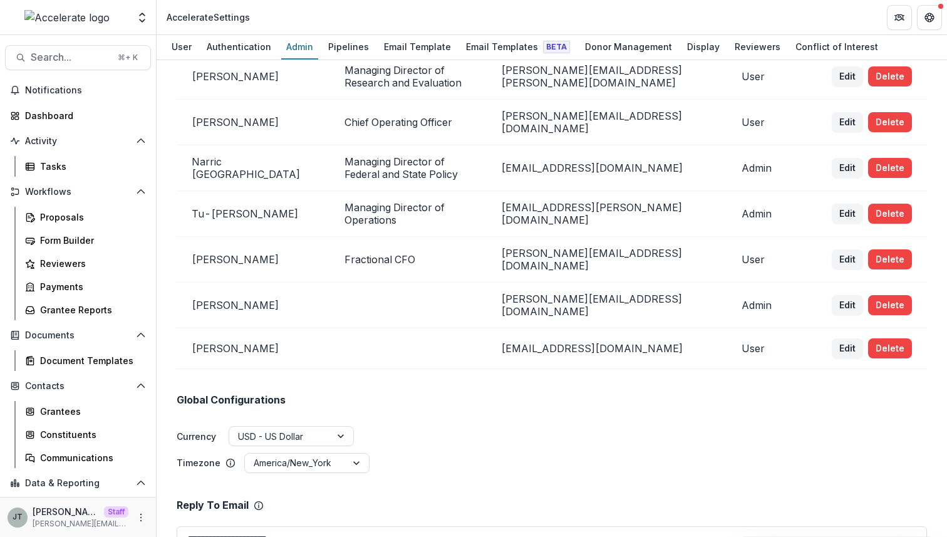
scroll to position [274, 0]
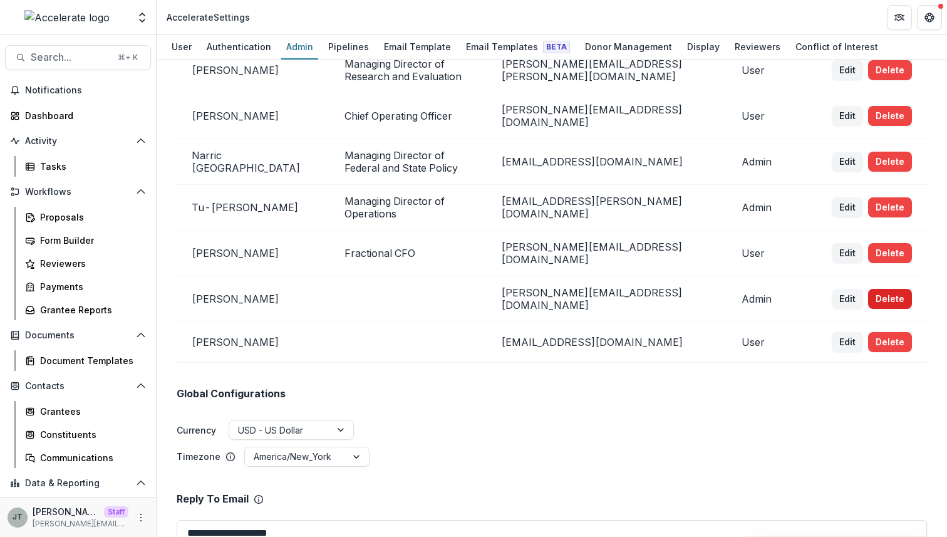
click at [891, 289] on button "Delete" at bounding box center [890, 299] width 44 height 20
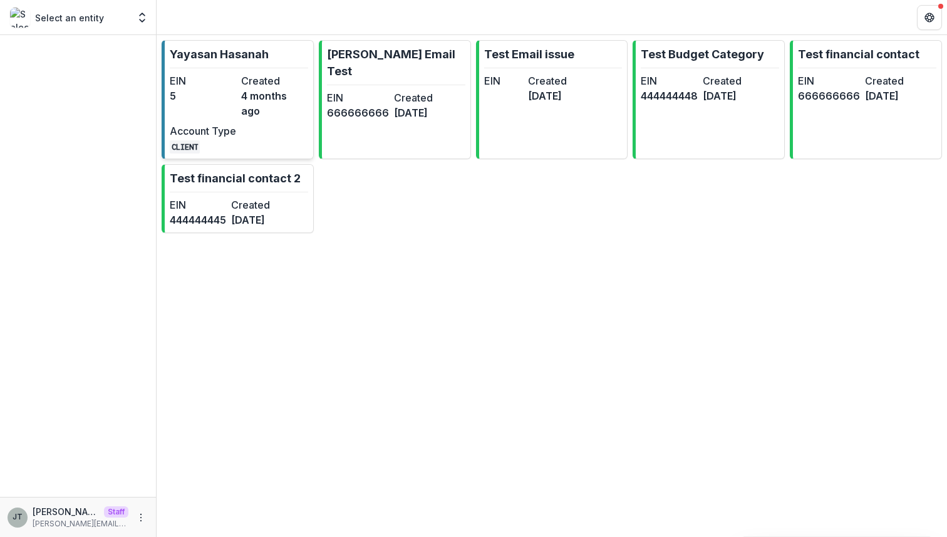
click at [263, 75] on dt "Created" at bounding box center [274, 80] width 66 height 15
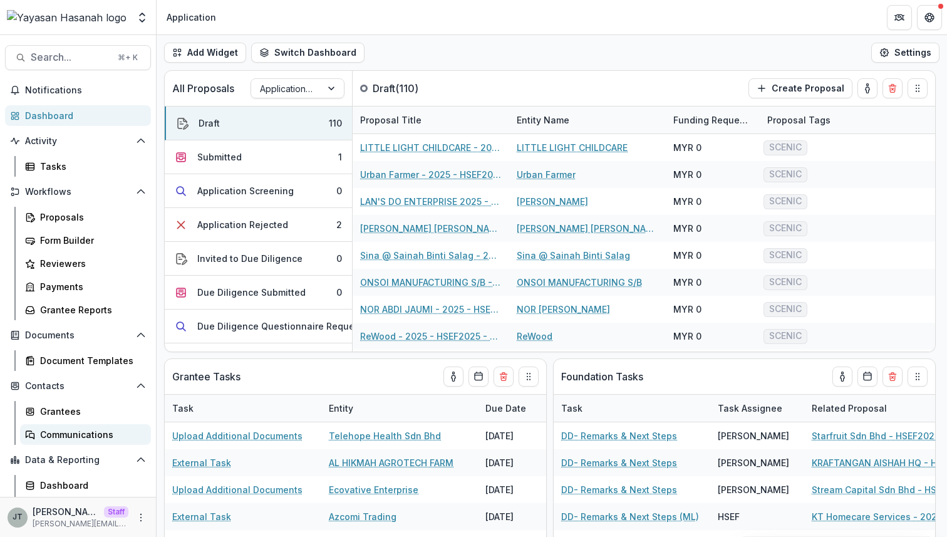
scroll to position [45, 0]
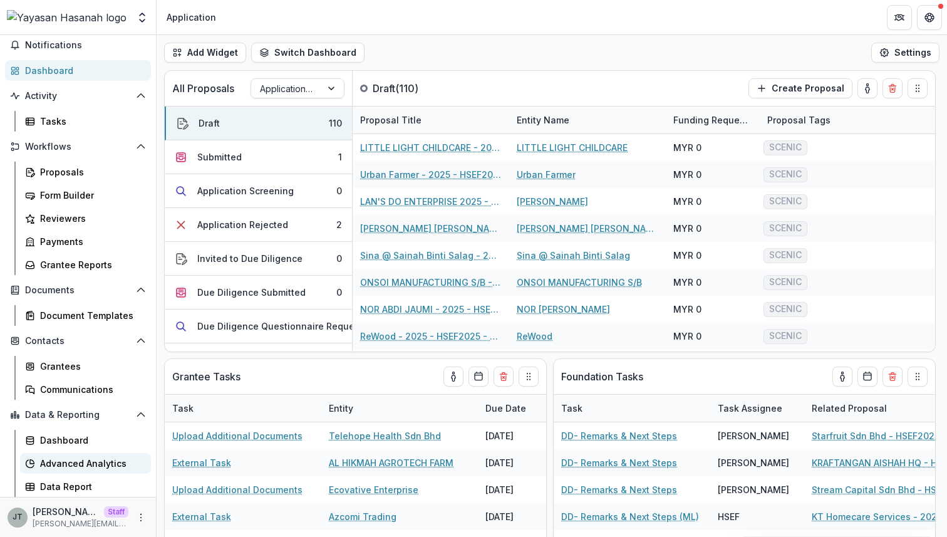
click at [84, 467] on div "Advanced Analytics" at bounding box center [90, 463] width 101 height 13
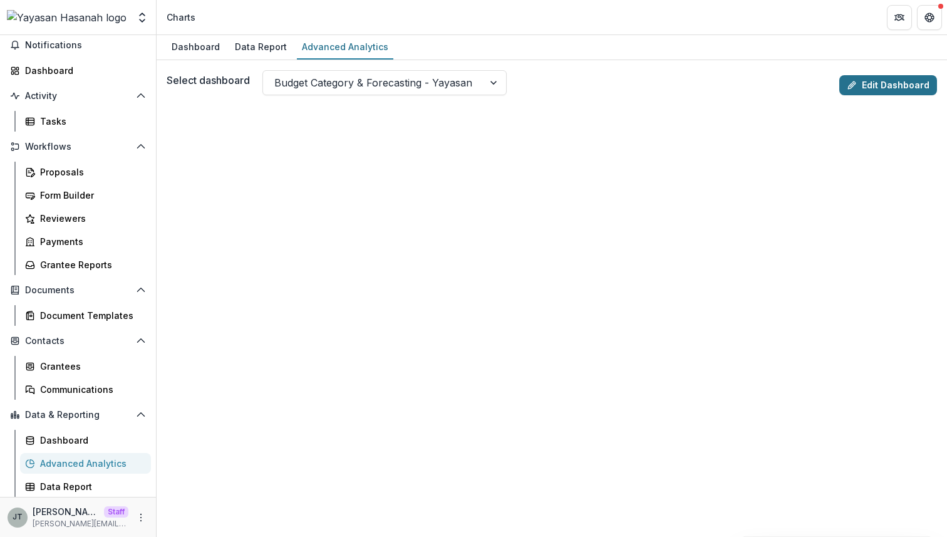
click at [881, 87] on link "Edit Dashboard" at bounding box center [888, 85] width 98 height 20
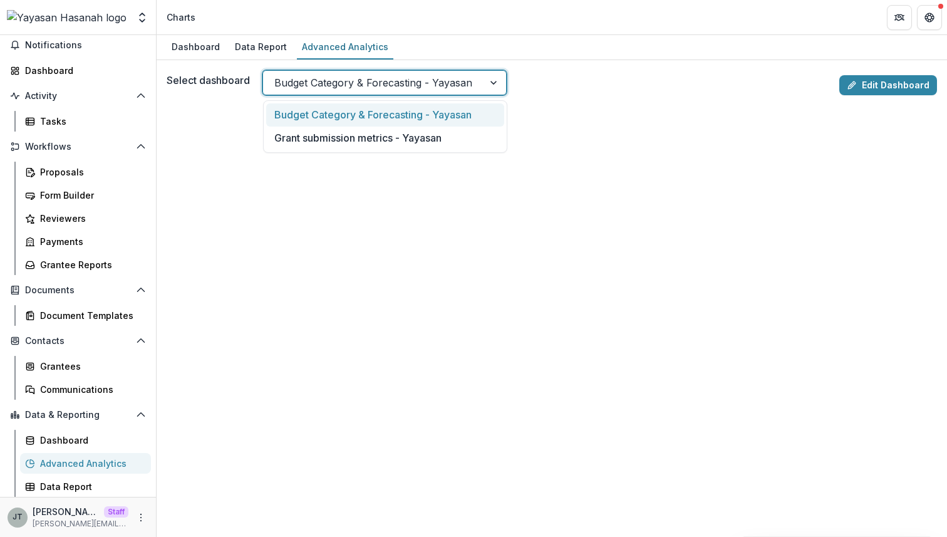
click at [401, 78] on div at bounding box center [373, 83] width 198 height 18
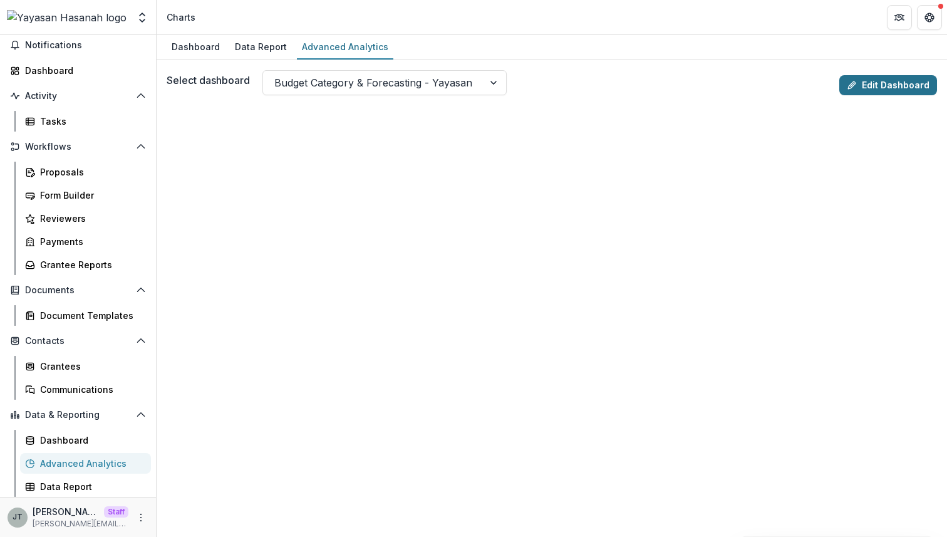
click at [872, 84] on link "Edit Dashboard" at bounding box center [888, 85] width 98 height 20
click at [876, 79] on link "Edit Dashboard" at bounding box center [888, 85] width 98 height 20
click at [871, 80] on link "Edit Dashboard" at bounding box center [888, 85] width 98 height 20
click at [859, 82] on link "Edit Dashboard" at bounding box center [888, 85] width 98 height 20
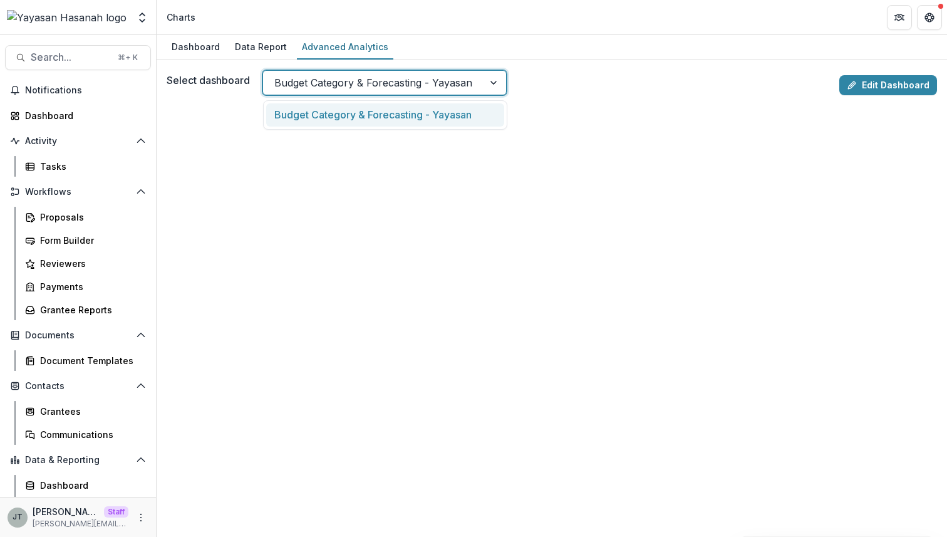
click at [395, 92] on div "Budget Category & Forecasting - Yayasan" at bounding box center [373, 83] width 220 height 20
click at [388, 100] on div "Budget Category & Forecasting - Yayasan" at bounding box center [385, 114] width 244 height 29
click at [390, 83] on div at bounding box center [373, 83] width 198 height 18
click at [390, 86] on div at bounding box center [373, 83] width 198 height 18
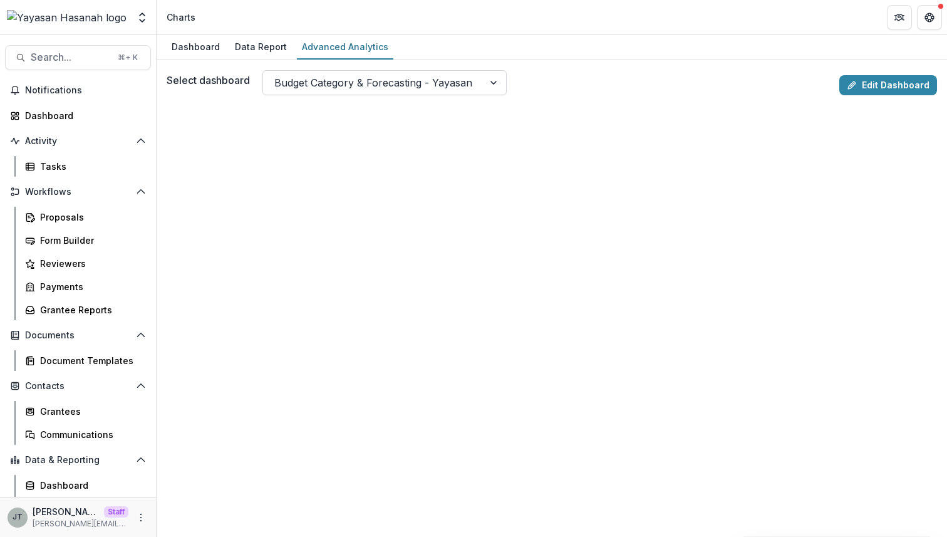
click at [349, 84] on div at bounding box center [373, 83] width 198 height 18
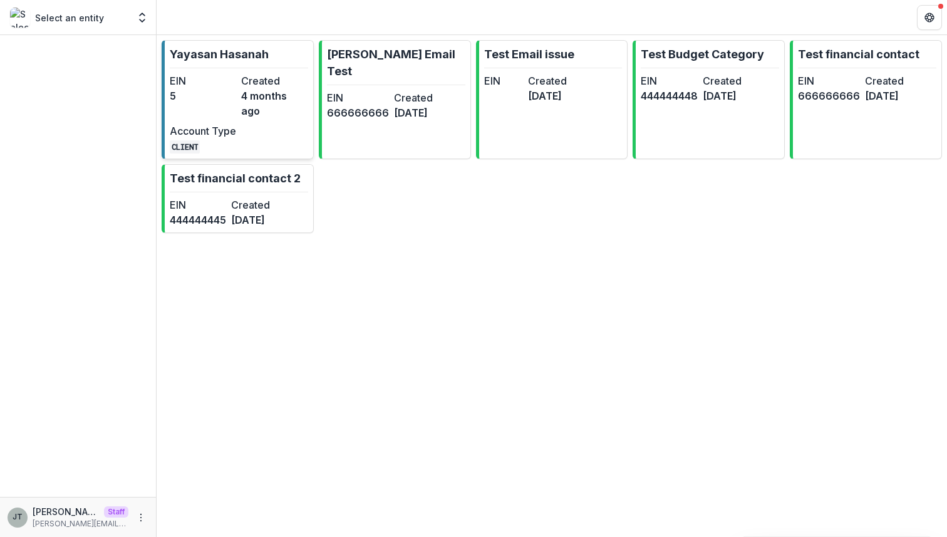
click at [227, 75] on dt "EIN" at bounding box center [203, 80] width 66 height 15
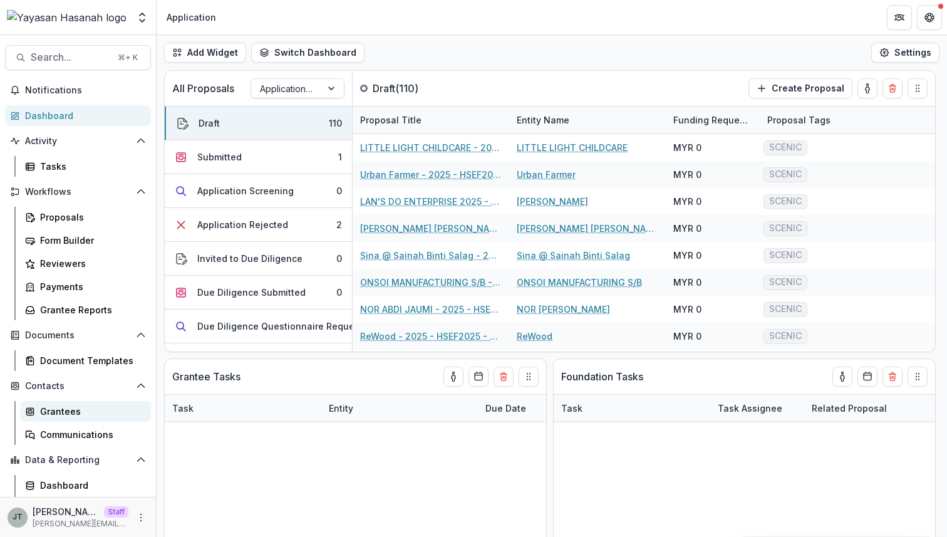
scroll to position [45, 0]
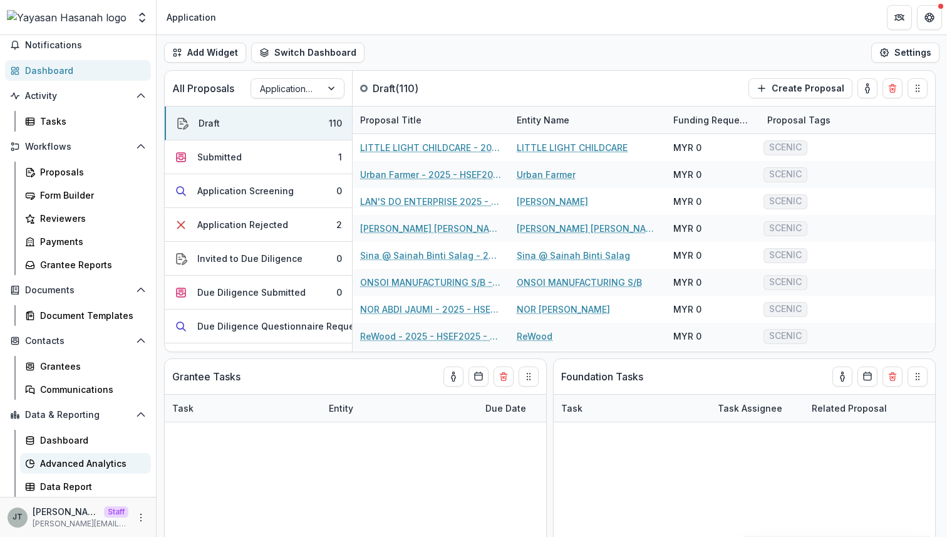
click at [60, 454] on link "Advanced Analytics" at bounding box center [85, 463] width 131 height 21
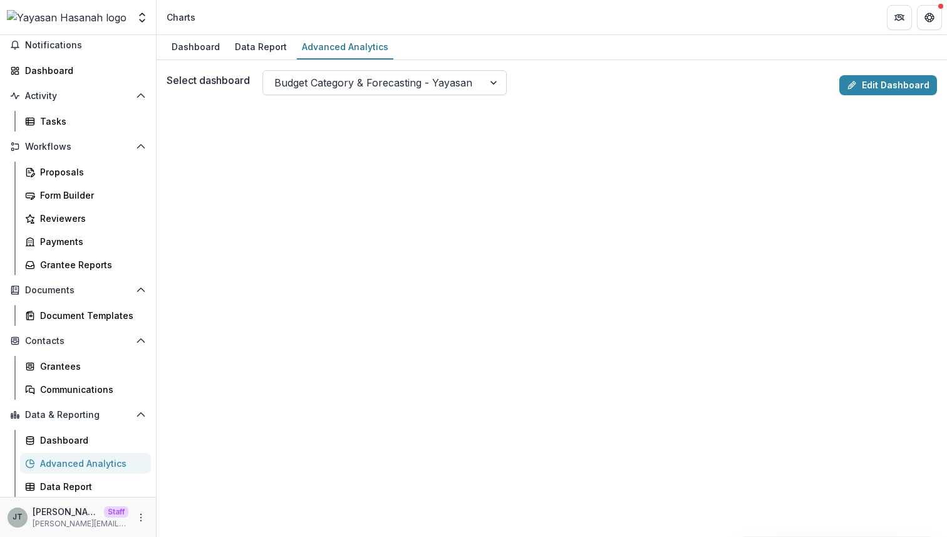
click at [404, 90] on div at bounding box center [373, 83] width 198 height 18
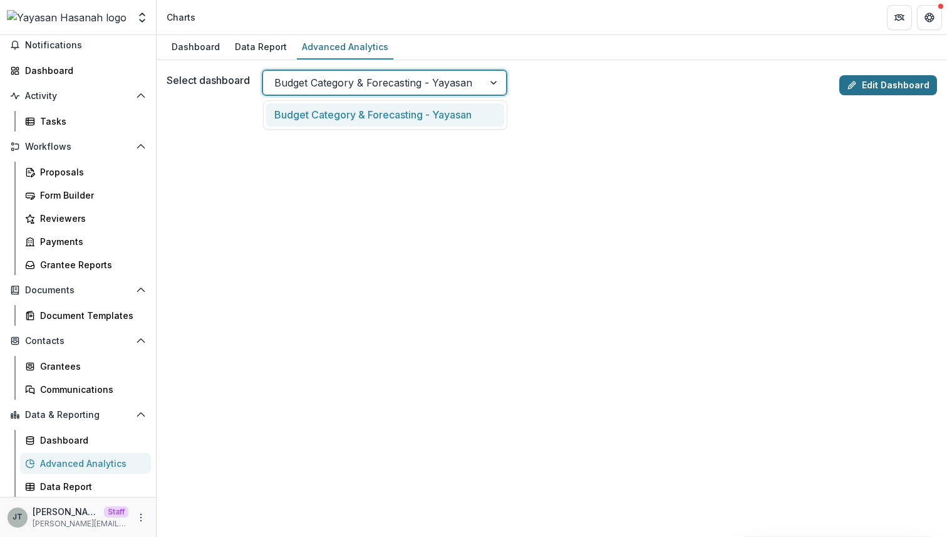
click at [859, 76] on link "Edit Dashboard" at bounding box center [888, 85] width 98 height 20
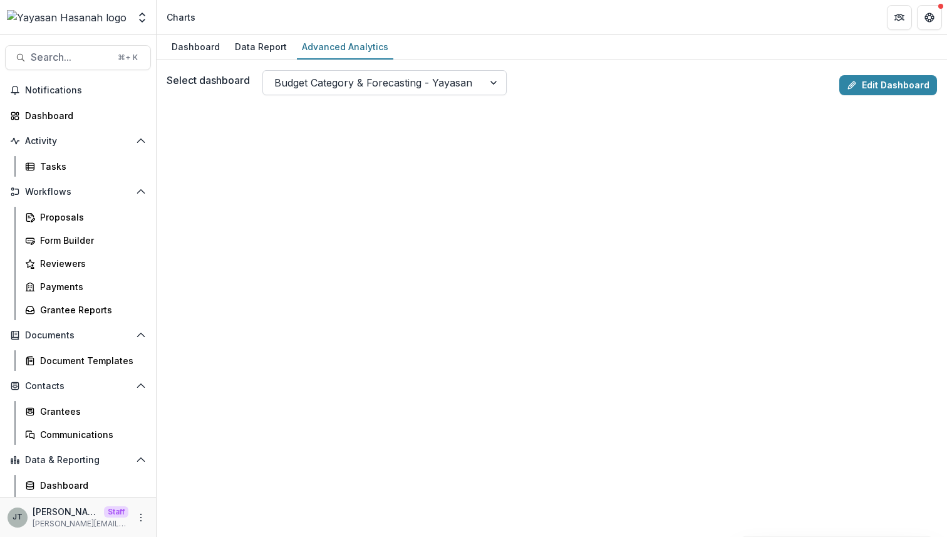
click at [394, 88] on div at bounding box center [373, 83] width 198 height 18
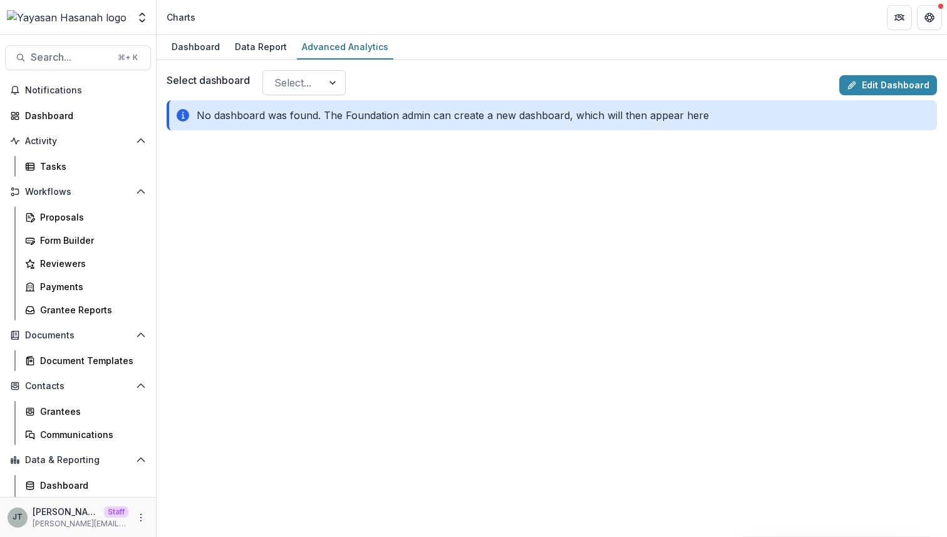
click at [305, 85] on div at bounding box center [292, 83] width 37 height 18
click at [358, 147] on div "Select dashboard Select... Edit Dashboard No dashboard was found. The Foundatio…" at bounding box center [552, 303] width 770 height 467
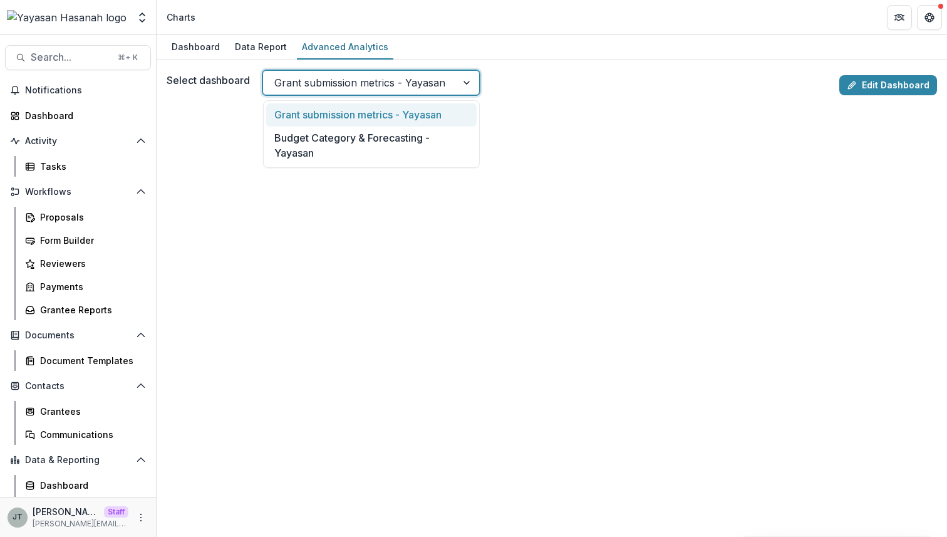
click at [360, 86] on div at bounding box center [359, 83] width 171 height 18
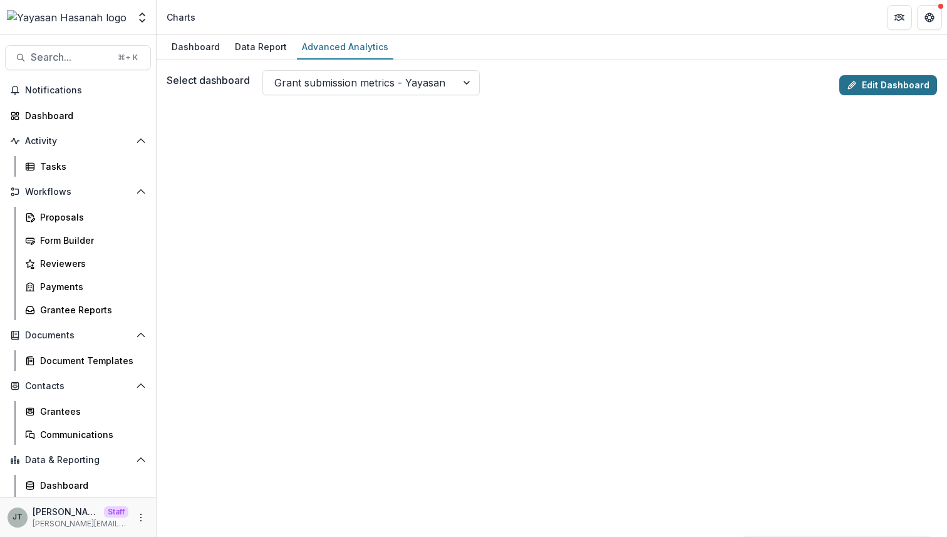
click at [853, 85] on icon at bounding box center [852, 85] width 10 height 10
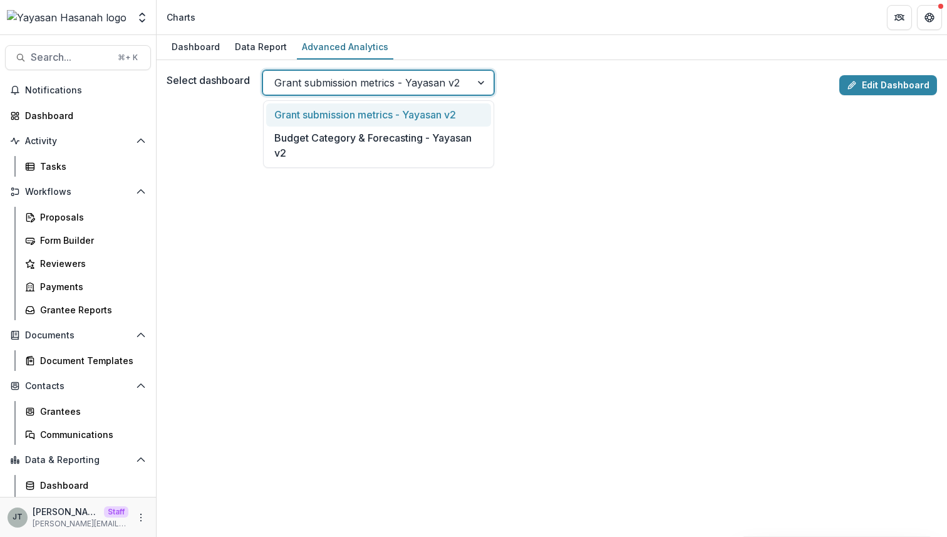
click at [368, 84] on div at bounding box center [366, 83] width 185 height 18
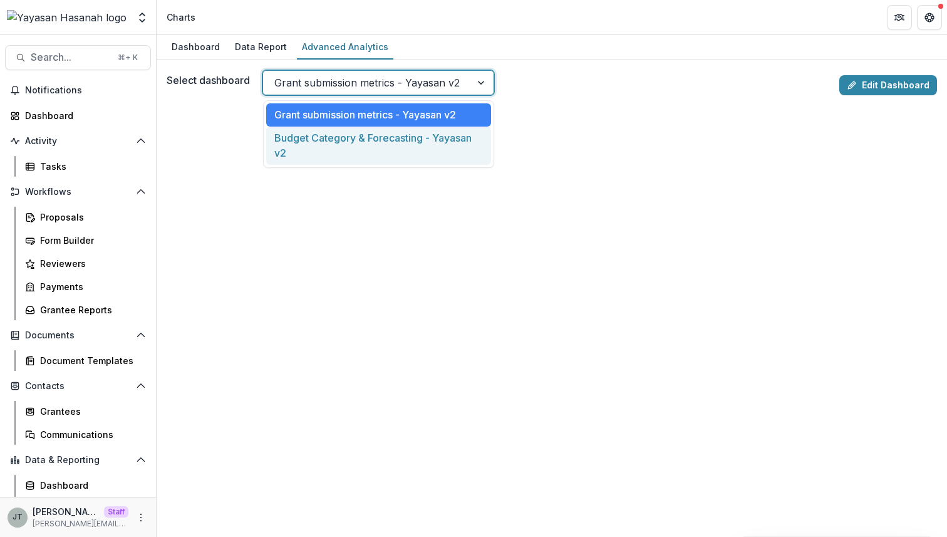
click at [385, 130] on div "Budget Category & Forecasting - Yayasan v2" at bounding box center [378, 146] width 225 height 38
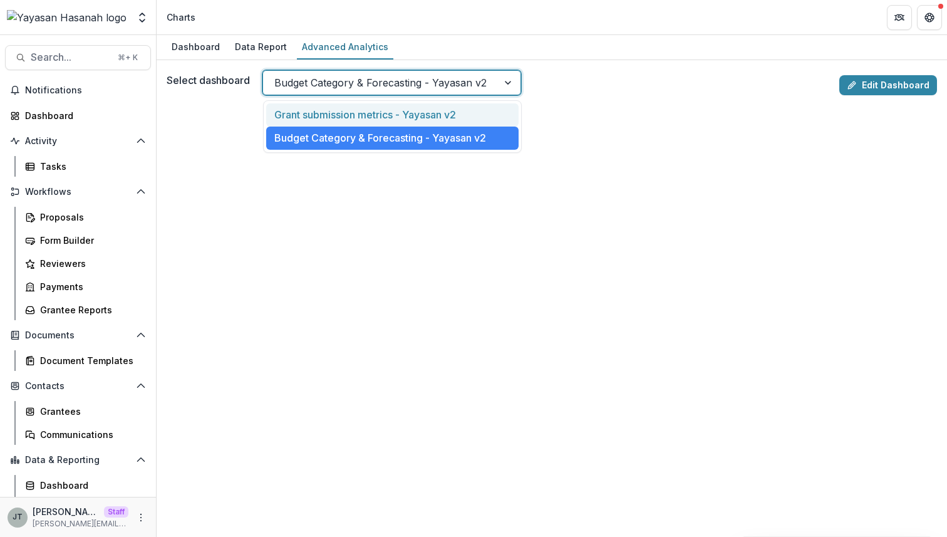
click at [392, 86] on div at bounding box center [380, 83] width 212 height 18
click at [392, 114] on div "Grant submission metrics - Yayasan v2" at bounding box center [392, 114] width 252 height 23
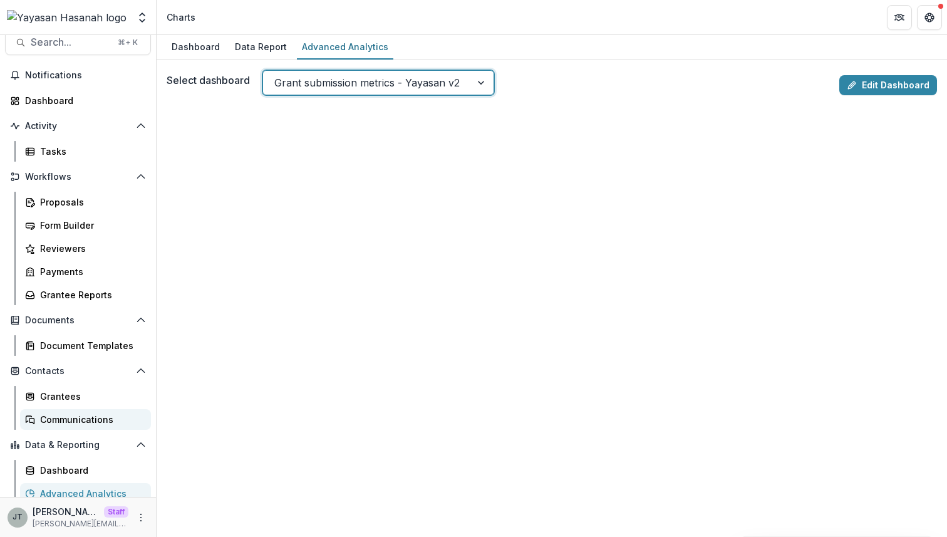
scroll to position [45, 0]
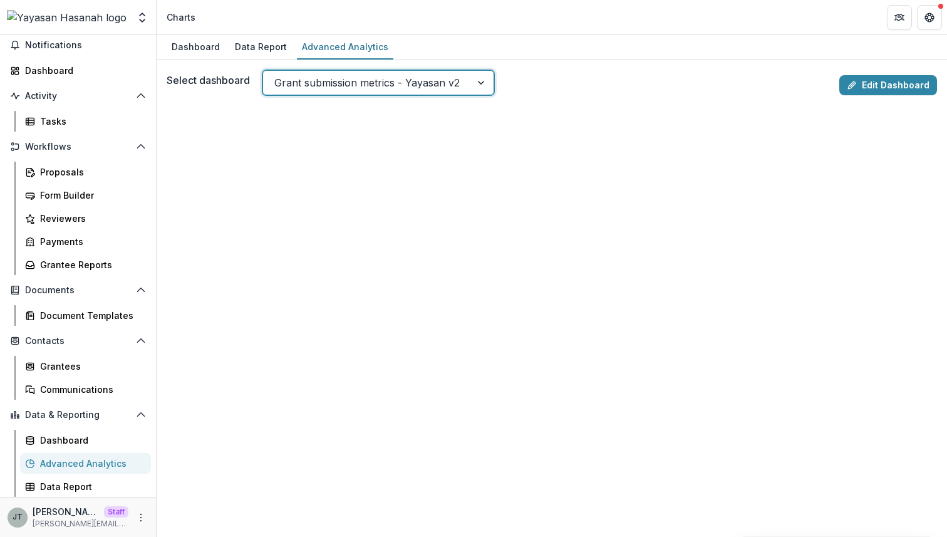
click at [97, 467] on div "Advanced Analytics" at bounding box center [90, 463] width 101 height 13
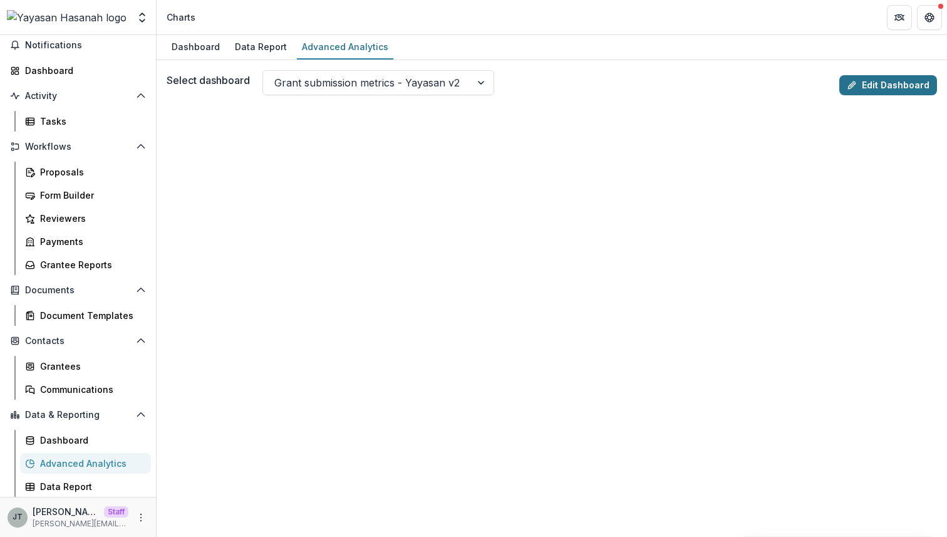
click at [862, 89] on link "Edit Dashboard" at bounding box center [888, 85] width 98 height 20
